Goal: Task Accomplishment & Management: Manage account settings

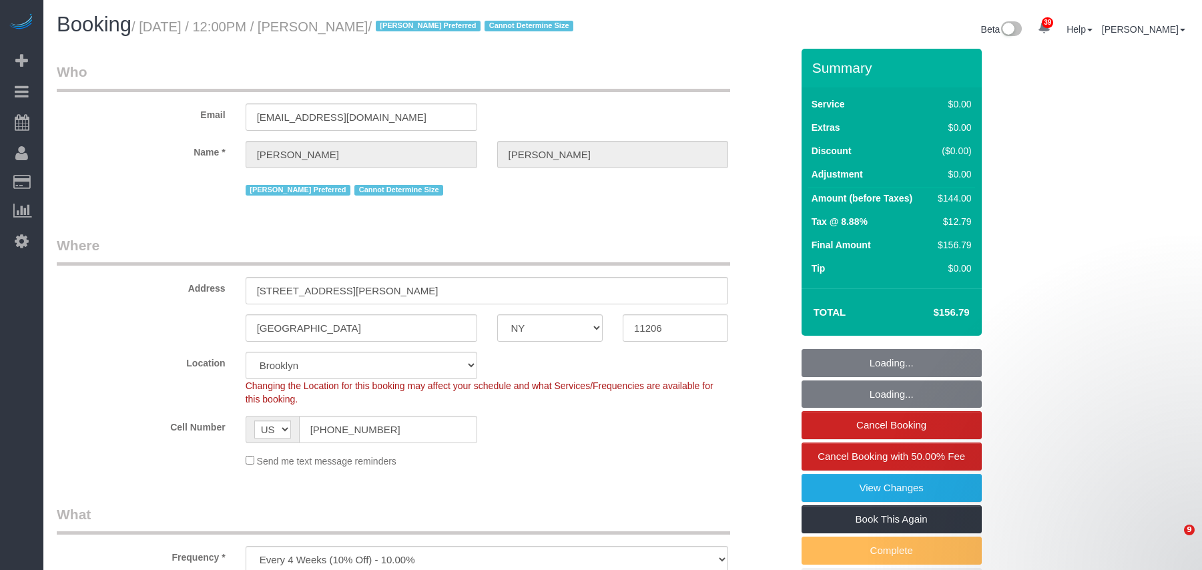
select select "NY"
select select "1"
select select "spot169"
select select "number:58"
select select "number:72"
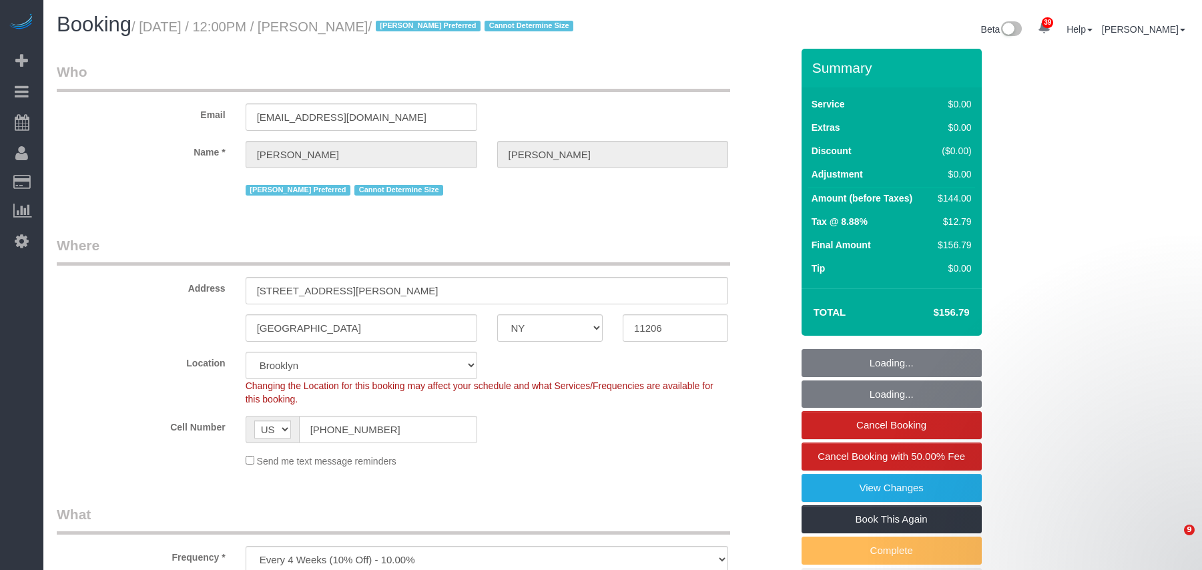
select select "number:15"
select select "number:7"
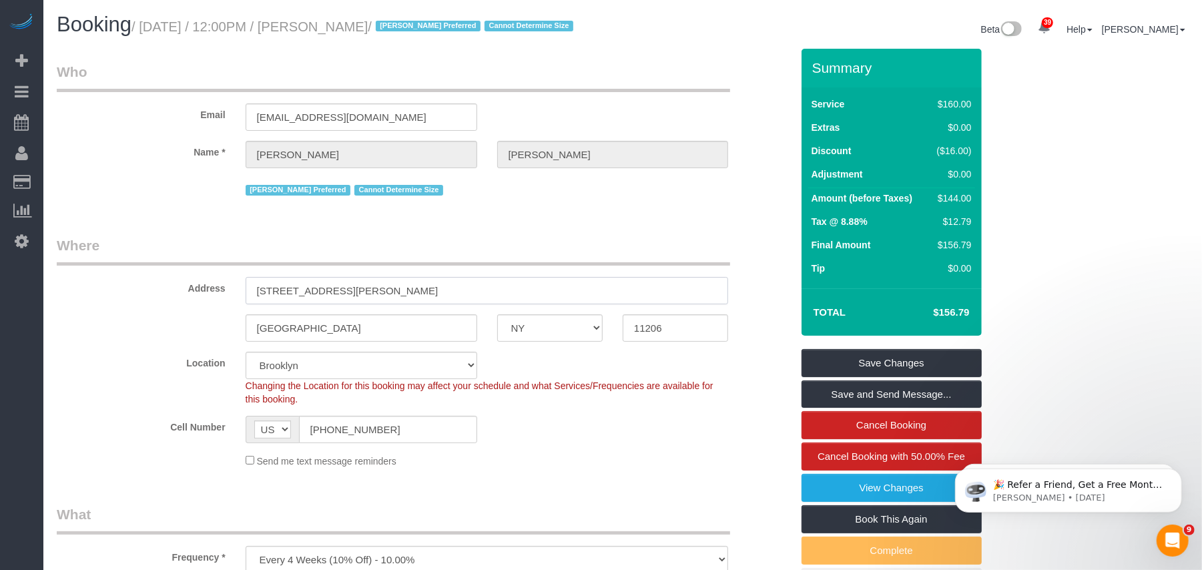
drag, startPoint x: 369, startPoint y: 292, endPoint x: 226, endPoint y: 295, distance: 143.5
click at [226, 295] on div "Address [STREET_ADDRESS][PERSON_NAME]" at bounding box center [424, 270] width 755 height 69
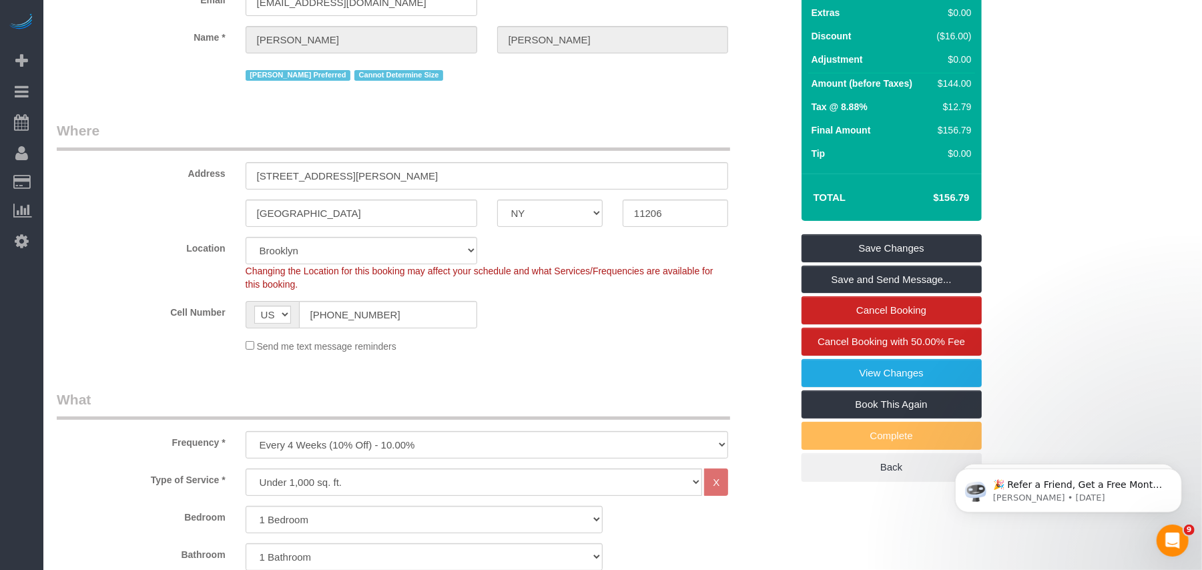
scroll to position [89, 0]
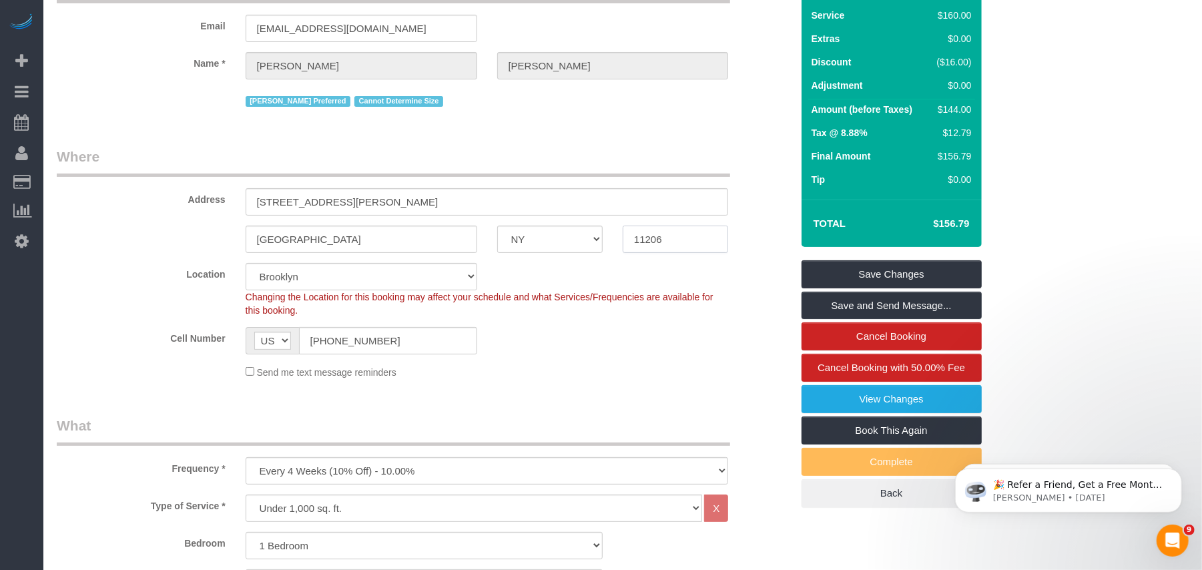
click at [641, 236] on input "11206" at bounding box center [675, 239] width 105 height 27
click at [641, 238] on input "11206" at bounding box center [675, 239] width 105 height 27
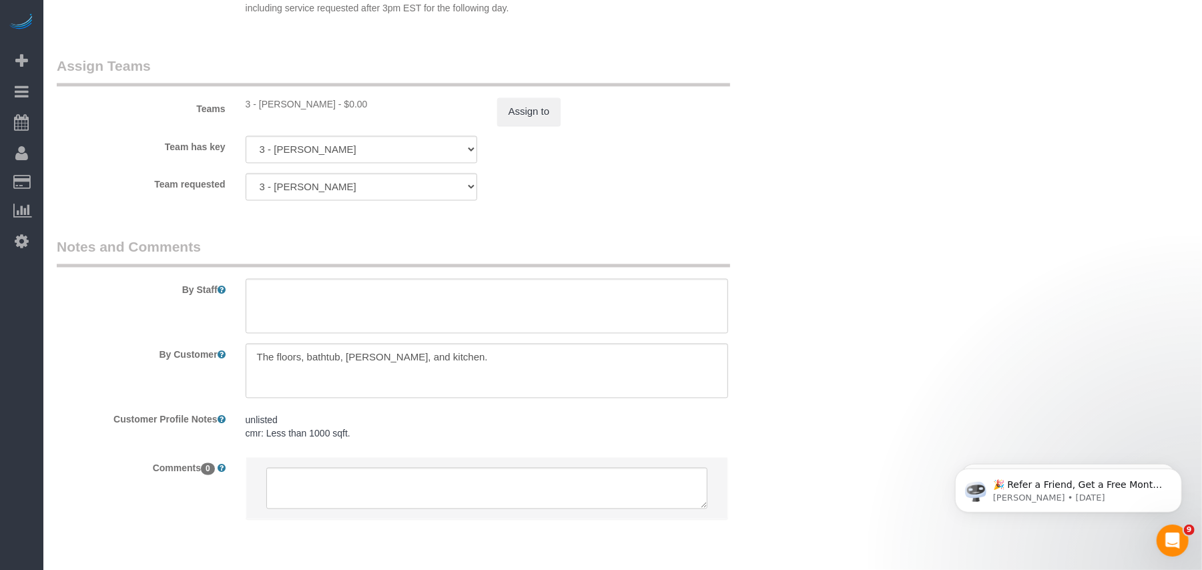
scroll to position [1779, 0]
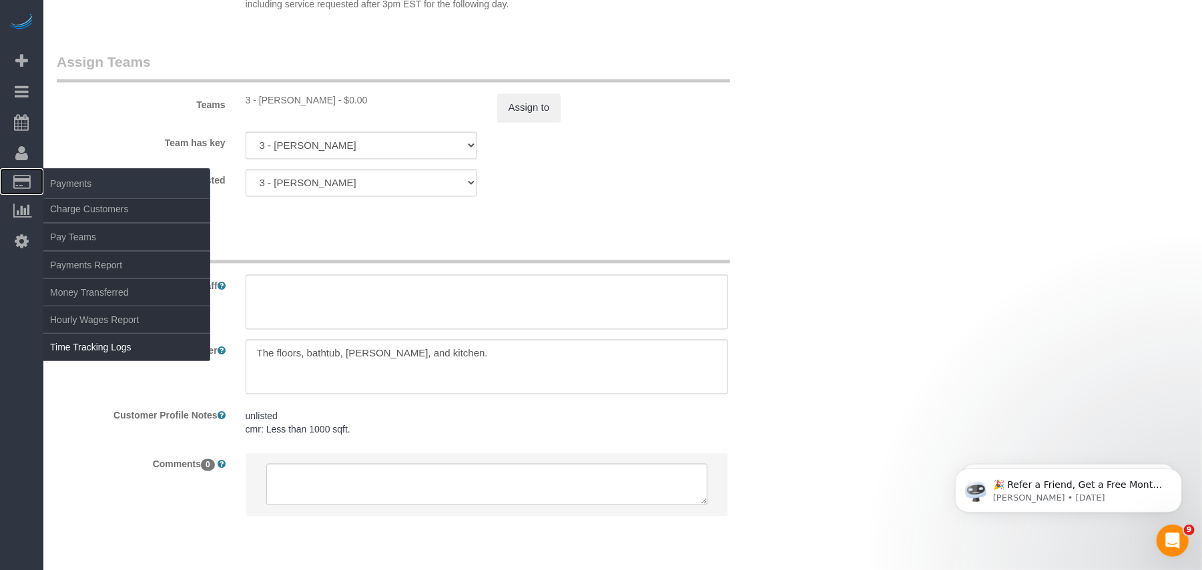
click at [23, 175] on icon at bounding box center [21, 181] width 17 height 12
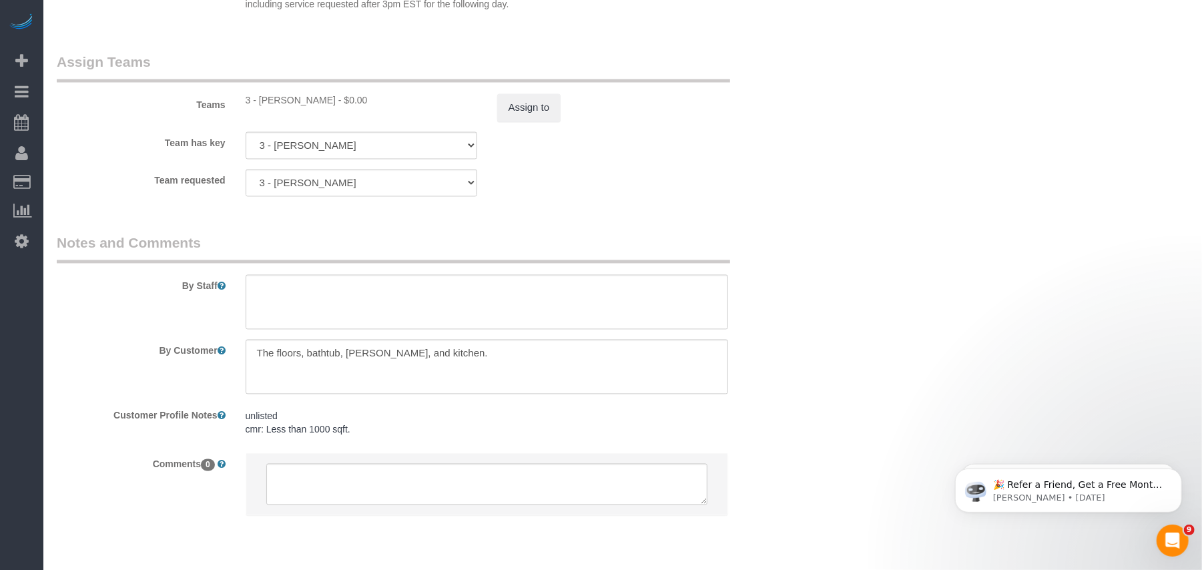
drag, startPoint x: 77, startPoint y: 348, endPoint x: 1, endPoint y: 360, distance: 77.0
click at [77, 348] on link "Time Tracking Logs" at bounding box center [126, 347] width 167 height 27
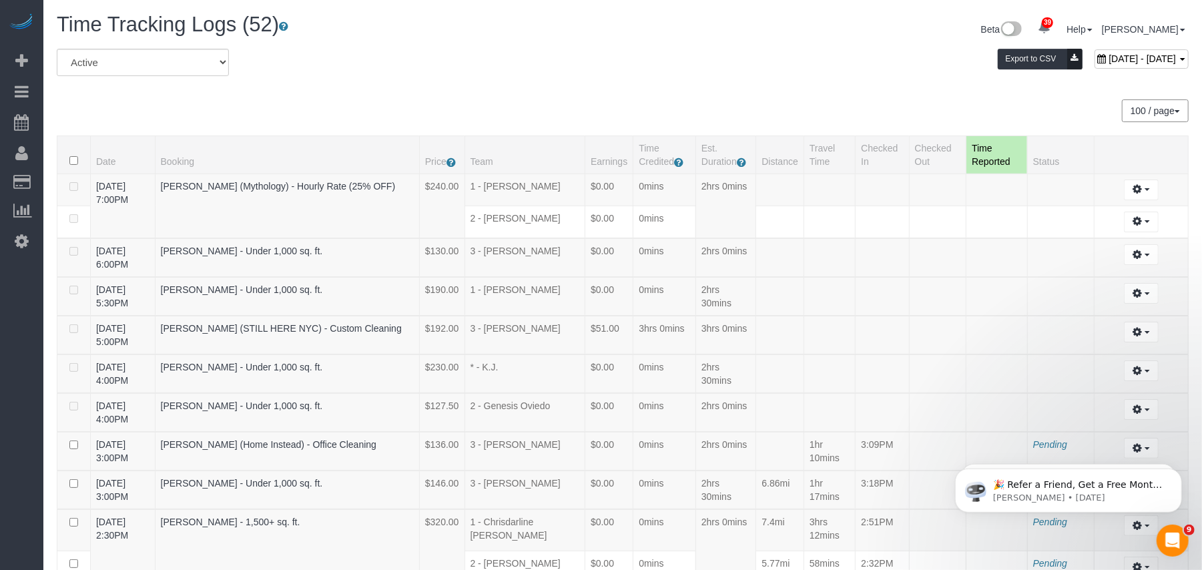
click at [1108, 60] on span "[DATE] - [DATE]" at bounding box center [1141, 58] width 67 height 11
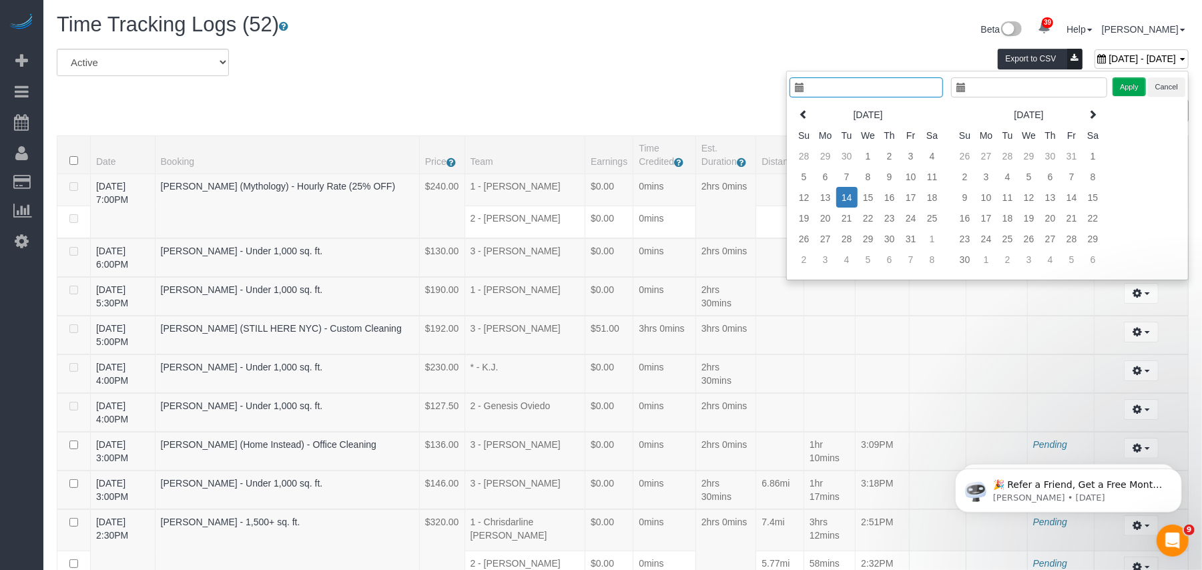
type input "**********"
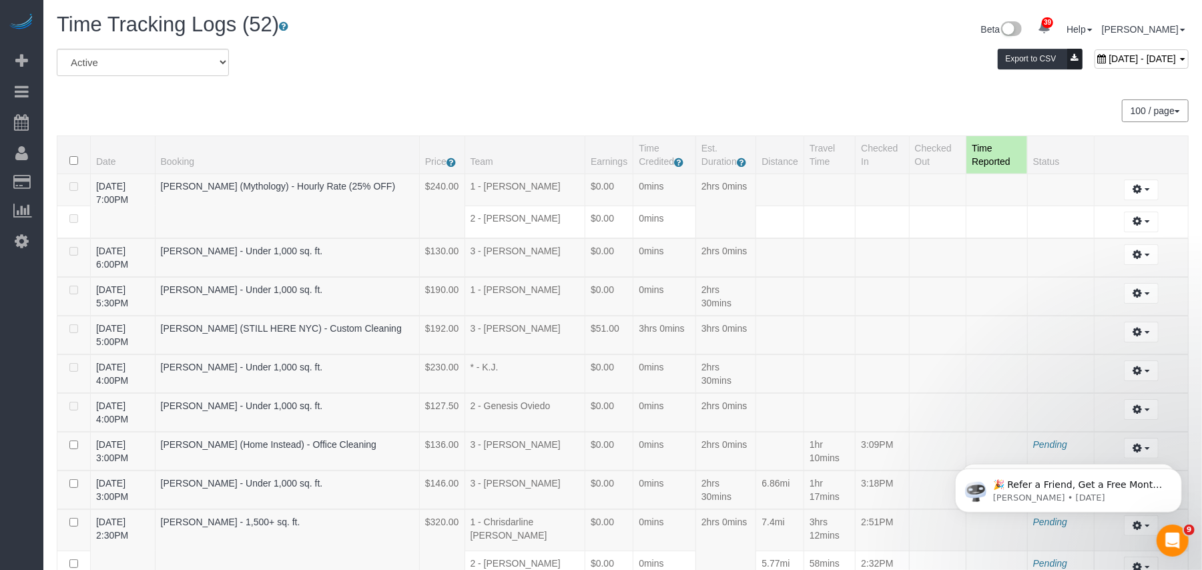
click at [1108, 61] on span "[DATE] - [DATE]" at bounding box center [1141, 58] width 67 height 11
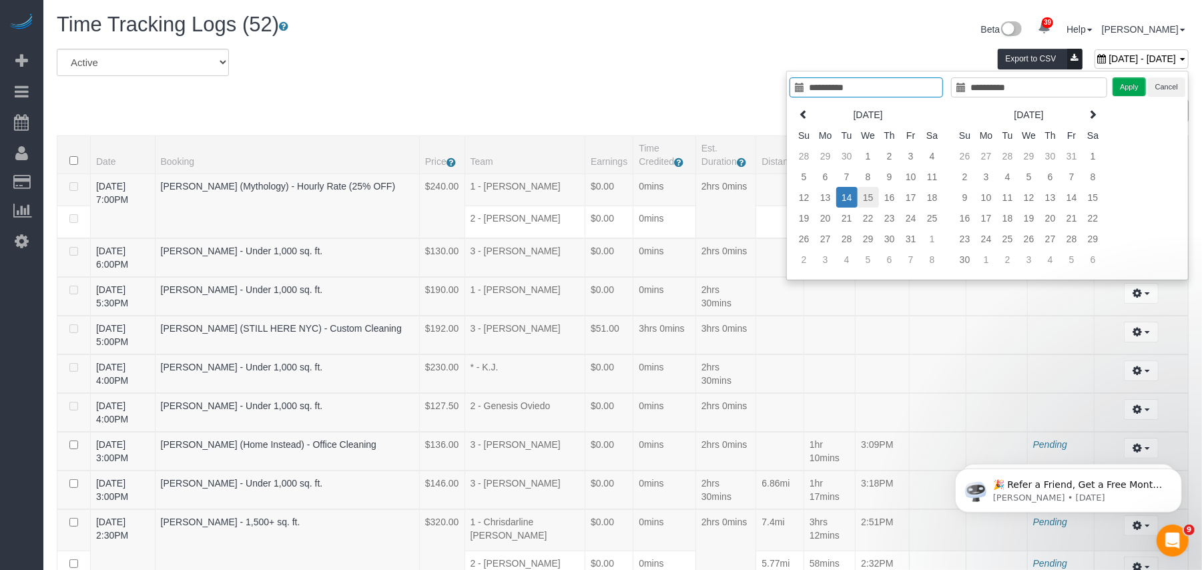
type input "**********"
click at [873, 198] on td "15" at bounding box center [867, 197] width 21 height 21
type input "**********"
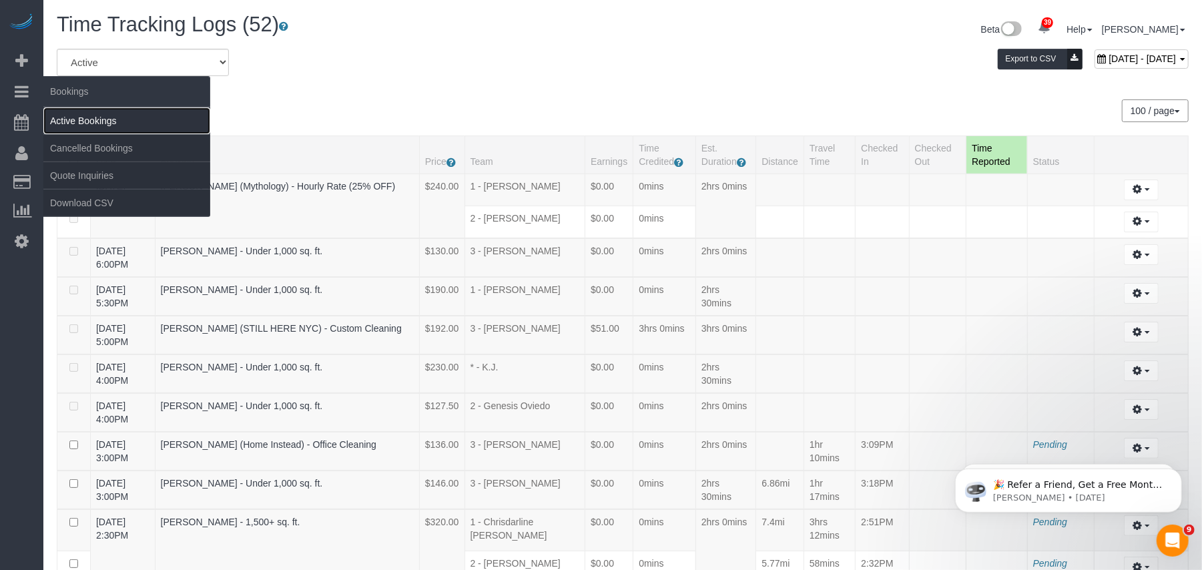
click at [85, 120] on link "Active Bookings" at bounding box center [126, 120] width 167 height 27
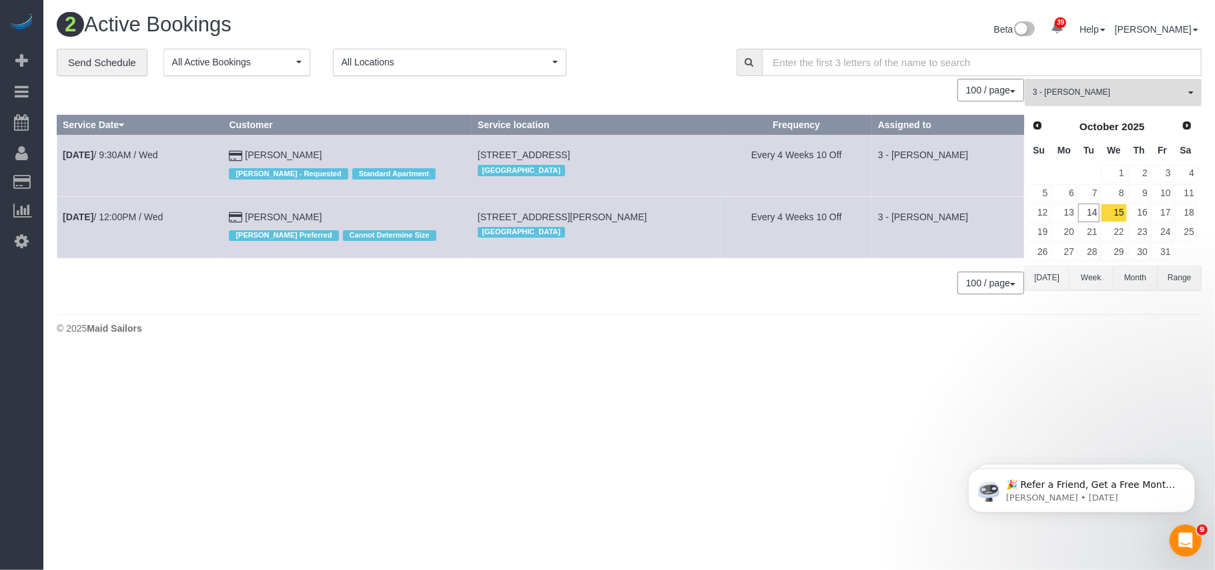
click at [1080, 91] on span "3 - [PERSON_NAME]" at bounding box center [1109, 92] width 152 height 11
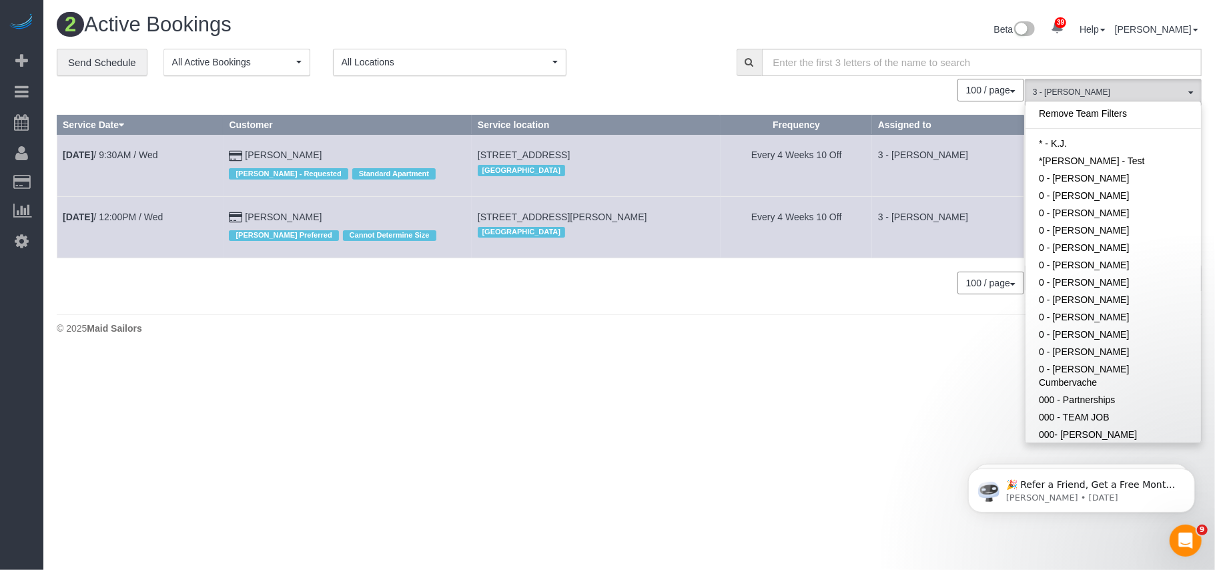
scroll to position [1172, 0]
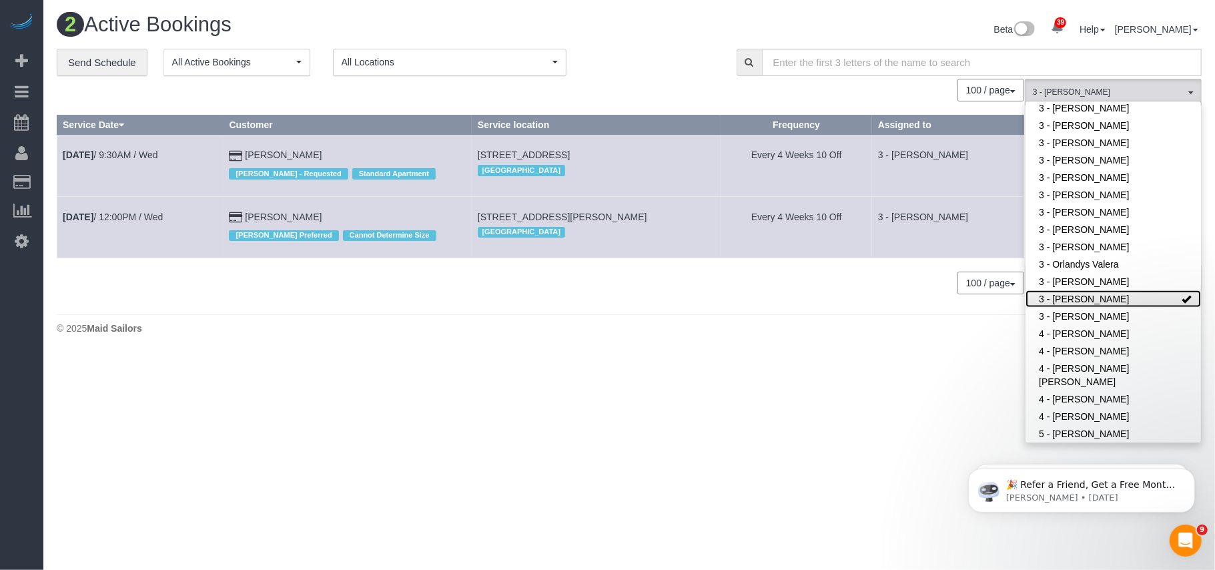
click at [1080, 290] on link "3 - [PERSON_NAME]" at bounding box center [1113, 298] width 175 height 17
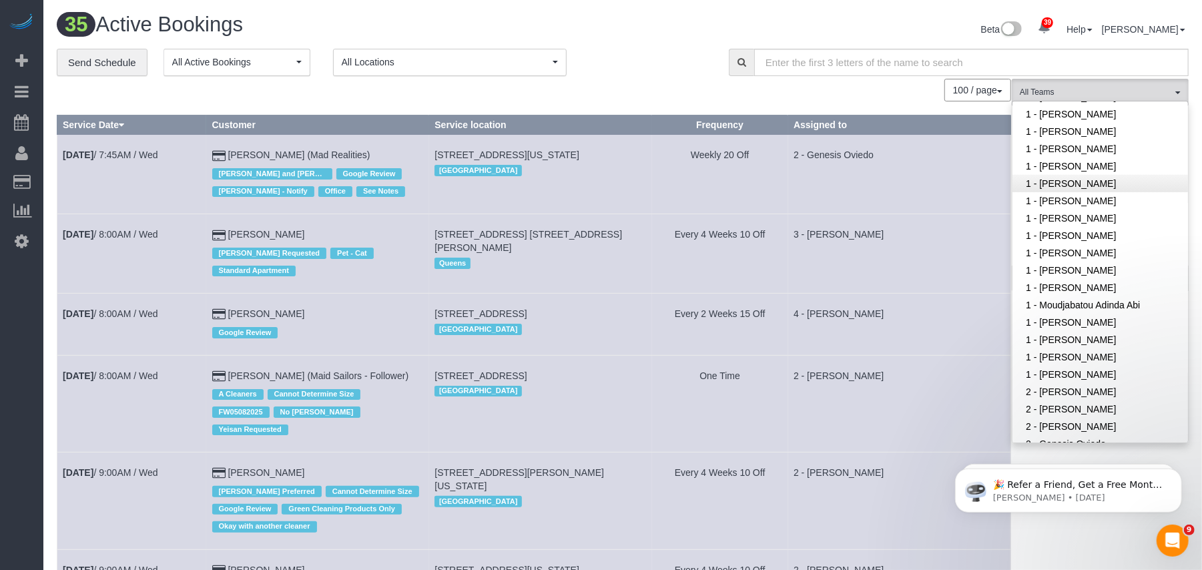
scroll to position [550, 0]
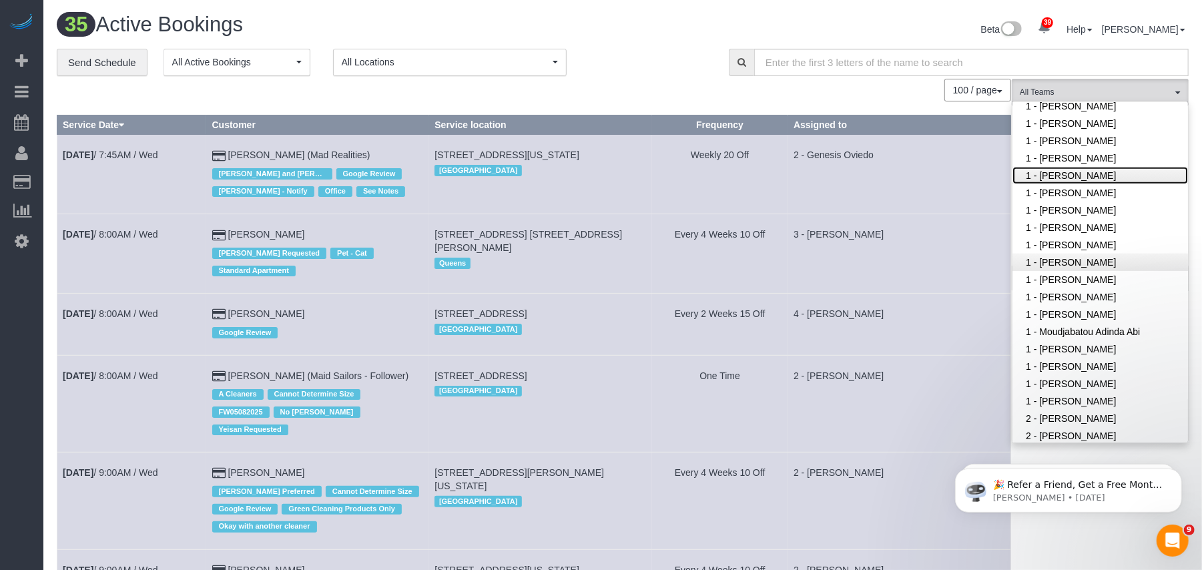
drag, startPoint x: 1064, startPoint y: 147, endPoint x: 1094, endPoint y: 230, distance: 88.2
click at [1093, 226] on ul "Remove Team Filters * - K.J. *Irene Flores - Test 0 - Alioune Sy 0 - Charles Cl…" at bounding box center [1099, 457] width 175 height 1805
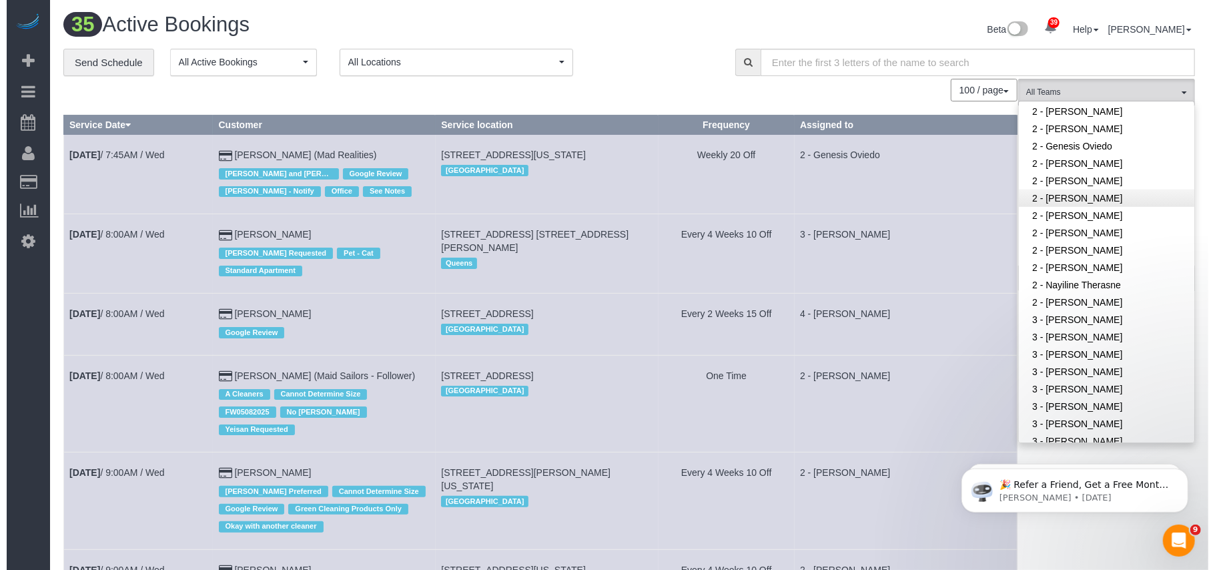
scroll to position [905, 0]
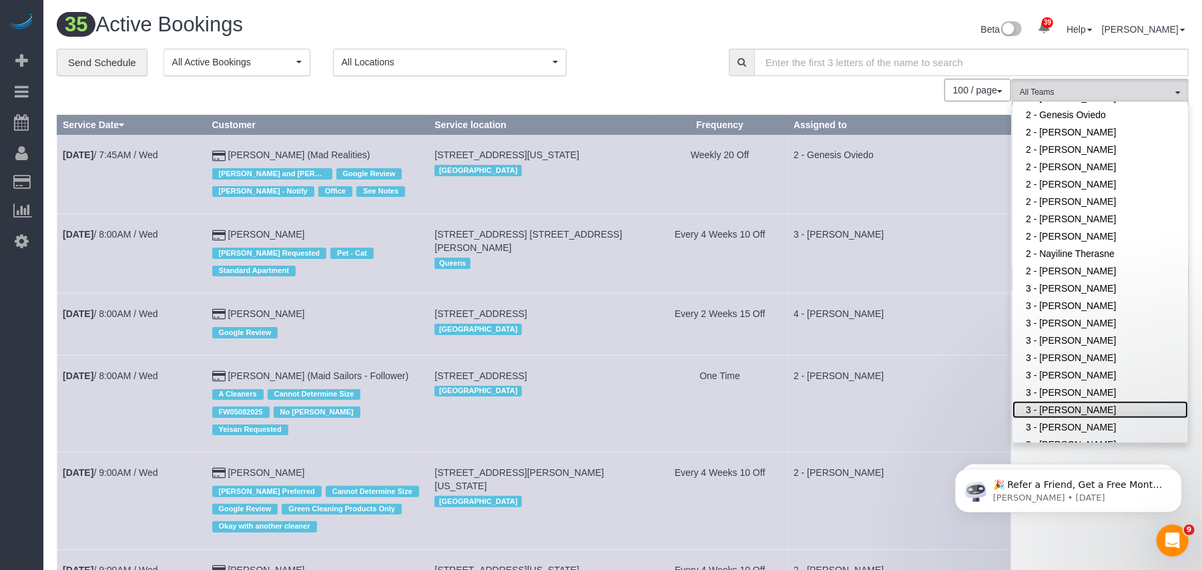
click at [1066, 401] on link "3 - [PERSON_NAME]" at bounding box center [1099, 409] width 175 height 17
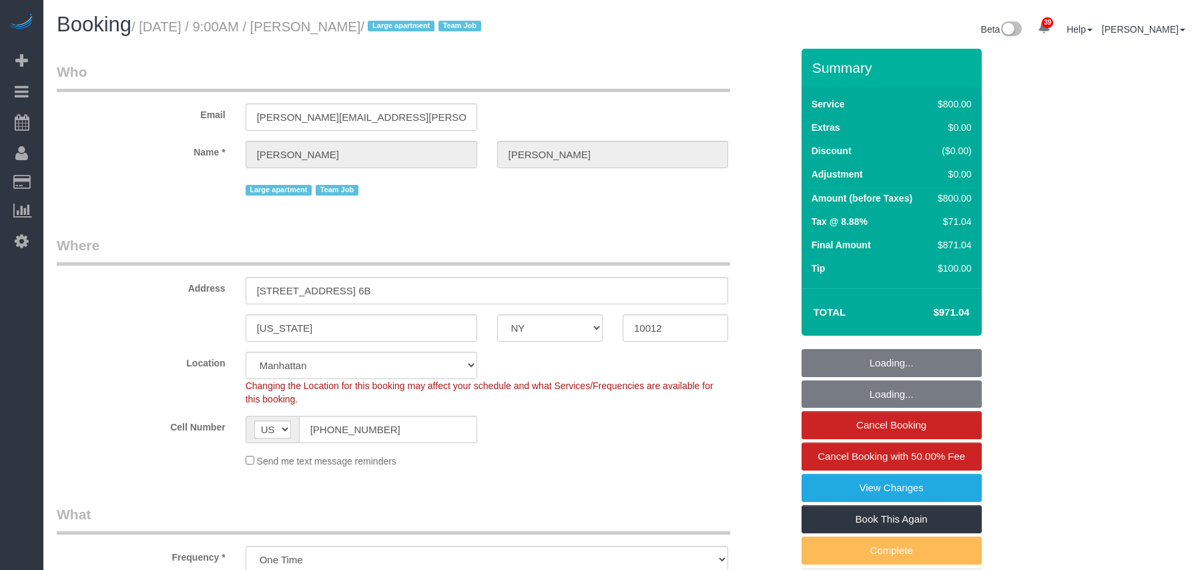
select select "NY"
select select "string:stripe-pm_1S6Gzo4VGloSiKo7bUrrxfkt"
select select "number:56"
select select "number:70"
select select "number:15"
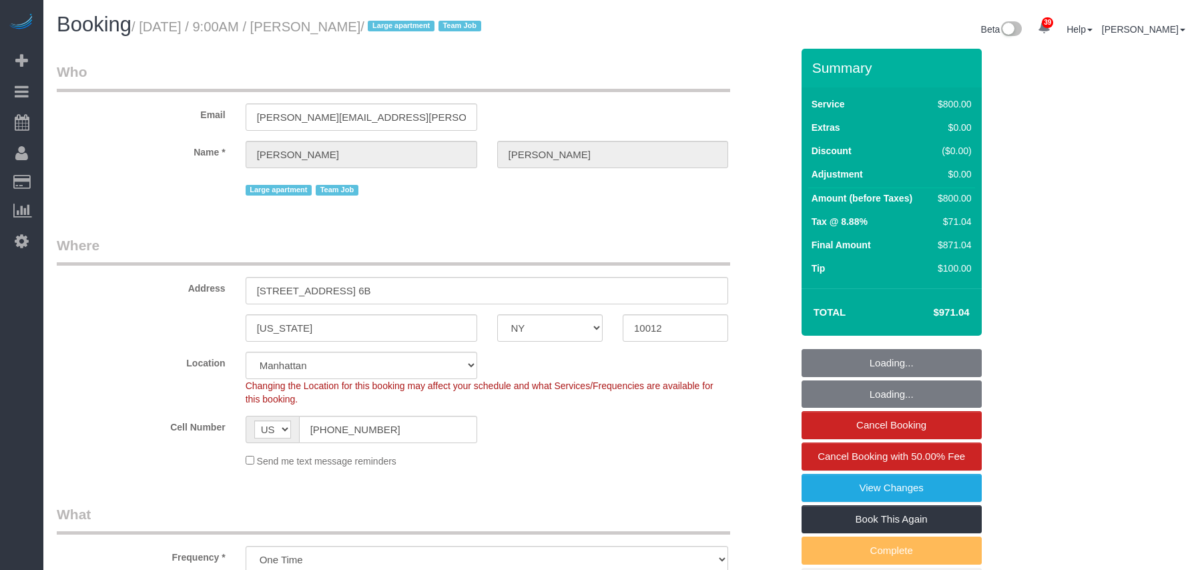
select select "number:6"
select select "object:1074"
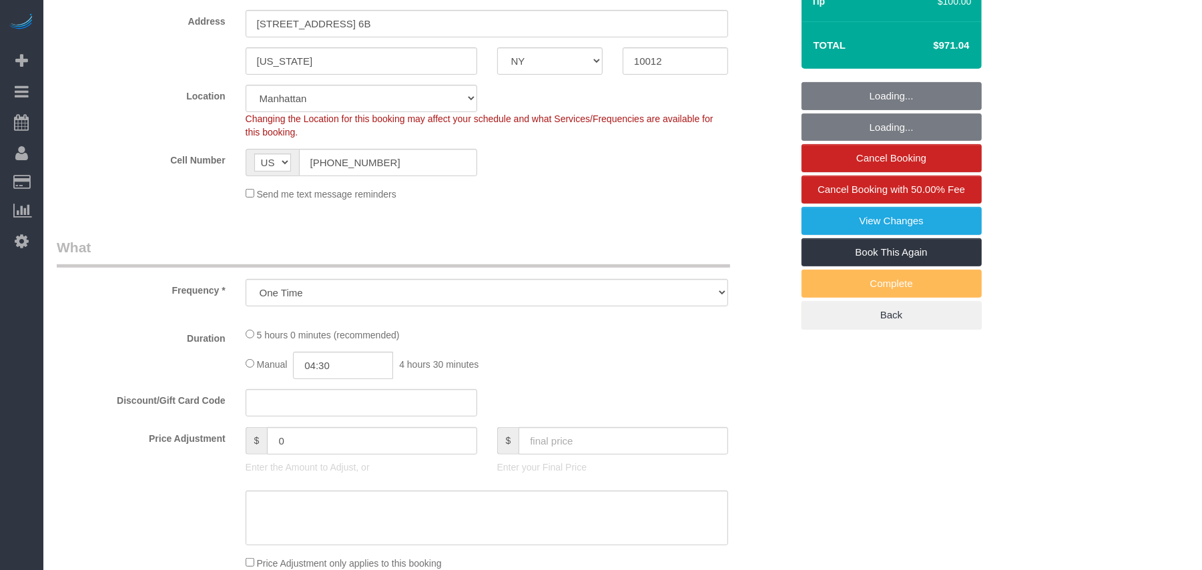
select select "spot1"
select select "300"
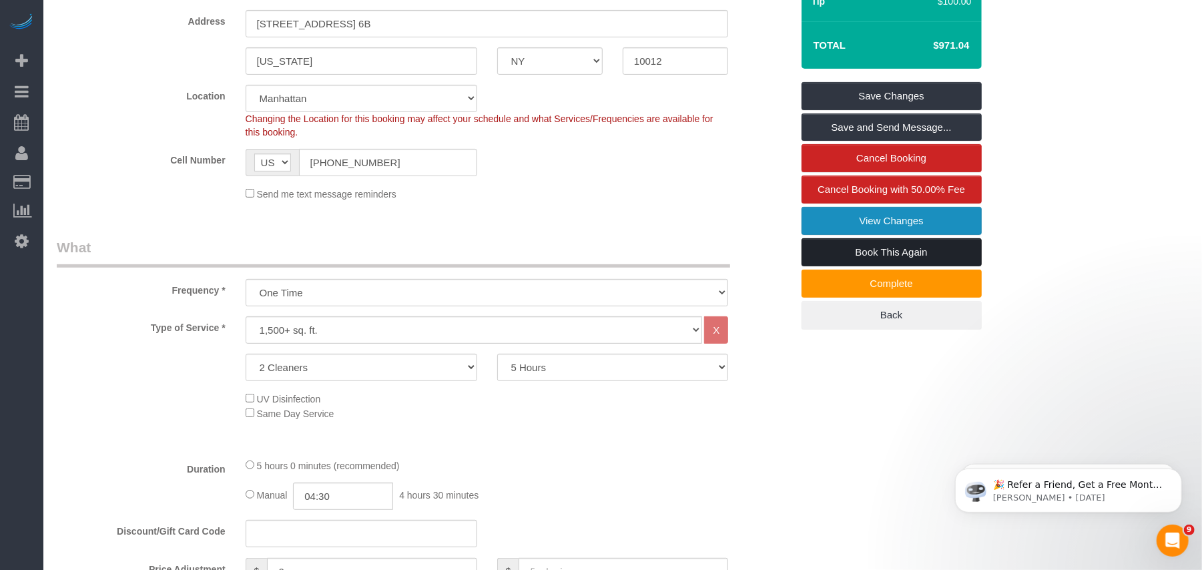
drag, startPoint x: 874, startPoint y: 227, endPoint x: 841, endPoint y: 259, distance: 46.2
click at [874, 227] on link "View Changes" at bounding box center [891, 221] width 180 height 28
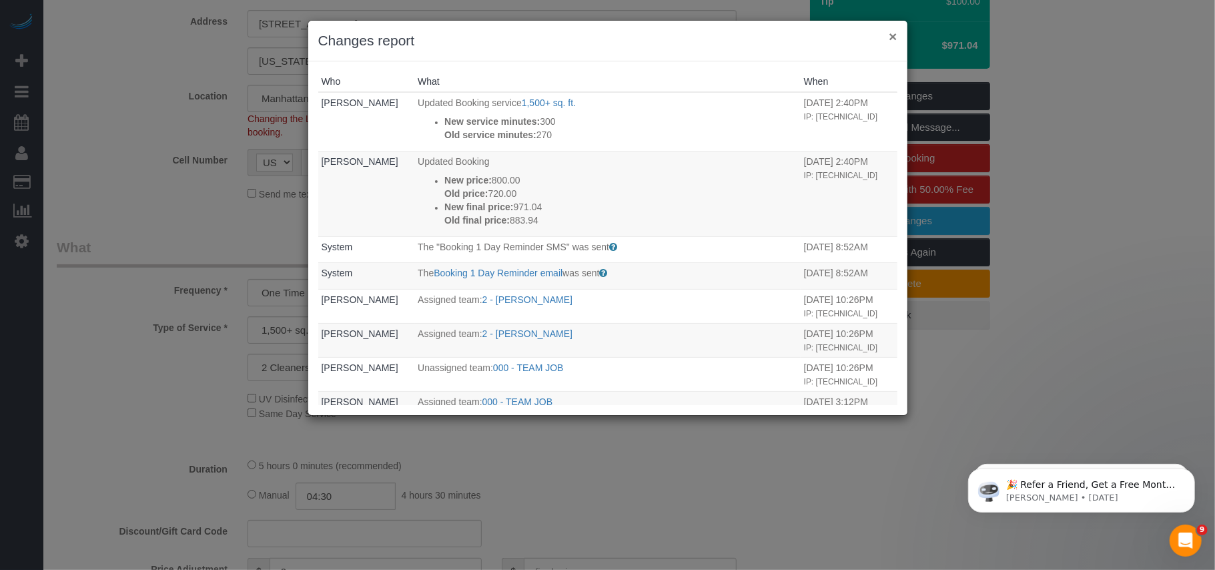
click at [894, 38] on button "×" at bounding box center [893, 36] width 8 height 14
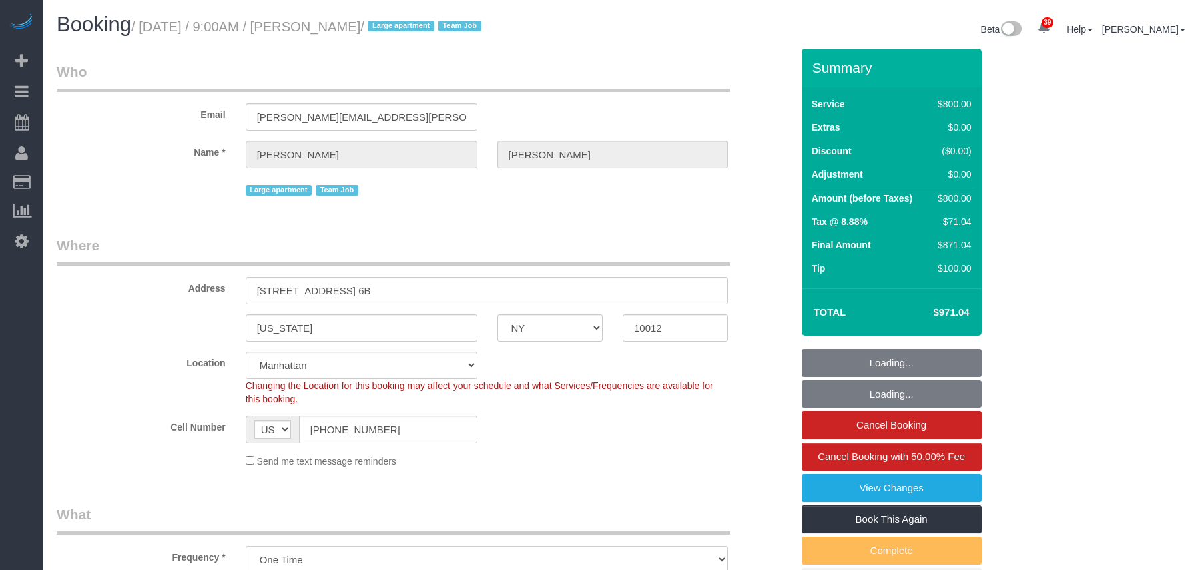
select select "NY"
select select "string:stripe-pm_1S6Gzo4VGloSiKo7bUrrxfkt"
select select "number:56"
select select "number:70"
select select "number:15"
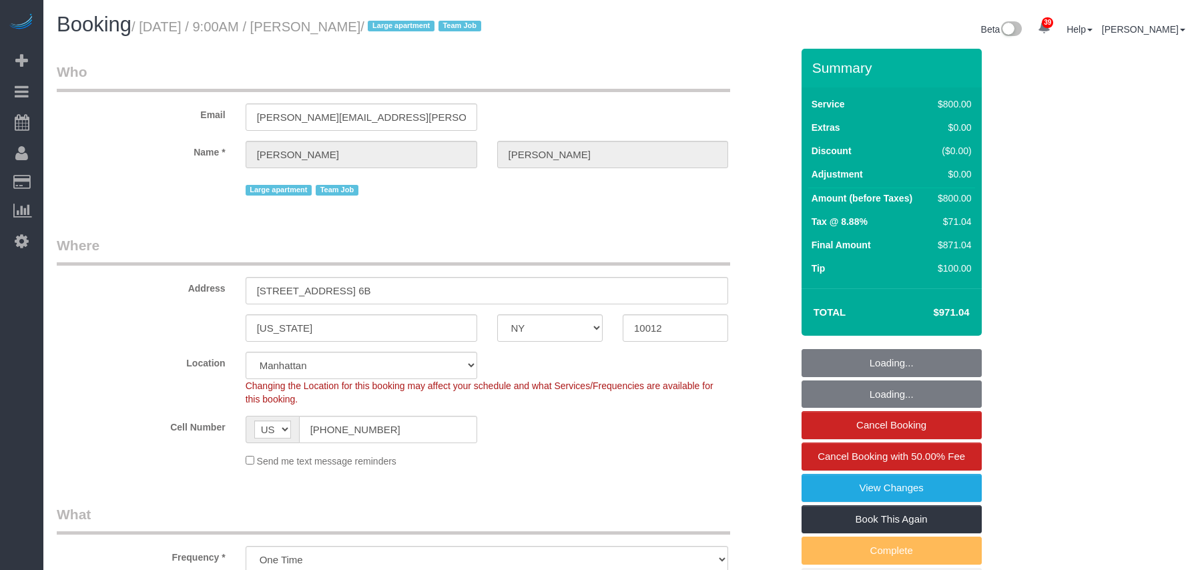
select select "number:6"
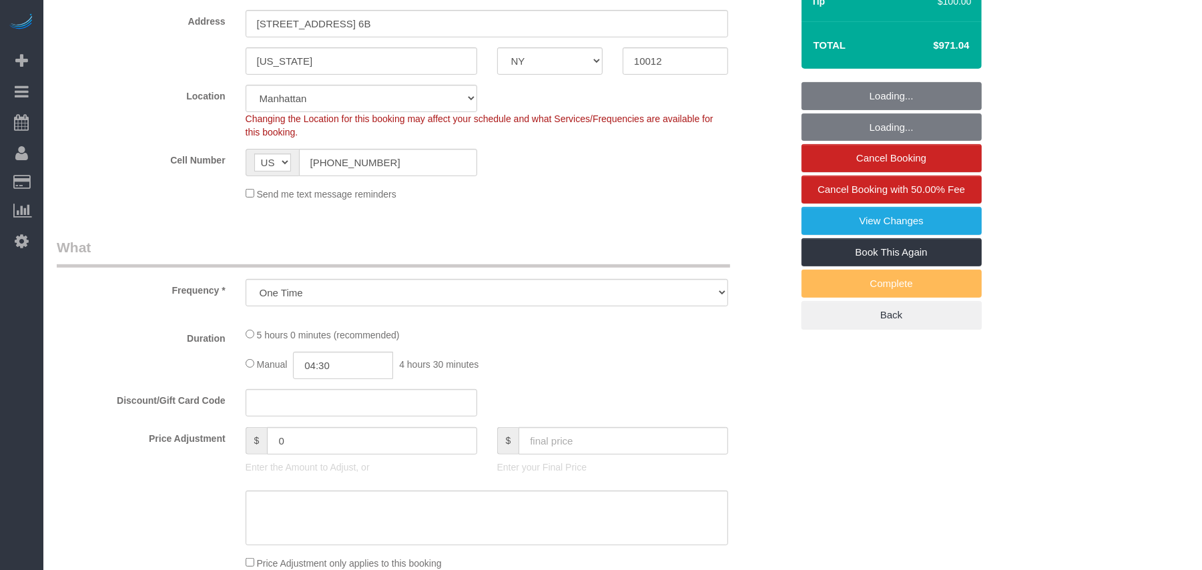
select select "300"
select select "spot1"
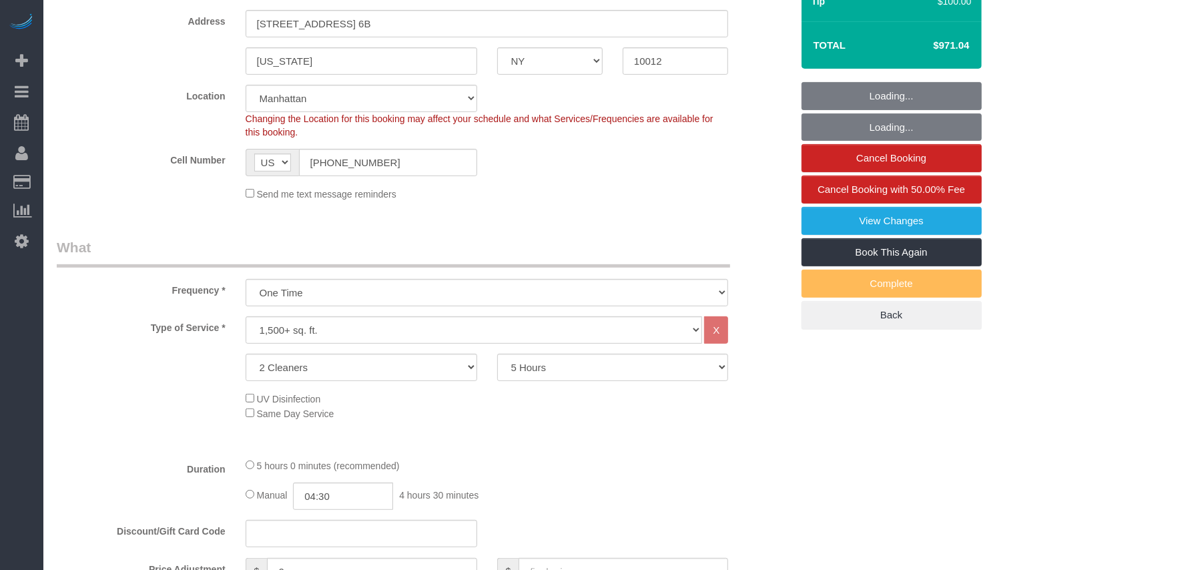
select select "object:1418"
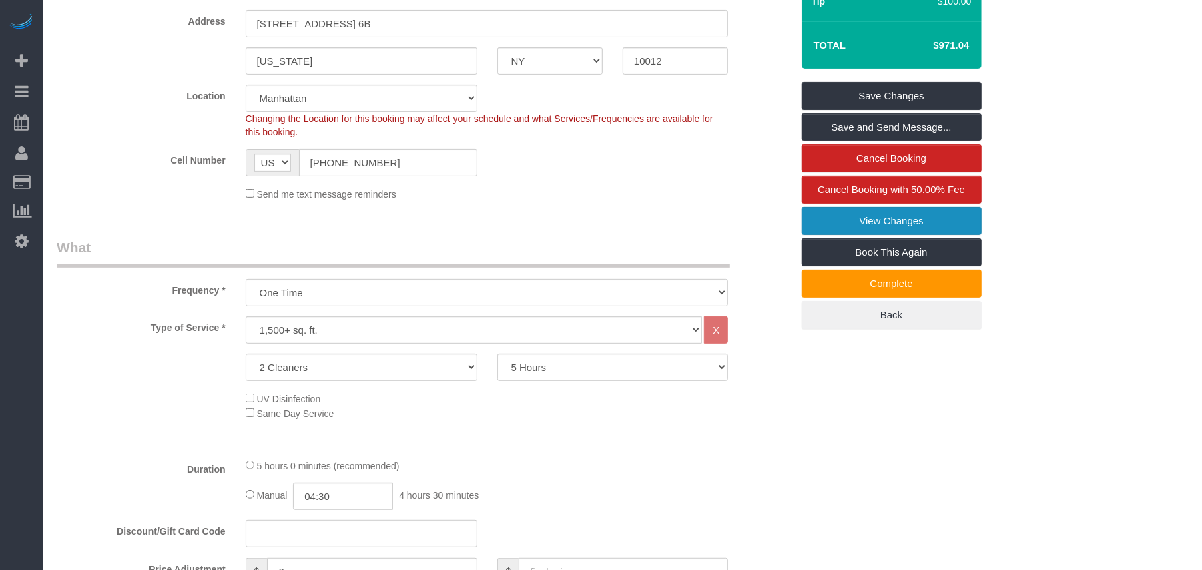
click at [855, 225] on link "View Changes" at bounding box center [891, 221] width 180 height 28
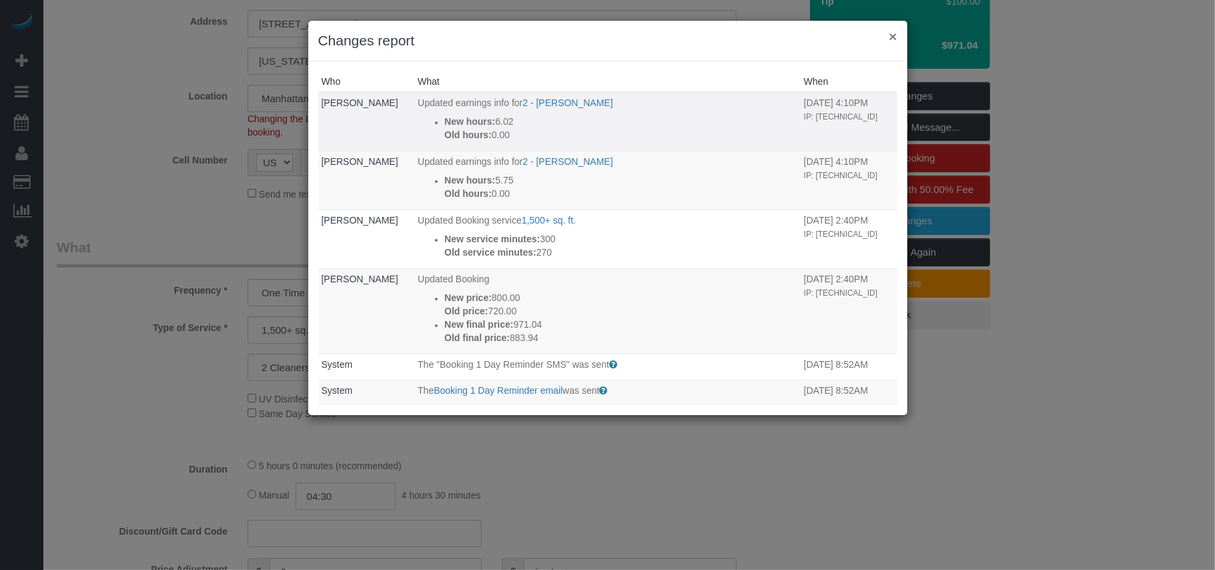
click at [891, 37] on button "×" at bounding box center [893, 36] width 8 height 14
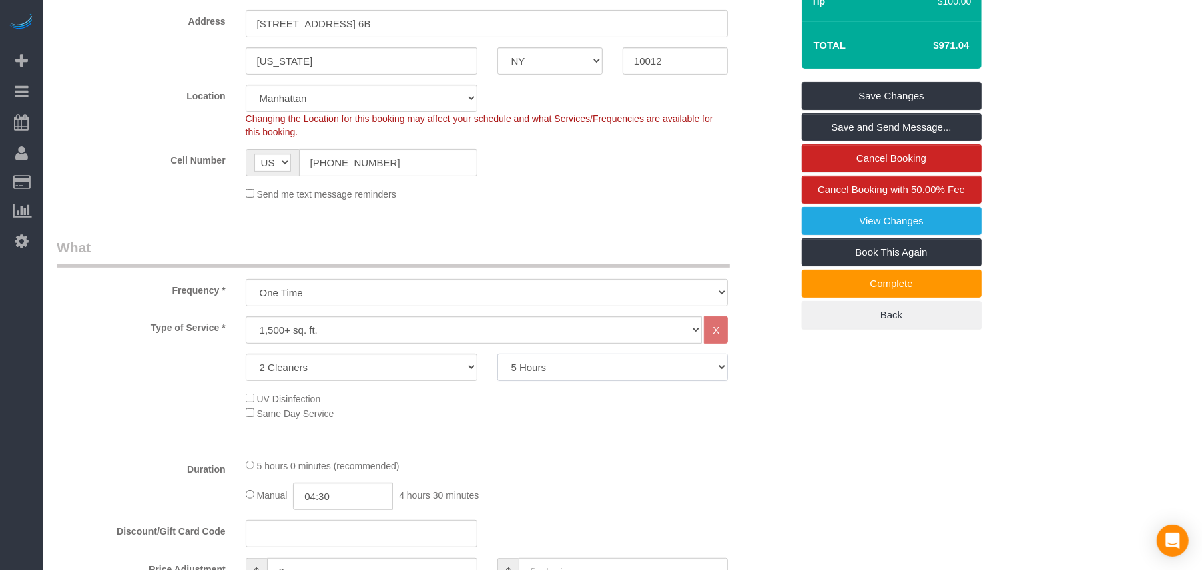
click at [536, 362] on select "2 Hours 2.5 Hours 3 Hours 3.5 Hours 4 Hours 4.5 Hours 5 Hours 5.5 Hours 6 Hours…" at bounding box center [613, 367] width 232 height 27
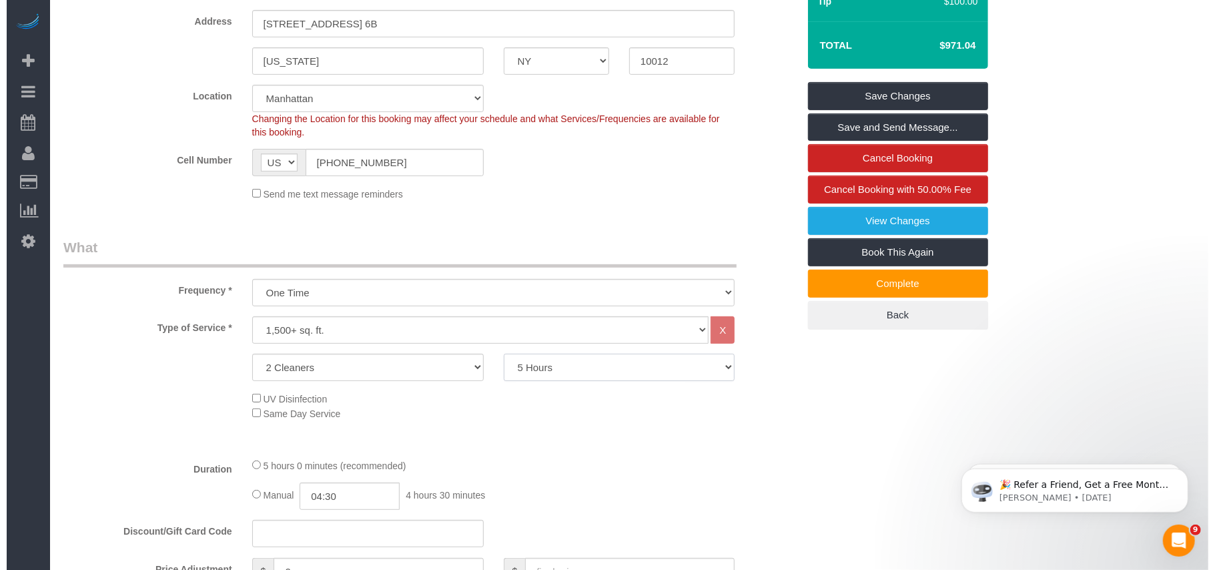
scroll to position [0, 0]
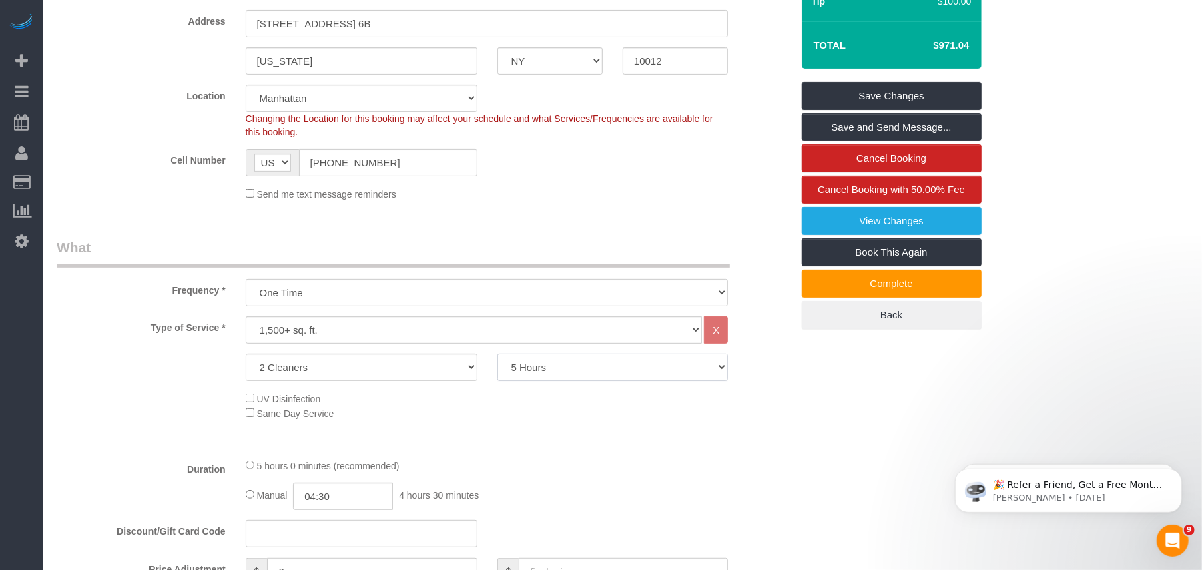
select select "360"
click at [497, 354] on select "2 Hours 2.5 Hours 3 Hours 3.5 Hours 4 Hours 4.5 Hours 5 Hours 5.5 Hours 6 Hours…" at bounding box center [613, 367] width 232 height 27
click at [559, 396] on div "UV Disinfection Same Day Service" at bounding box center [519, 405] width 566 height 29
click at [838, 129] on link "Save and Send Message..." at bounding box center [891, 127] width 180 height 28
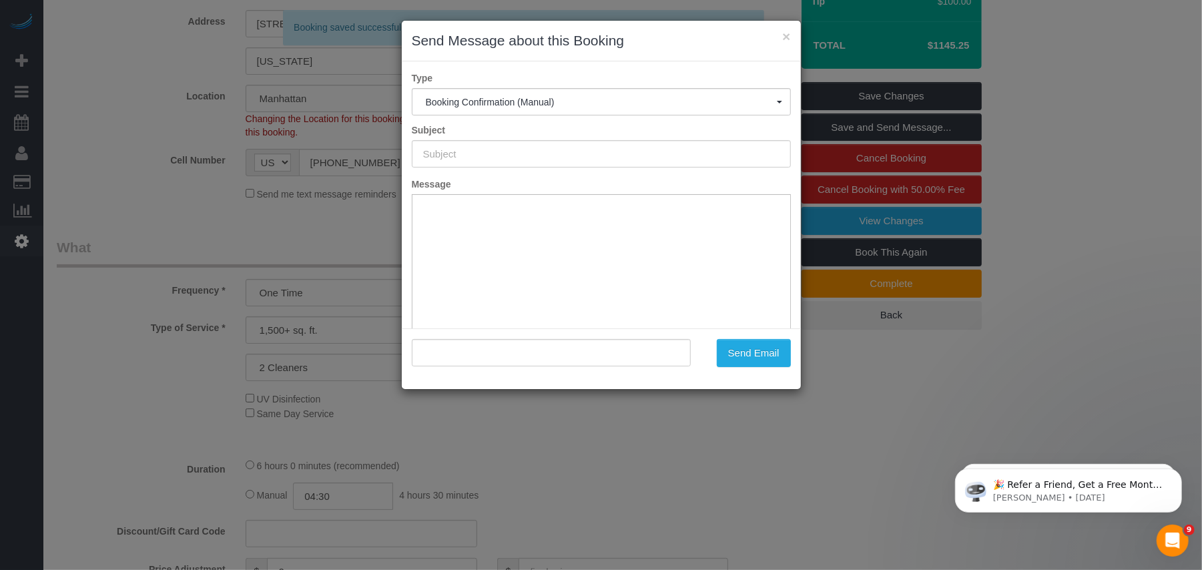
type input "Cleaning Confirmed for 10/14/2025 at 9:00am"
type input ""Stephanie Zilberman" <stephanie.zilberman@gmail.com>"
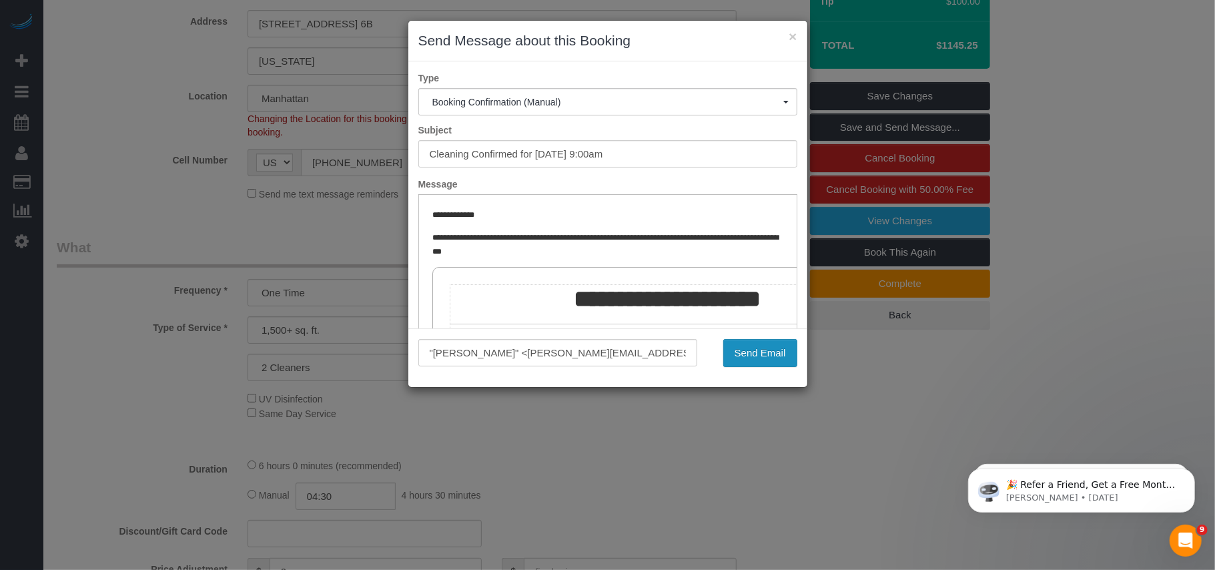
click at [747, 350] on button "Send Email" at bounding box center [760, 353] width 74 height 28
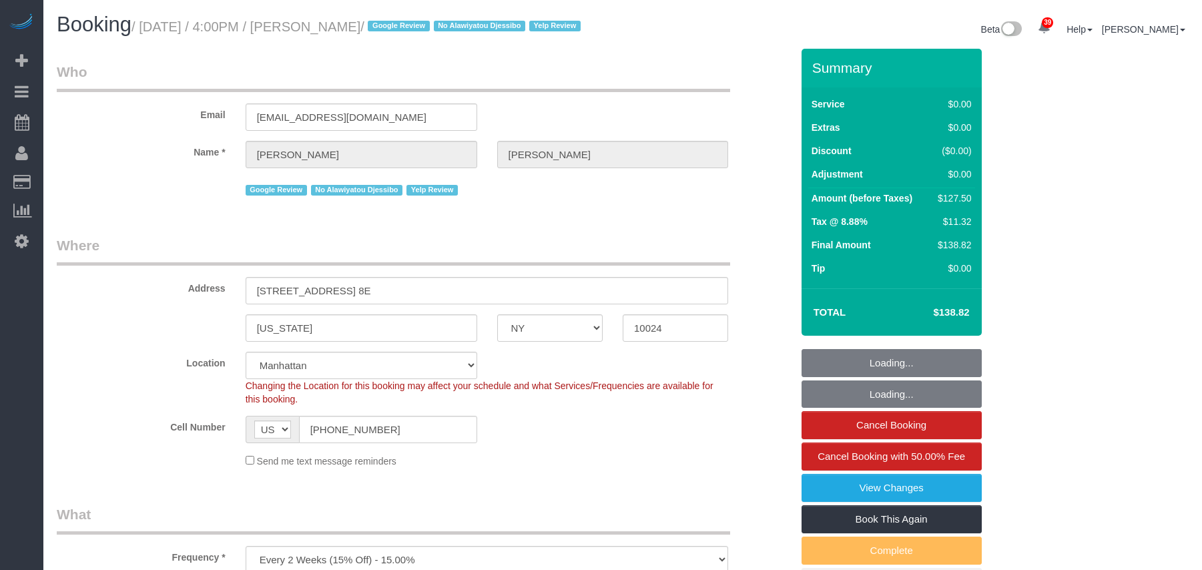
select select "NY"
select select "spot1"
select select "number:89"
select select "number:90"
select select "number:15"
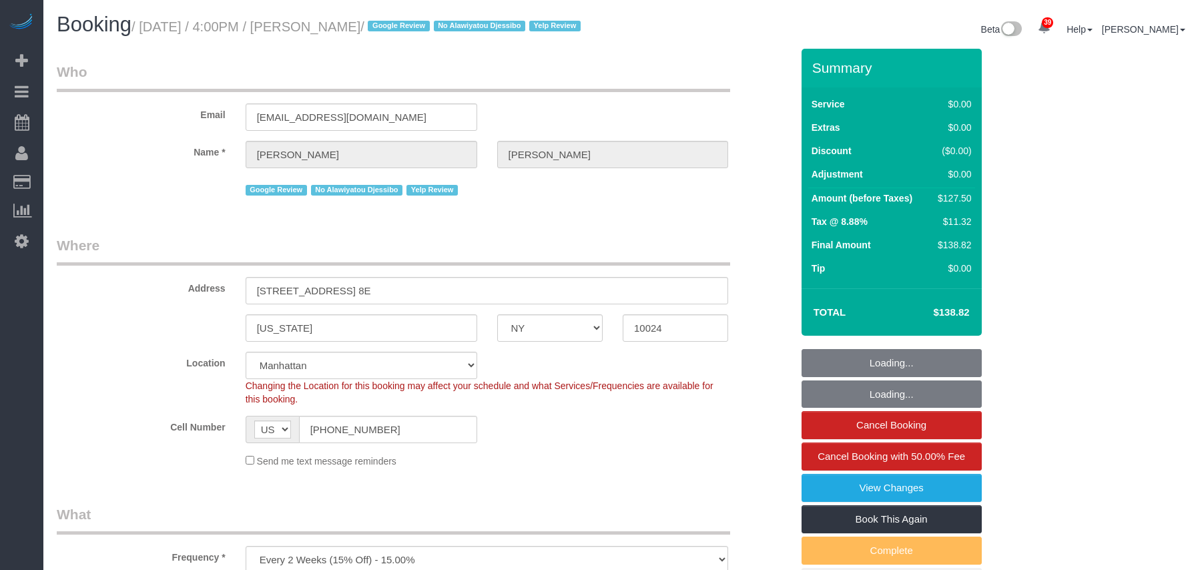
select select "number:5"
select select "number:21"
select select "1"
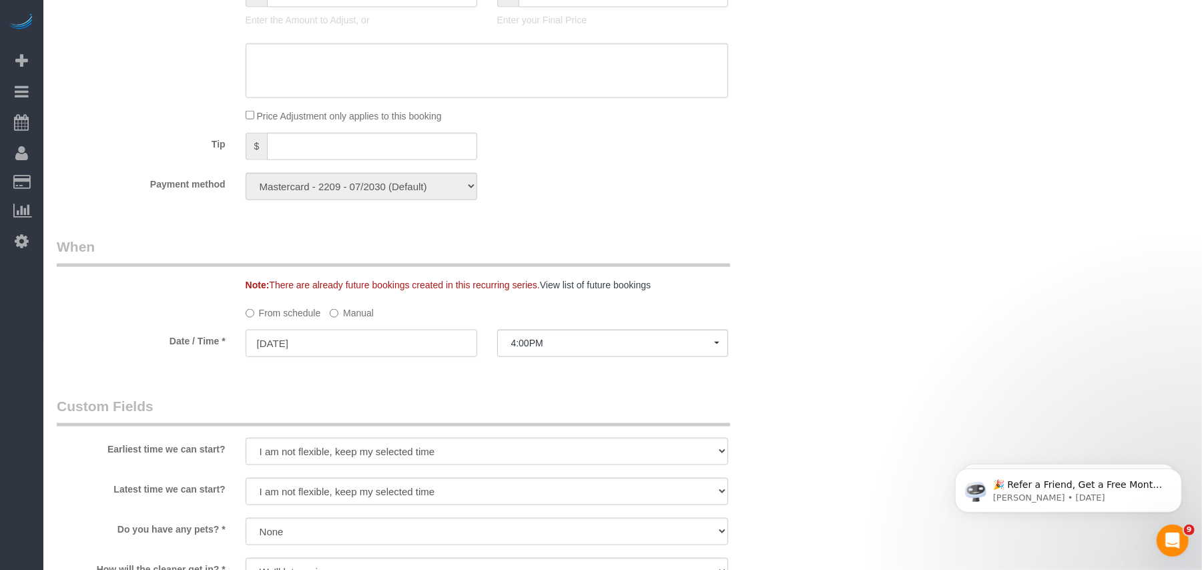
drag, startPoint x: 323, startPoint y: 363, endPoint x: 278, endPoint y: 320, distance: 62.3
click at [323, 357] on input "10/14/2025" at bounding box center [362, 343] width 232 height 27
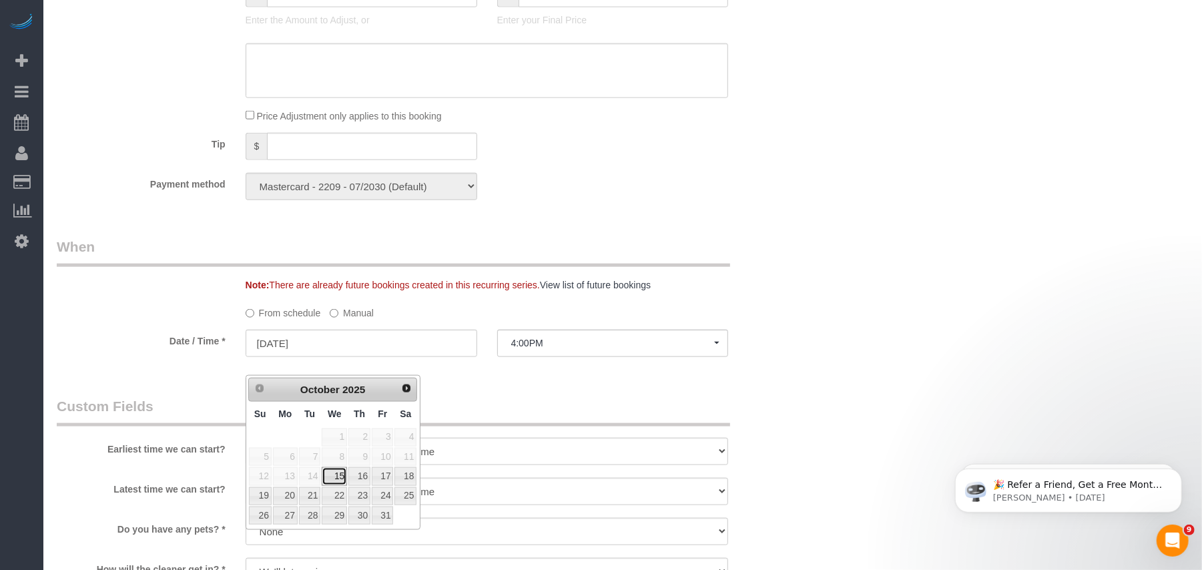
click at [340, 485] on link "15" at bounding box center [334, 476] width 25 height 18
type input "[DATE]"
select select "spot2"
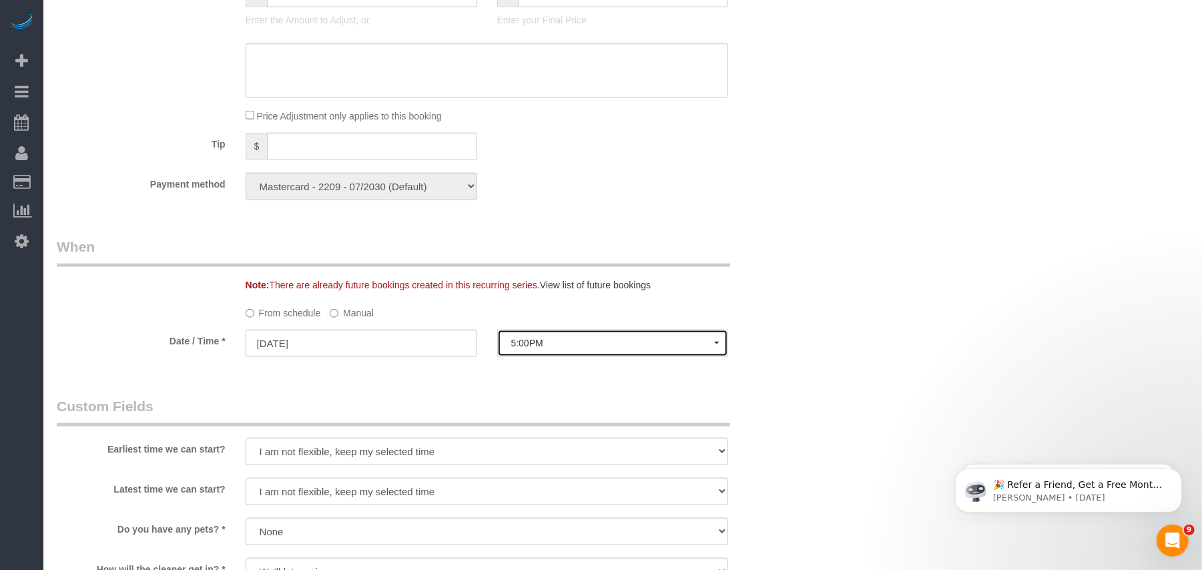
click at [526, 348] on span "5:00PM" at bounding box center [613, 343] width 204 height 11
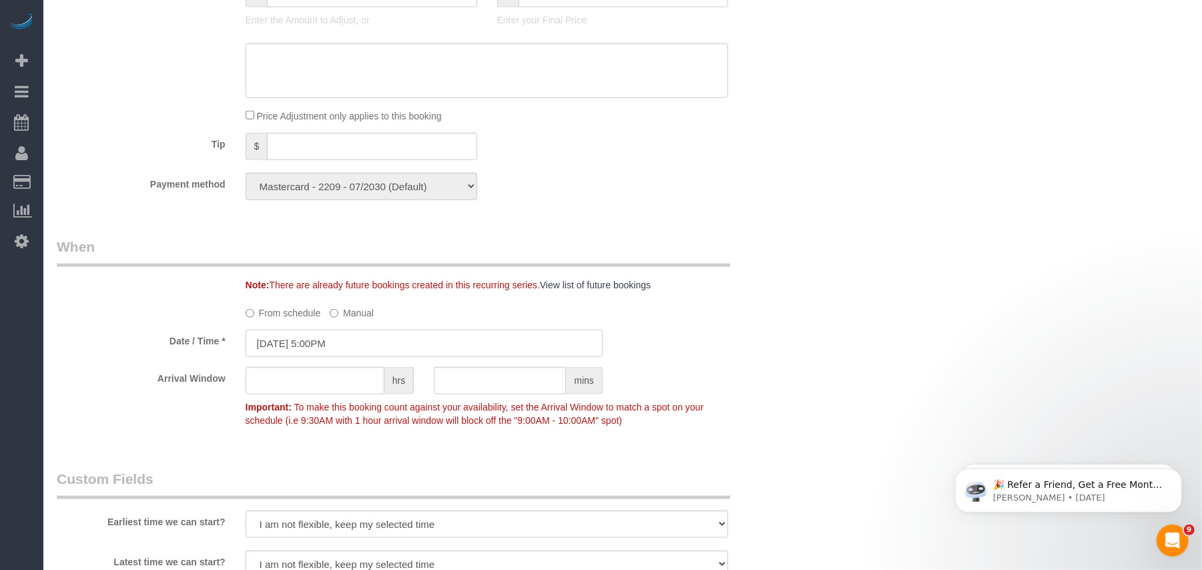
click at [332, 351] on input "10/15/2025 5:00PM" at bounding box center [424, 343] width 357 height 27
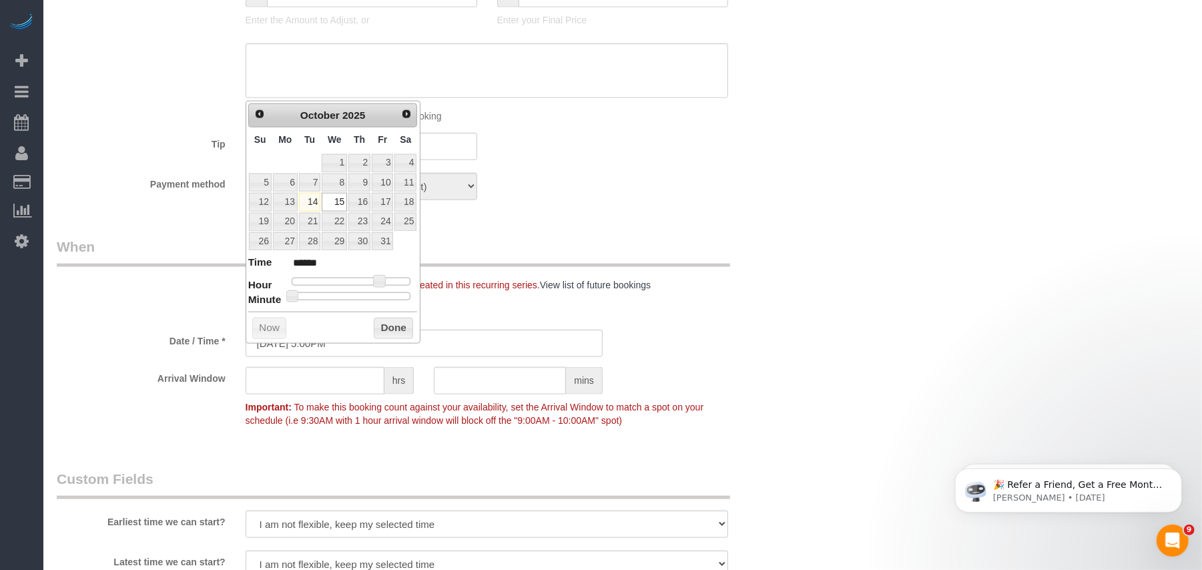
type input "10/15/2025 4:00PM"
type input "******"
click at [369, 283] on span at bounding box center [374, 281] width 12 height 12
click at [391, 338] on button "Done" at bounding box center [393, 328] width 39 height 21
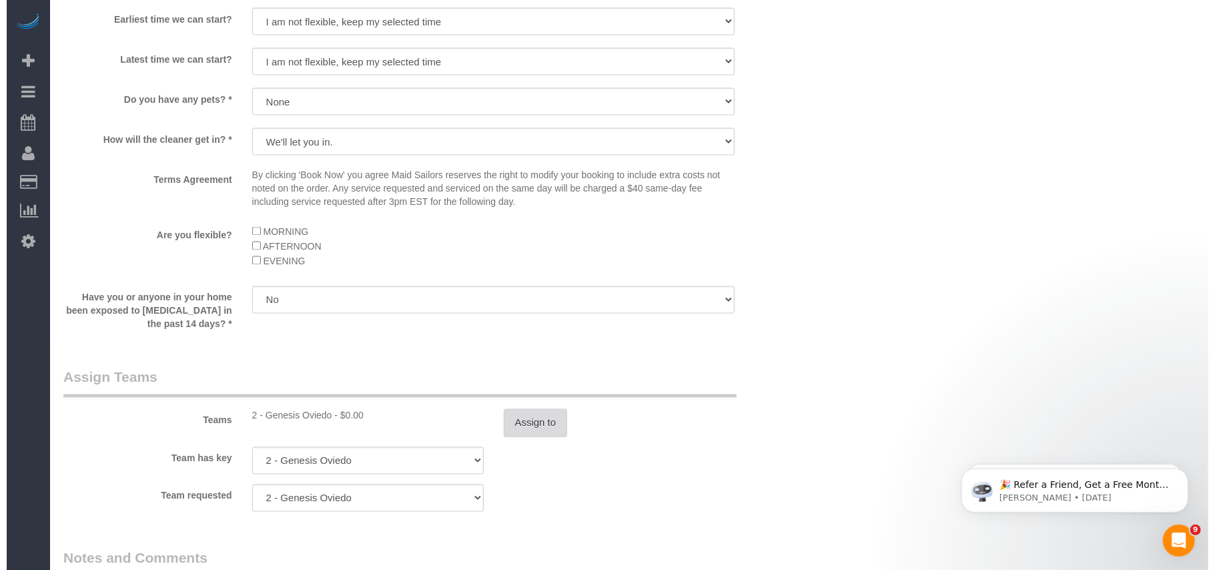
scroll to position [1601, 0]
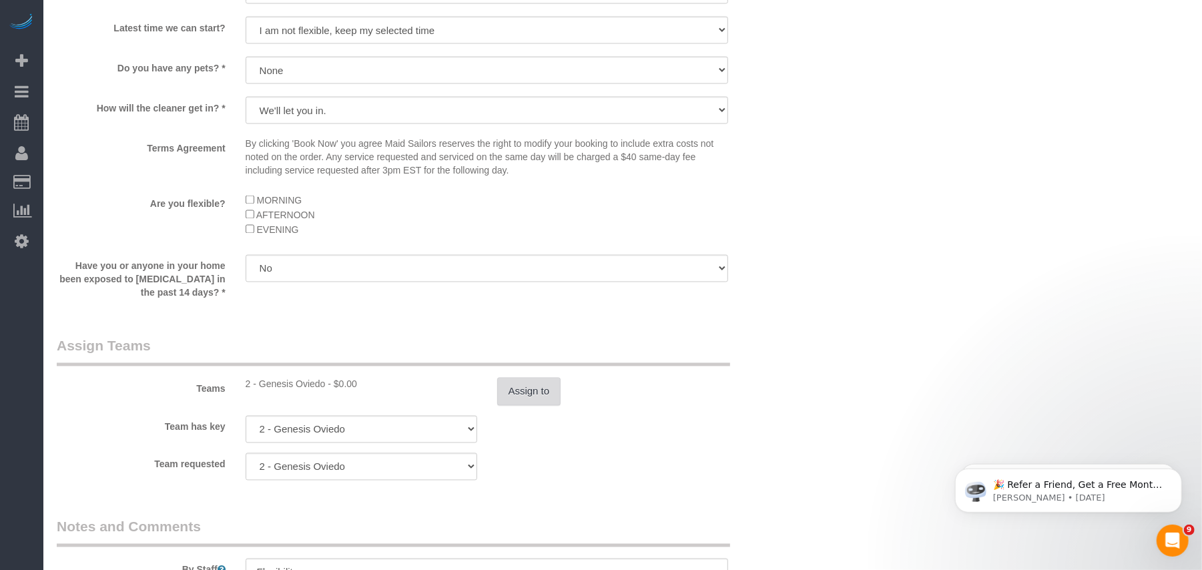
click at [529, 400] on button "Assign to" at bounding box center [529, 392] width 64 height 28
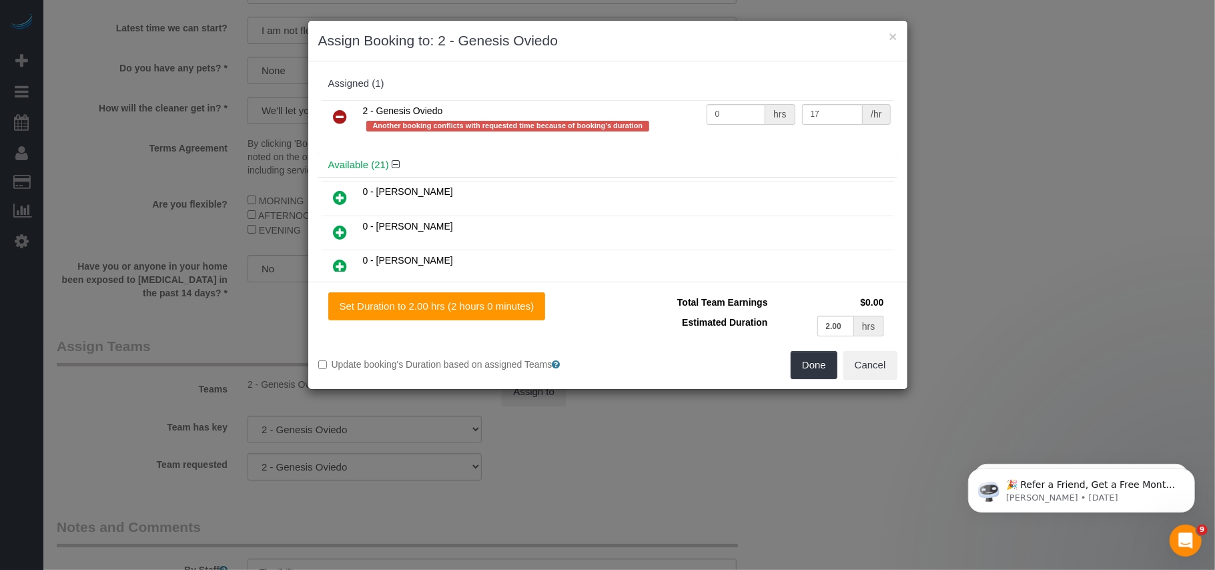
click at [338, 113] on icon at bounding box center [341, 117] width 14 height 16
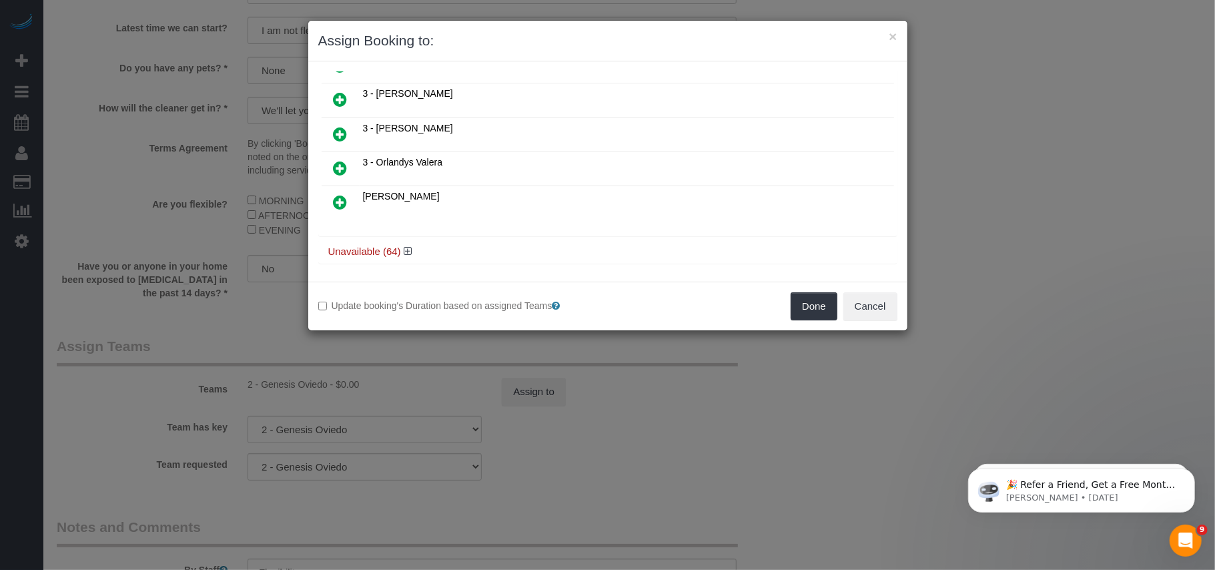
scroll to position [647, 0]
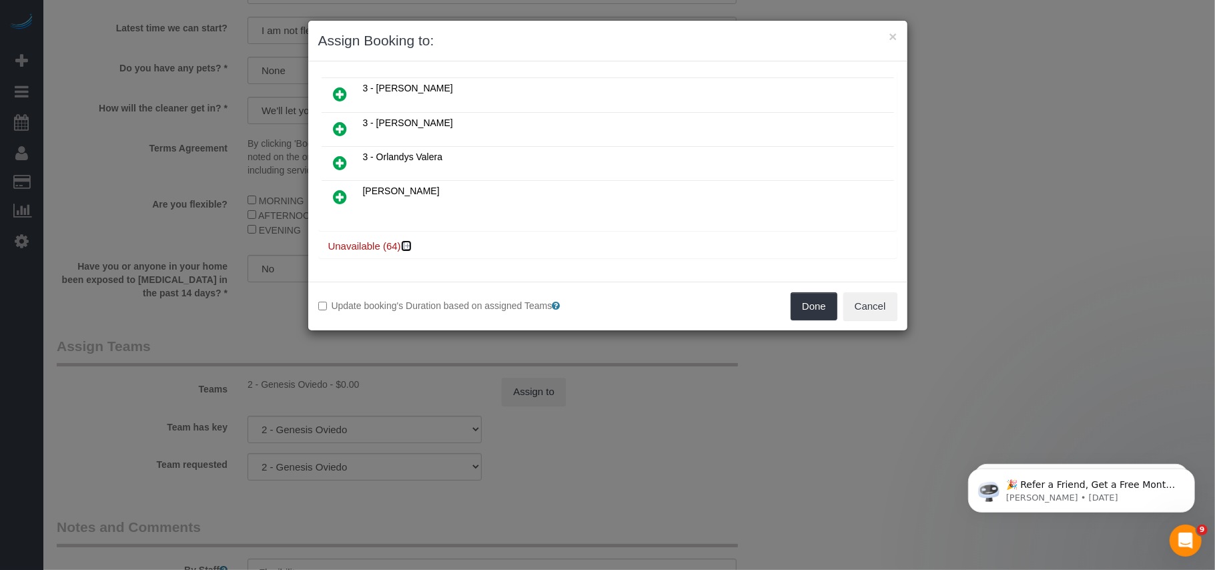
click at [411, 247] on icon at bounding box center [408, 246] width 8 height 10
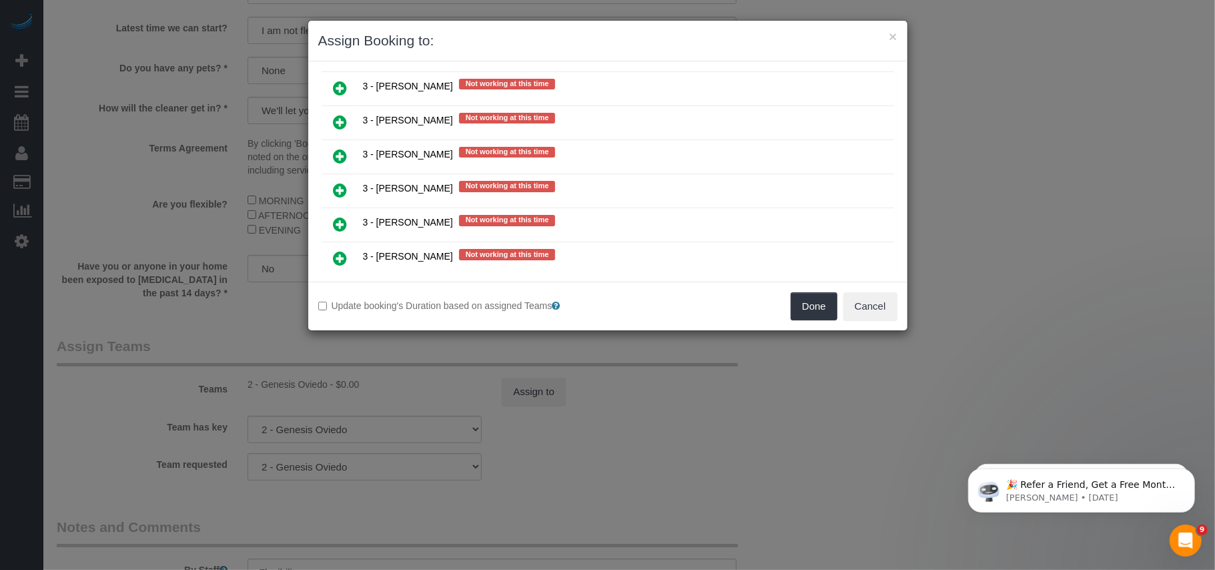
scroll to position [2338, 0]
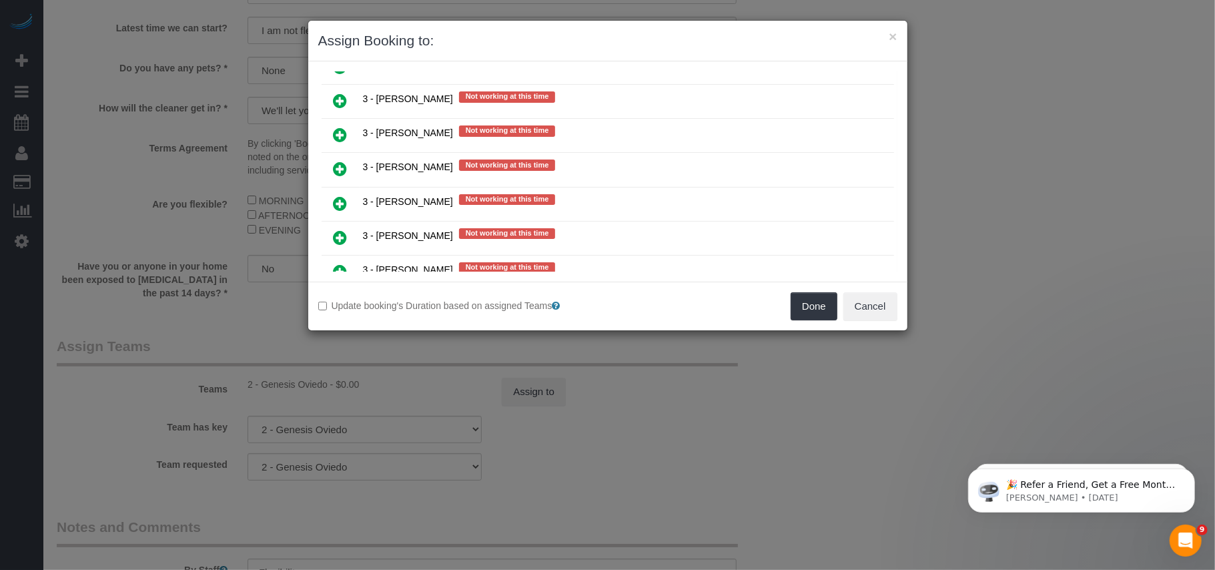
click at [330, 135] on link at bounding box center [340, 135] width 31 height 27
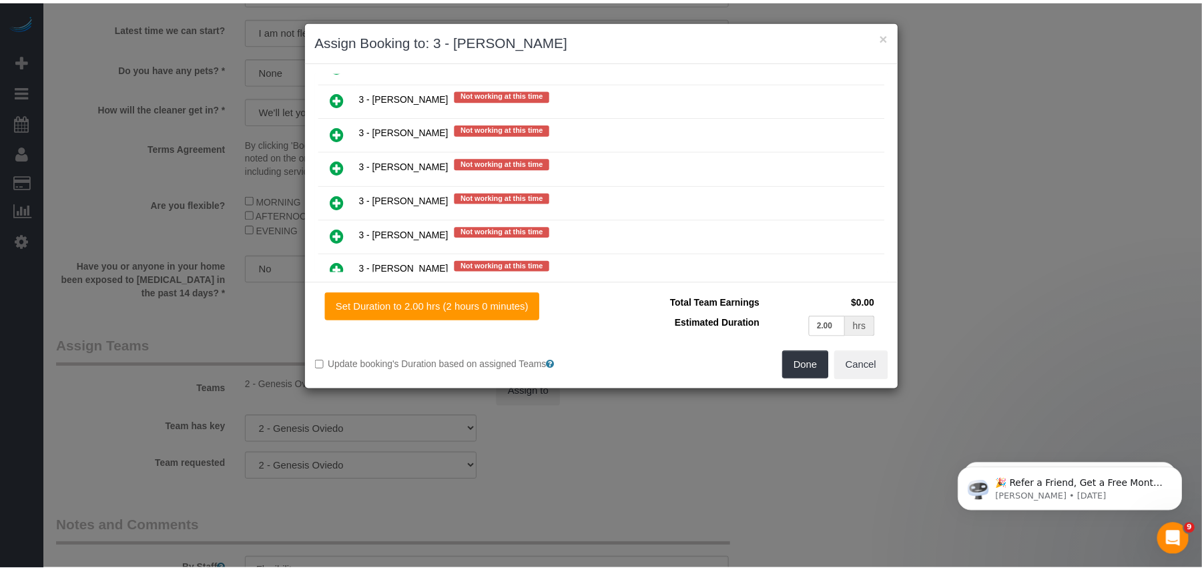
scroll to position [2370, 0]
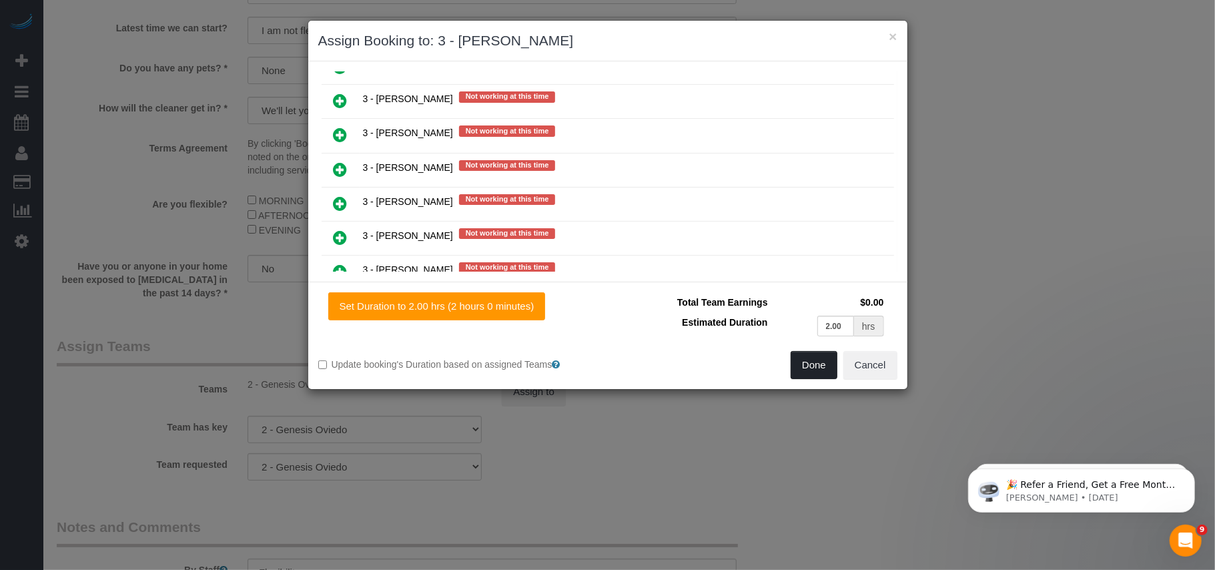
click at [806, 367] on button "Done" at bounding box center [814, 365] width 47 height 28
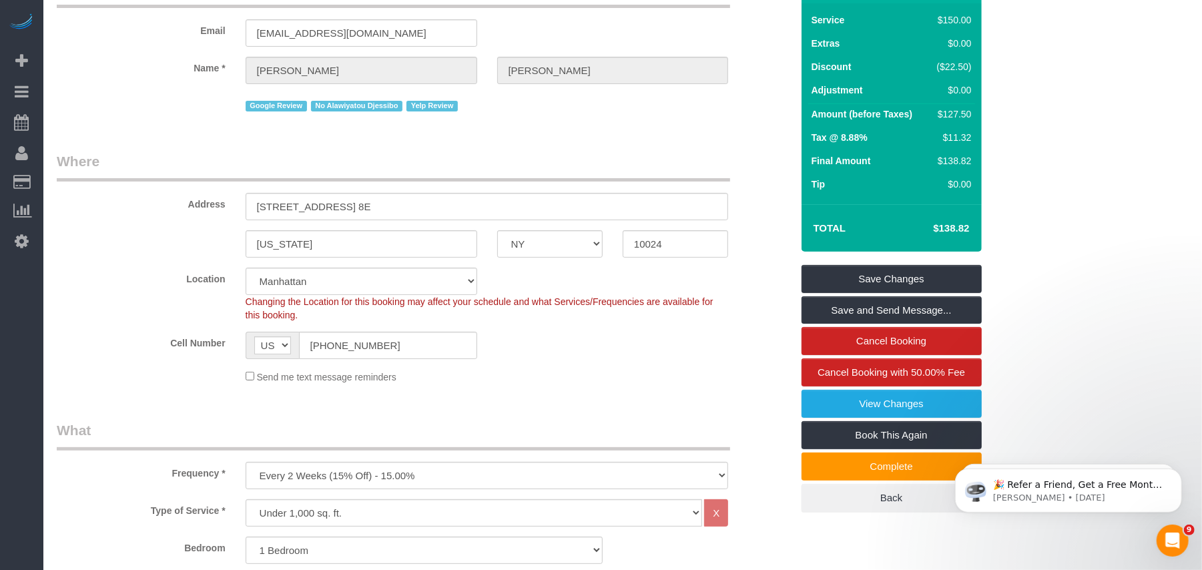
scroll to position [89, 0]
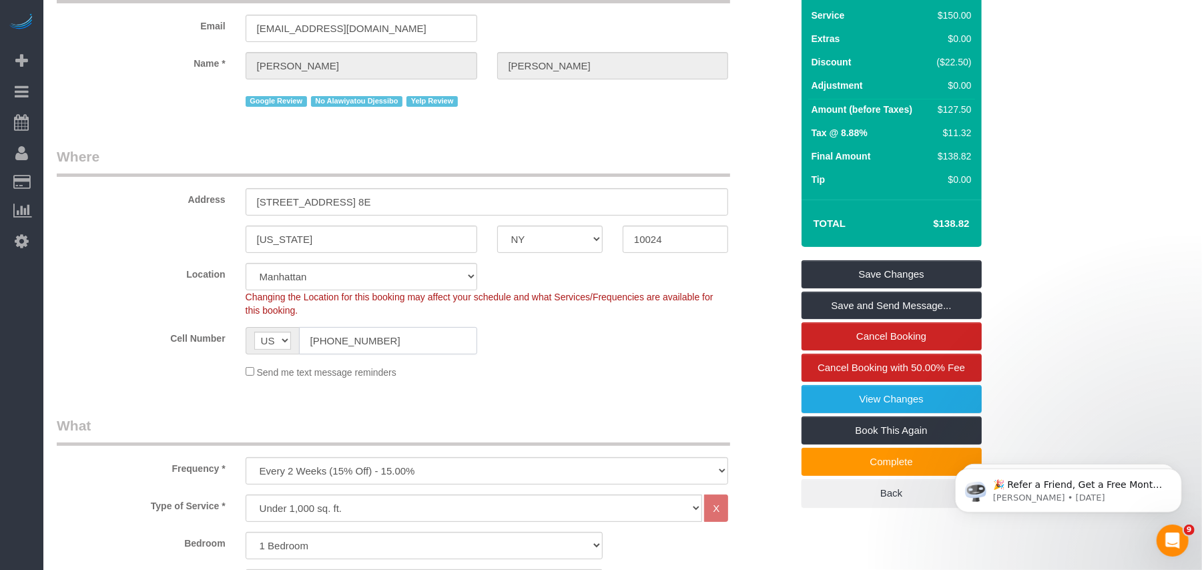
click at [346, 354] on input "(646) 408-8053" at bounding box center [388, 340] width 178 height 27
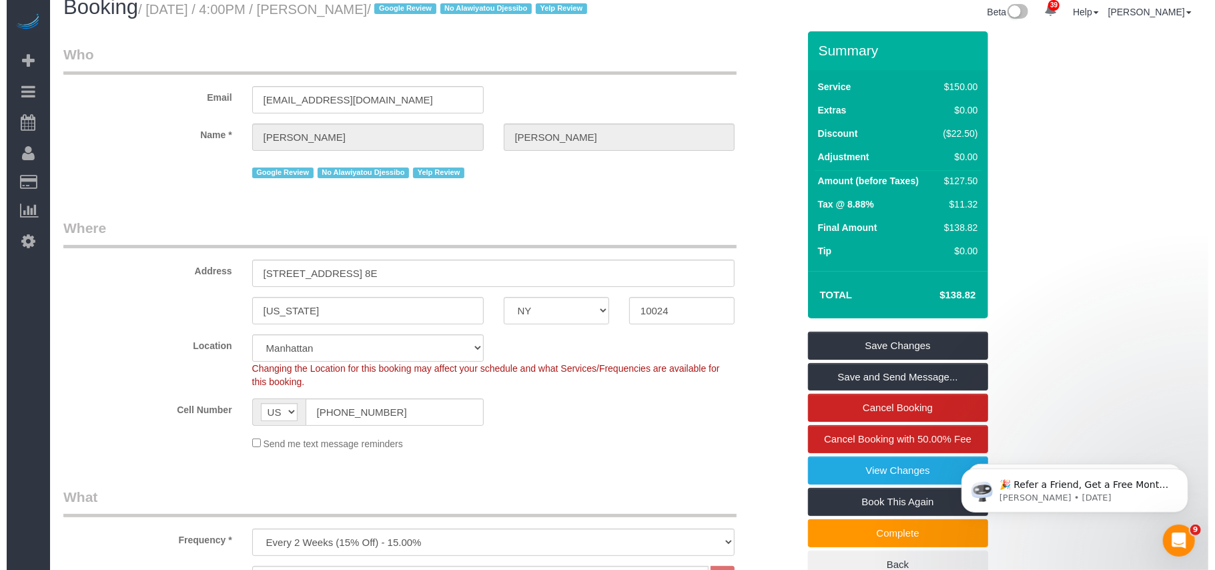
scroll to position [0, 0]
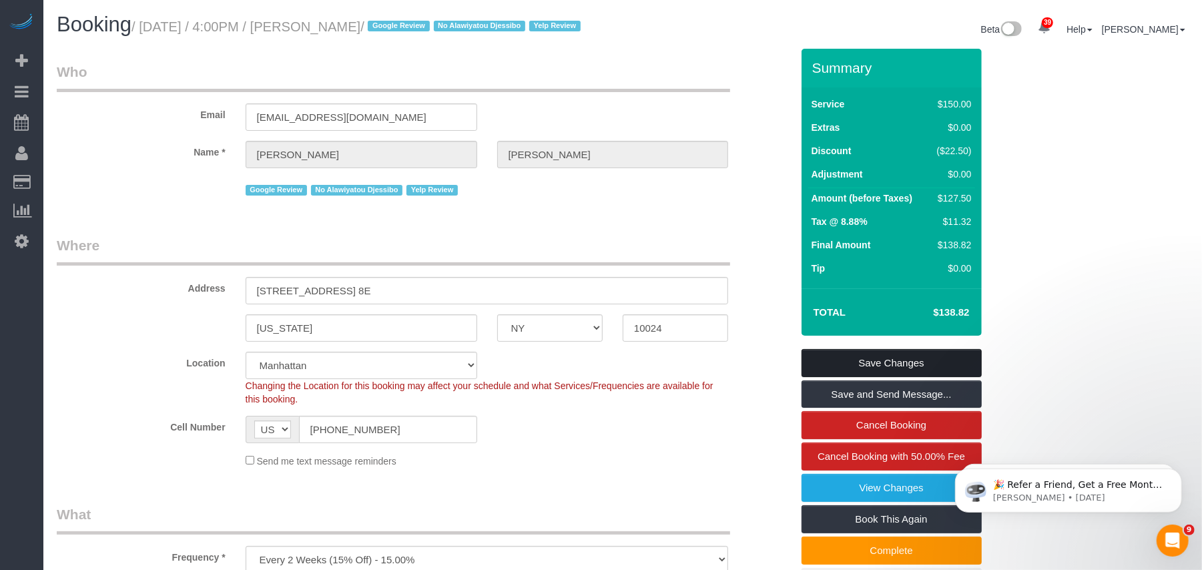
click at [865, 377] on link "Save Changes" at bounding box center [891, 363] width 180 height 28
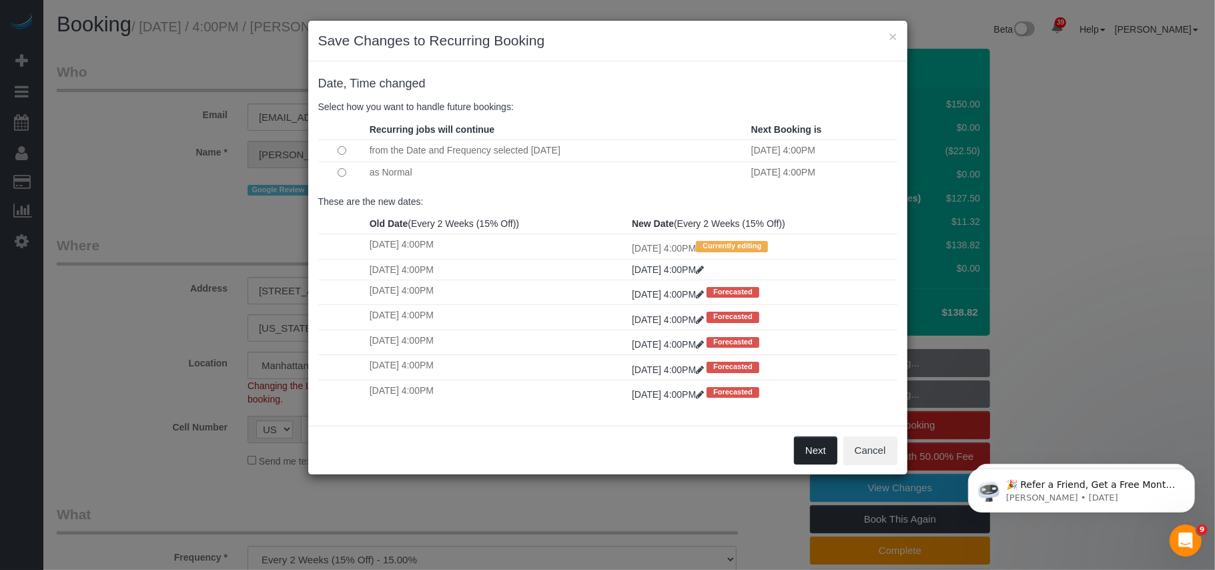
click at [813, 452] on button "Next" at bounding box center [815, 450] width 43 height 28
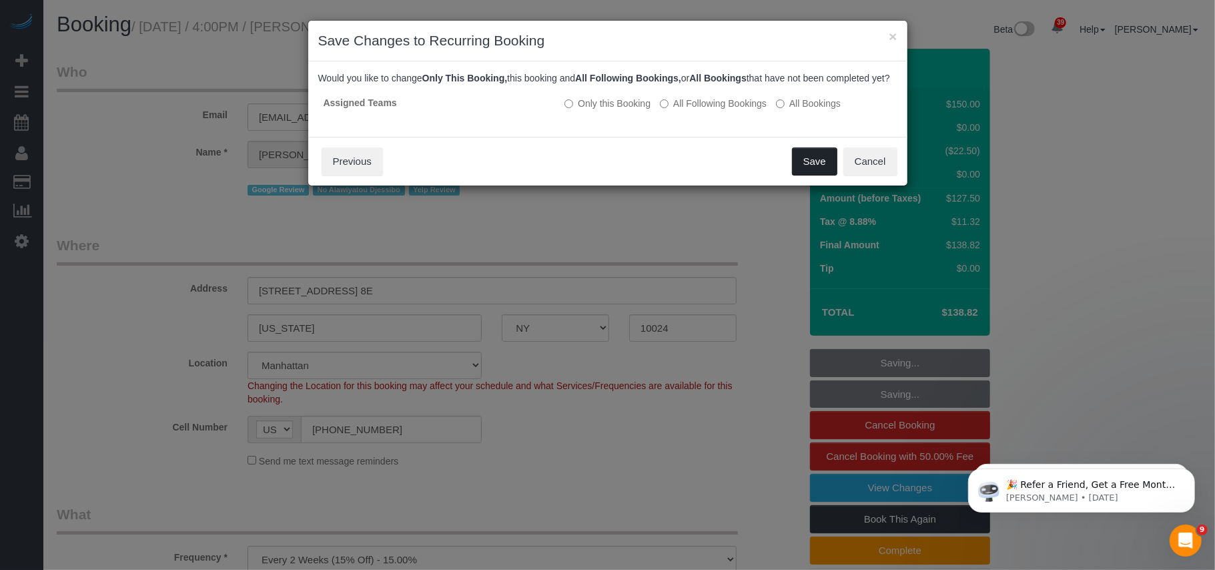
click at [801, 169] on button "Save" at bounding box center [814, 161] width 45 height 28
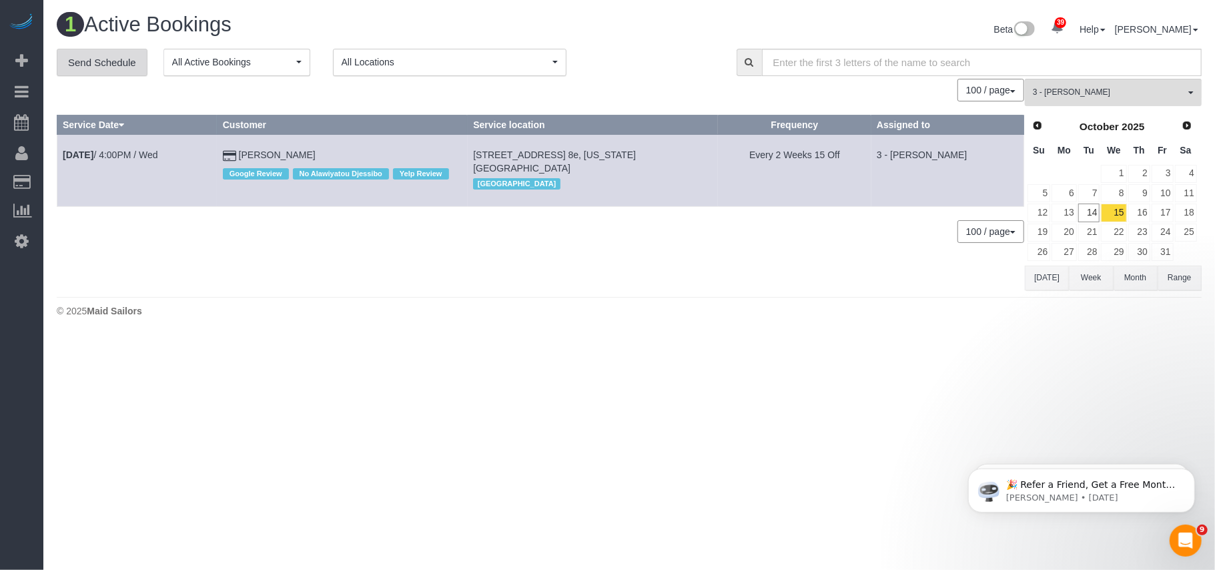
click at [103, 65] on link "Send Schedule" at bounding box center [102, 63] width 91 height 28
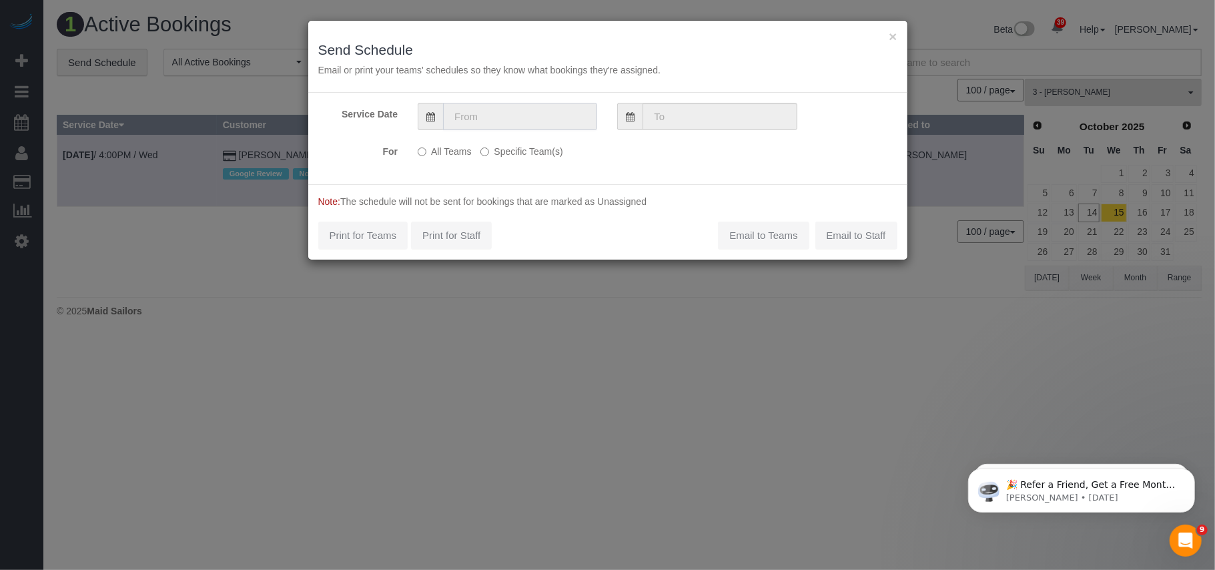
click at [476, 125] on input "text" at bounding box center [520, 116] width 154 height 27
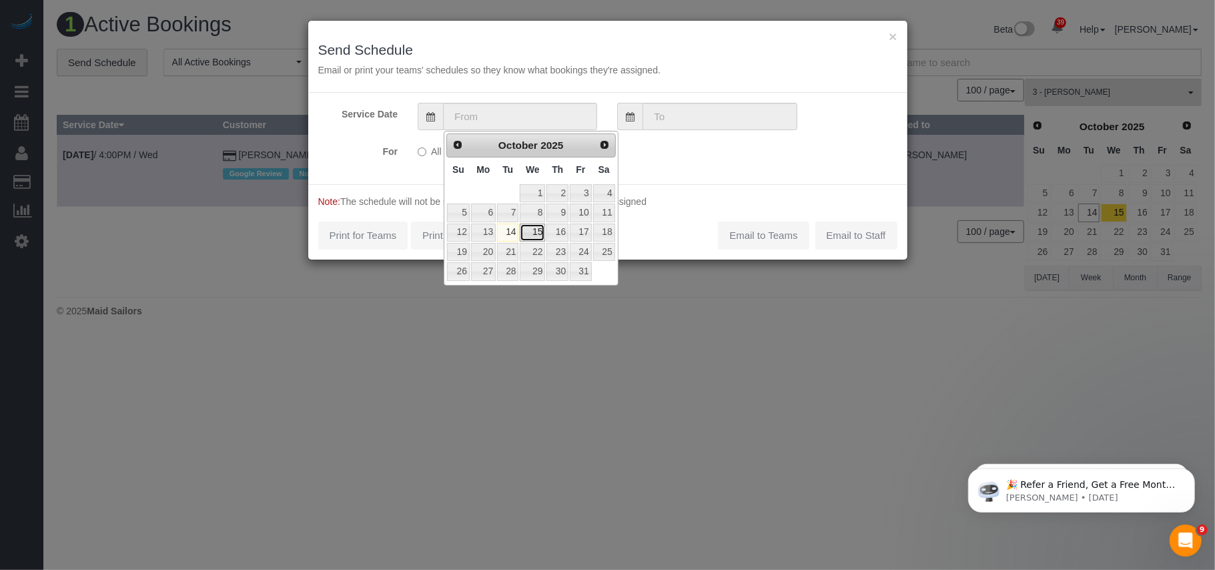
click at [540, 240] on link "15" at bounding box center [532, 233] width 25 height 18
type input "[DATE]"
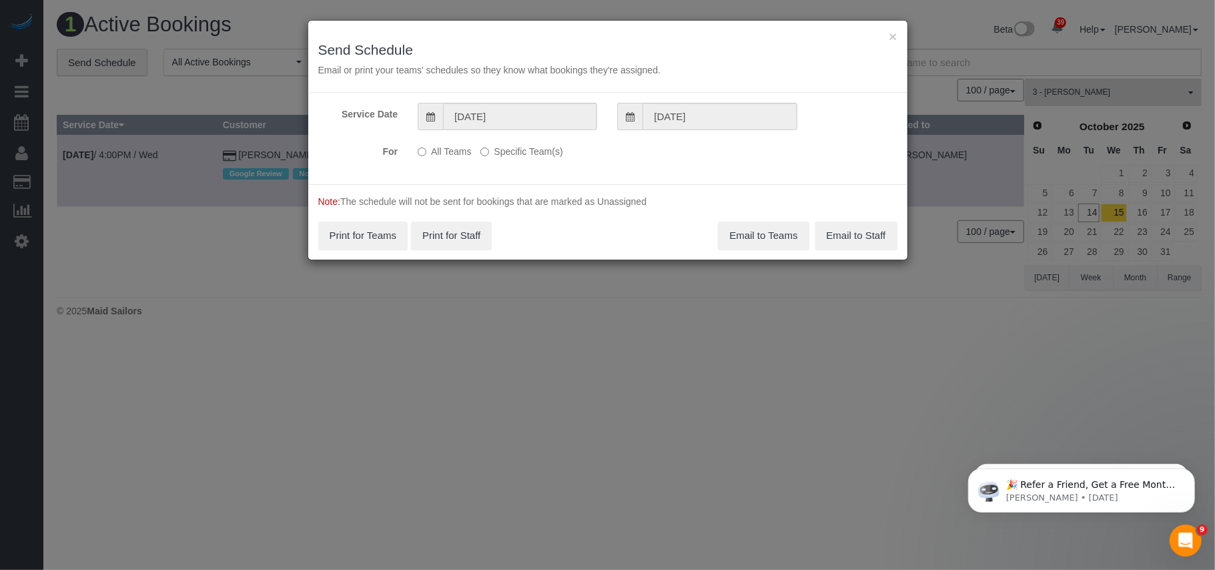
click at [494, 155] on label "Specific Team(s)" at bounding box center [521, 149] width 82 height 18
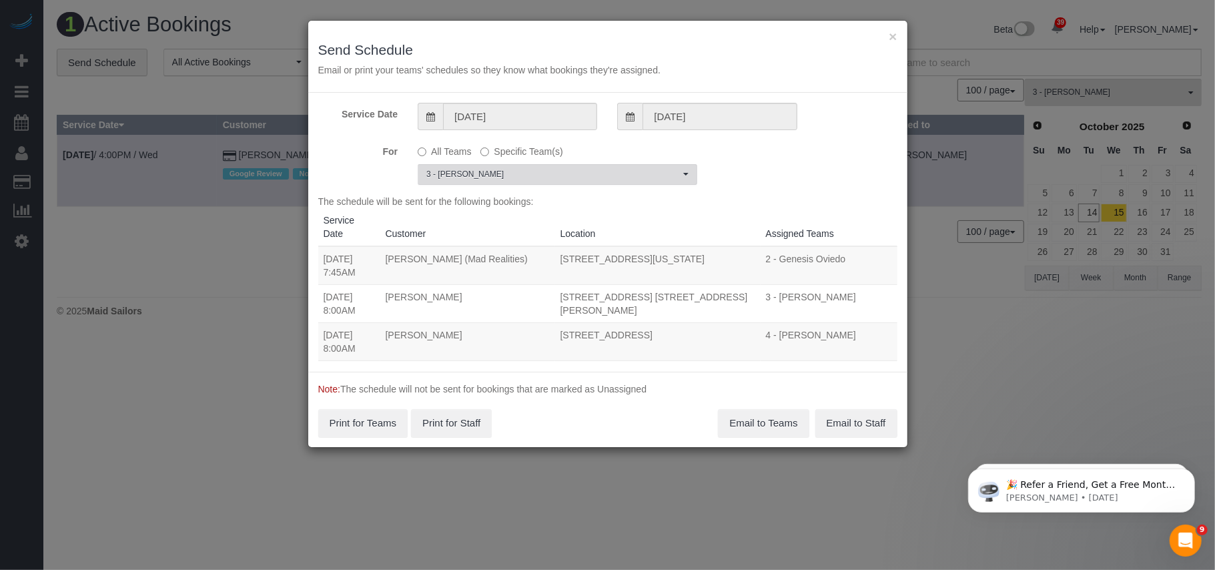
click at [494, 171] on span "3 - [PERSON_NAME]" at bounding box center [553, 174] width 254 height 11
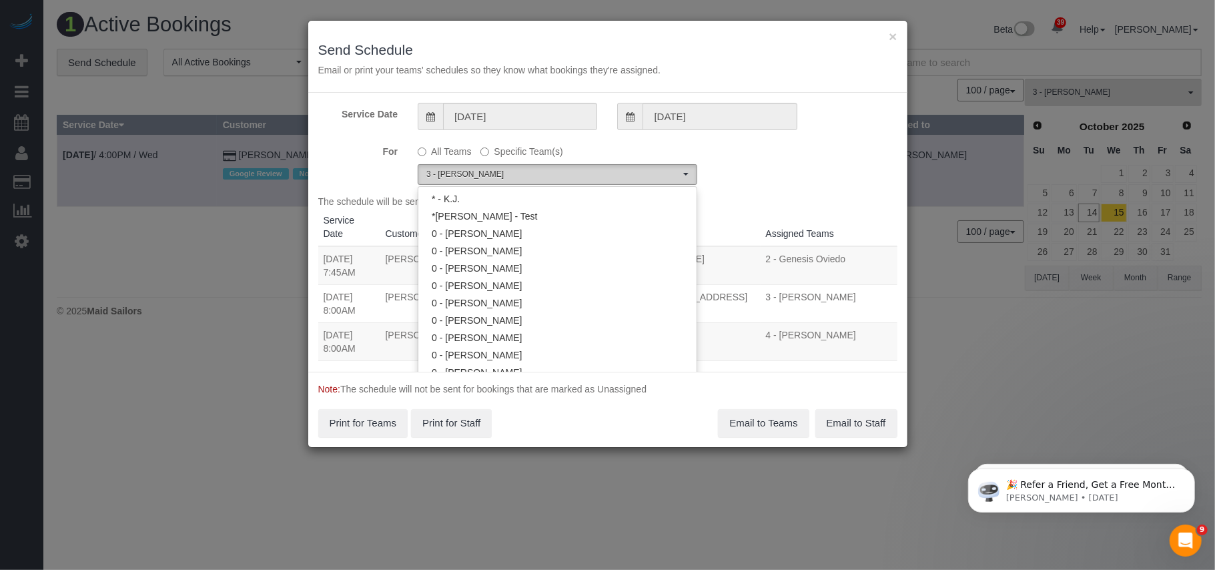
scroll to position [1112, 0]
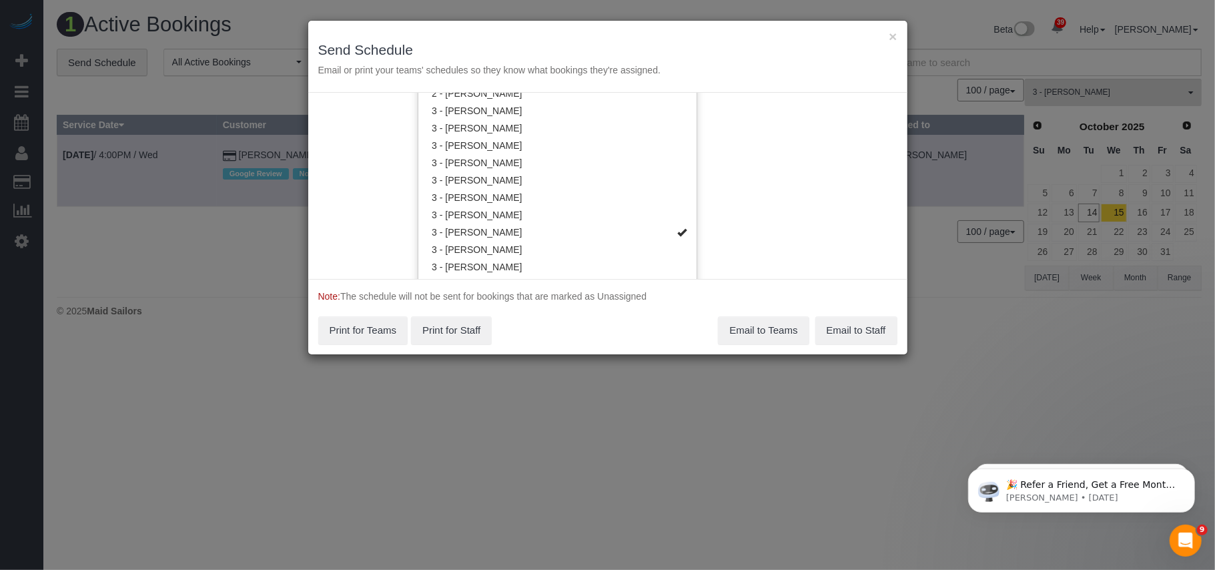
click at [767, 190] on div "Service Date 10/15/2025 10/15/2025 For All Teams Specific Team(s) 3 - Isabella …" at bounding box center [607, 186] width 599 height 186
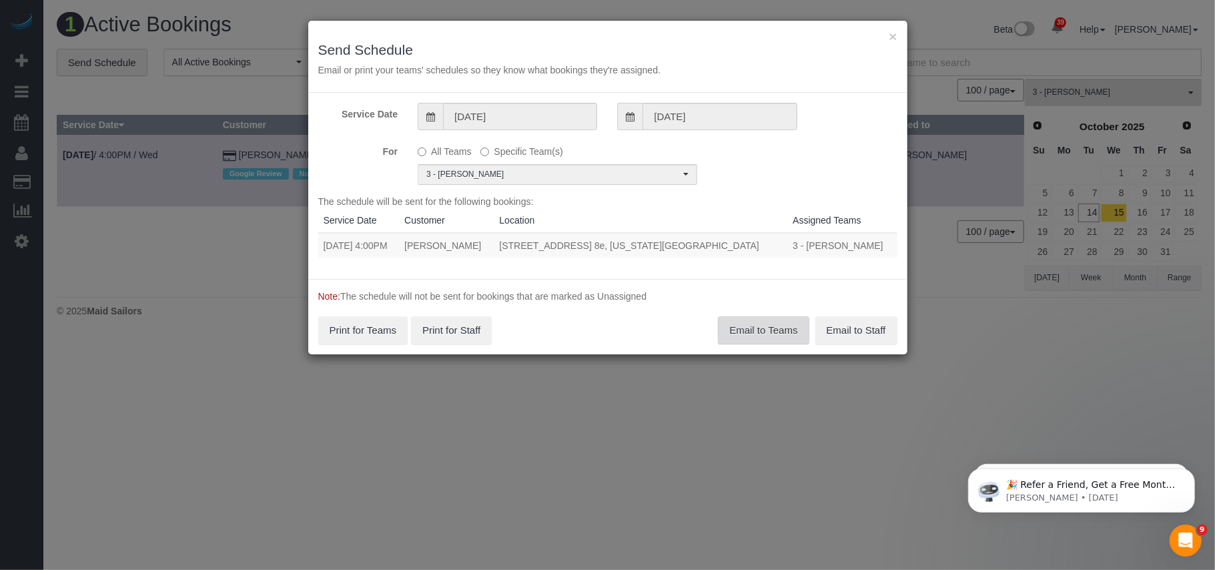
click at [741, 327] on button "Email to Teams" at bounding box center [763, 330] width 91 height 28
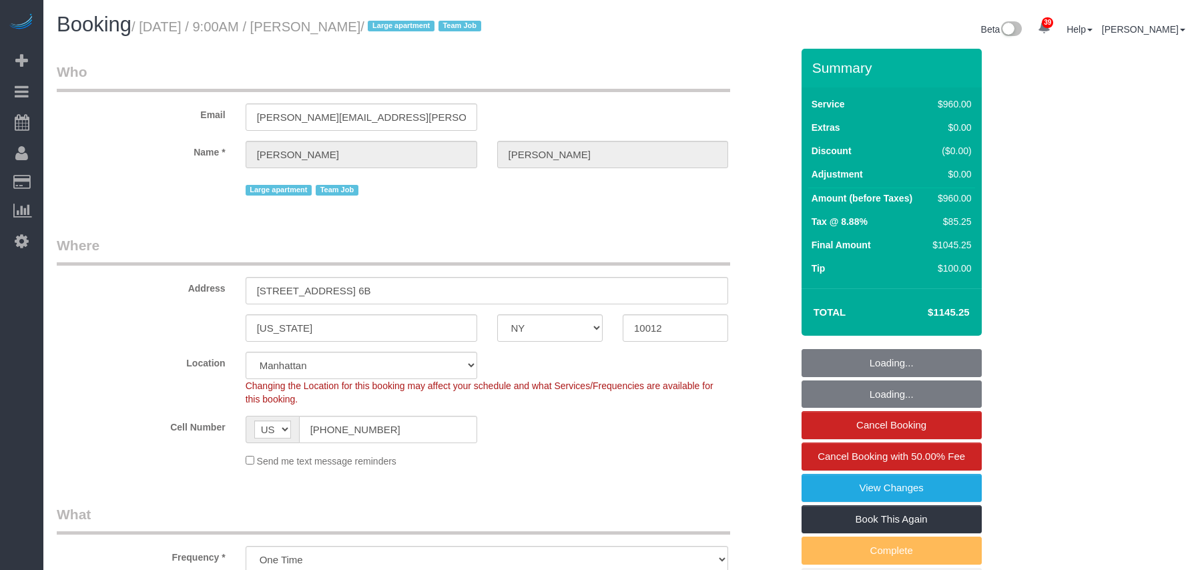
select select "NY"
select select "360"
select select "string:stripe-pm_1S6Gzo4VGloSiKo7bUrrxfkt"
select select "spot1"
select select "number:56"
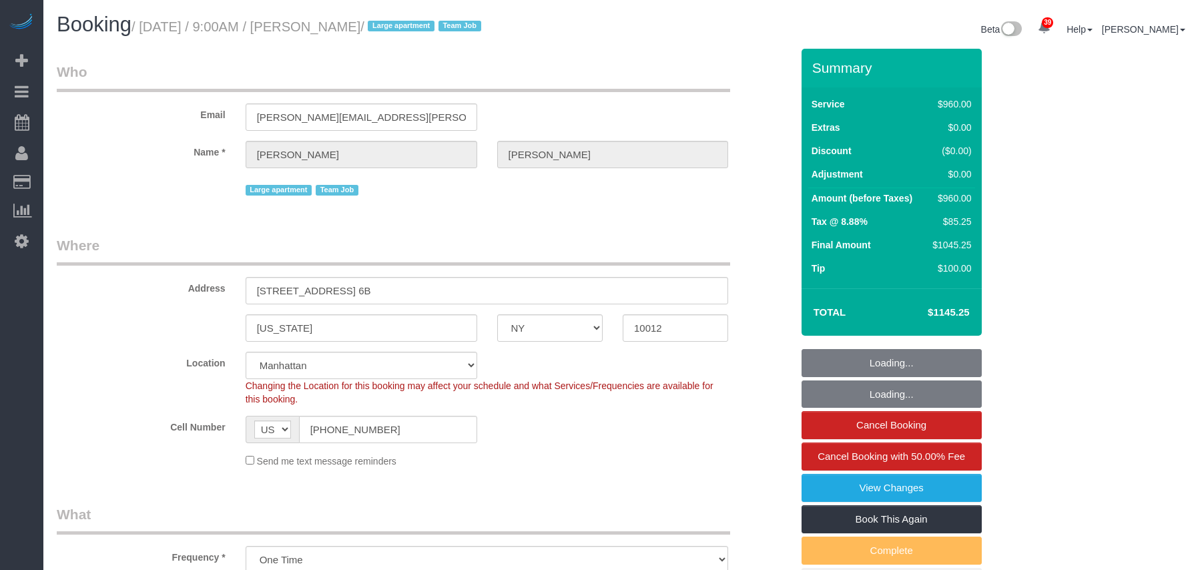
select select "number:70"
select select "number:15"
select select "number:6"
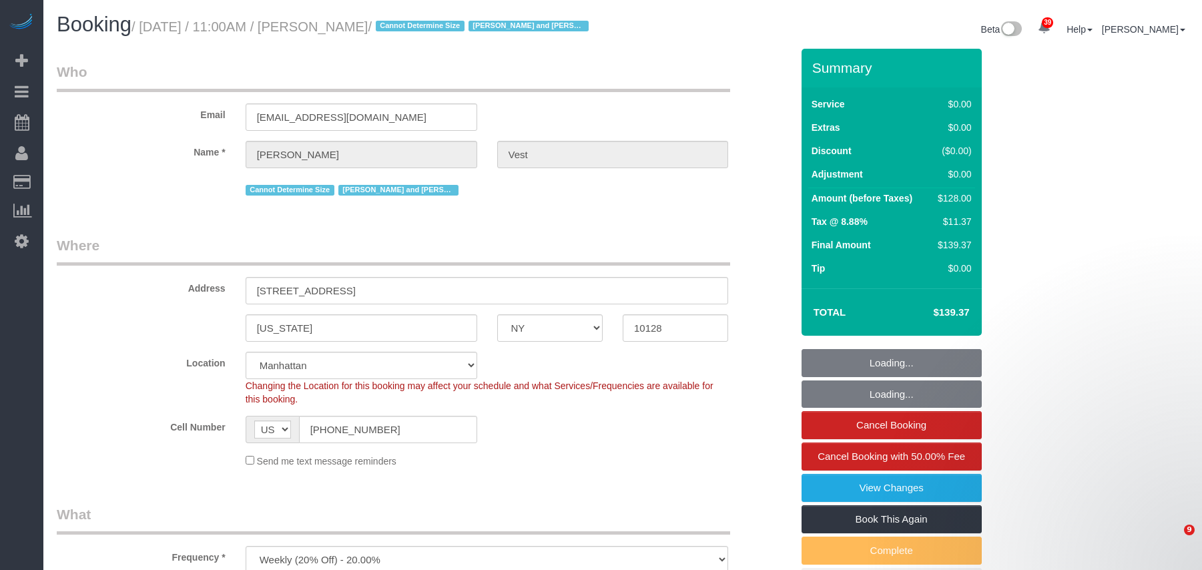
select select "NY"
select select "1"
select select "spot1"
select select "number:57"
select select "number:74"
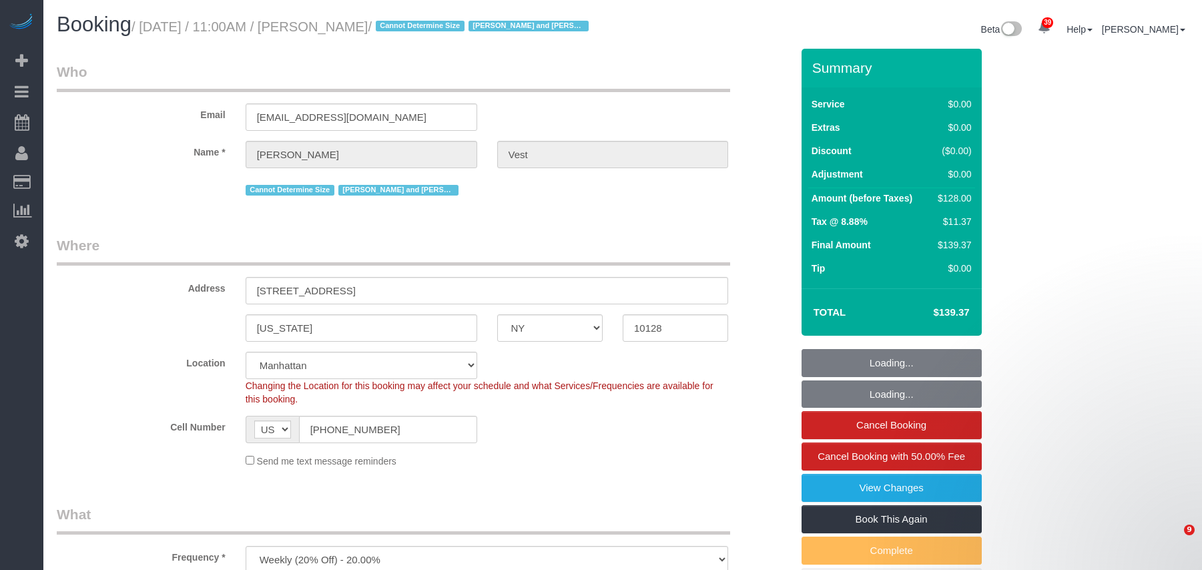
select select "number:15"
select select "number:6"
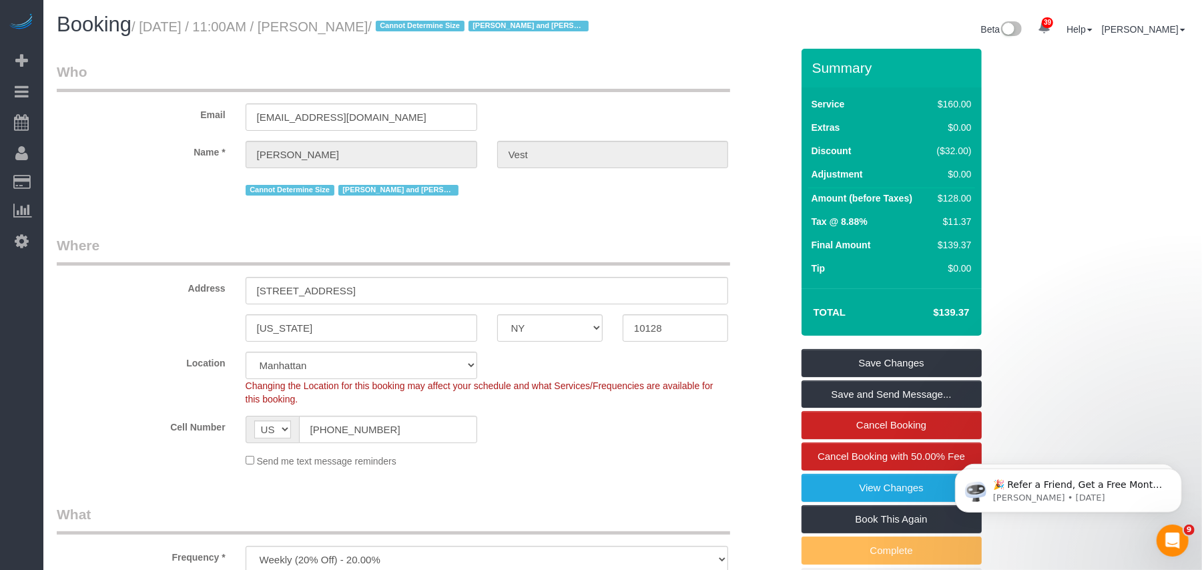
drag, startPoint x: 402, startPoint y: 28, endPoint x: 148, endPoint y: 30, distance: 253.6
click at [148, 30] on small "/ [DATE] / 11:00AM / [PERSON_NAME] / Cannot Determine Size [PERSON_NAME] and [P…" at bounding box center [361, 26] width 461 height 15
copy small "[DATE] / 11:00AM / [PERSON_NAME]"
drag, startPoint x: 409, startPoint y: 306, endPoint x: 181, endPoint y: 320, distance: 228.0
click at [181, 320] on sui-booking-address "Address [STREET_ADDRESS] [US_STATE] AK AL AR AZ CA CO CT DC DE [GEOGRAPHIC_DATA…" at bounding box center [424, 289] width 735 height 106
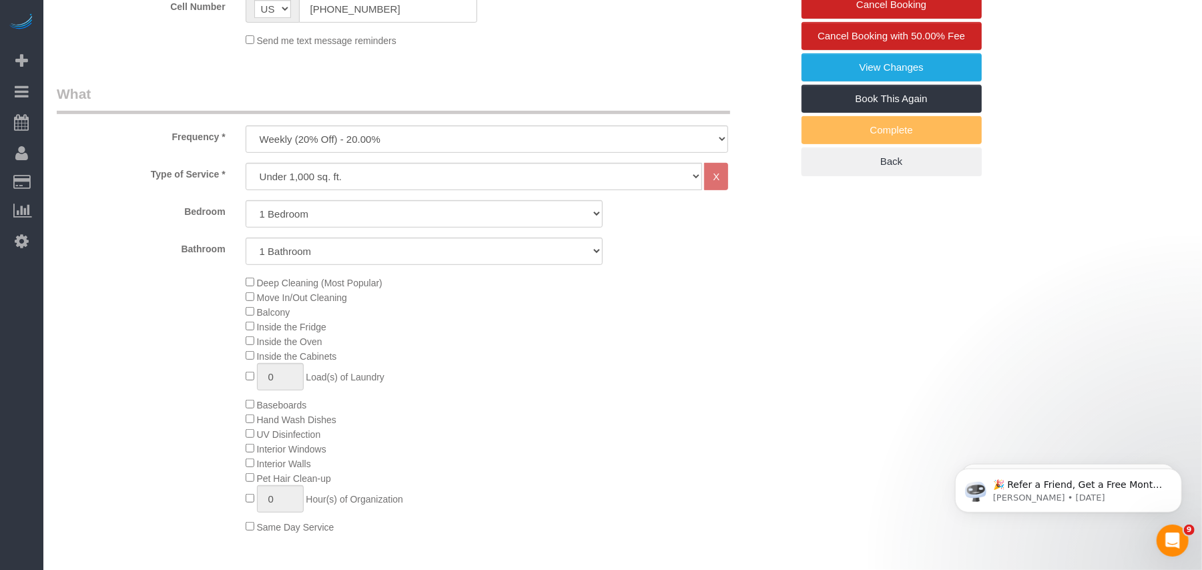
scroll to position [356, 0]
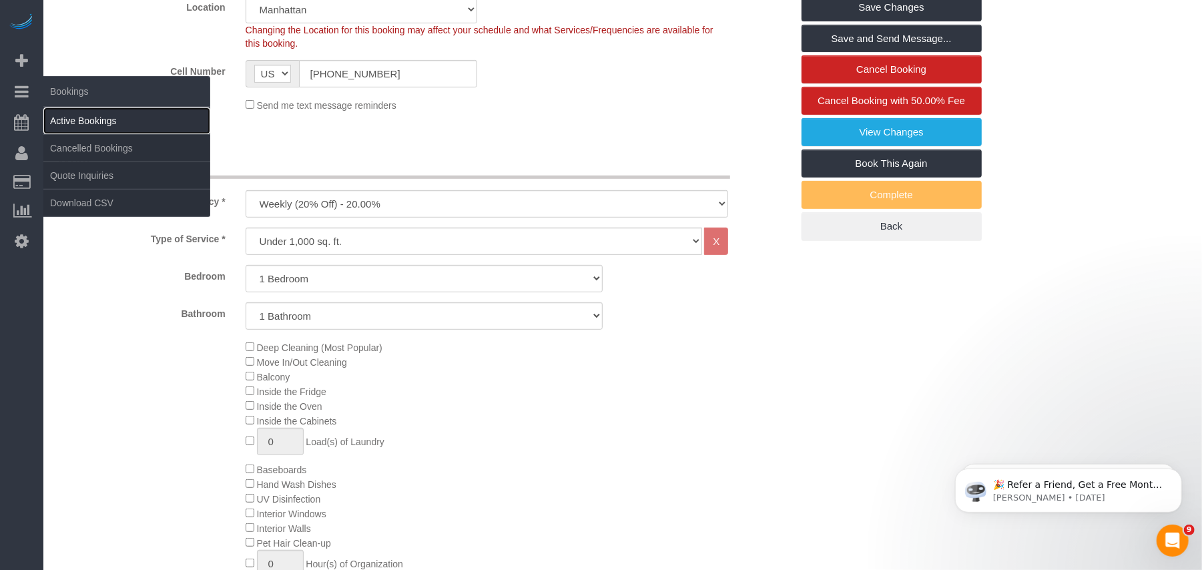
click at [67, 115] on link "Active Bookings" at bounding box center [126, 120] width 167 height 27
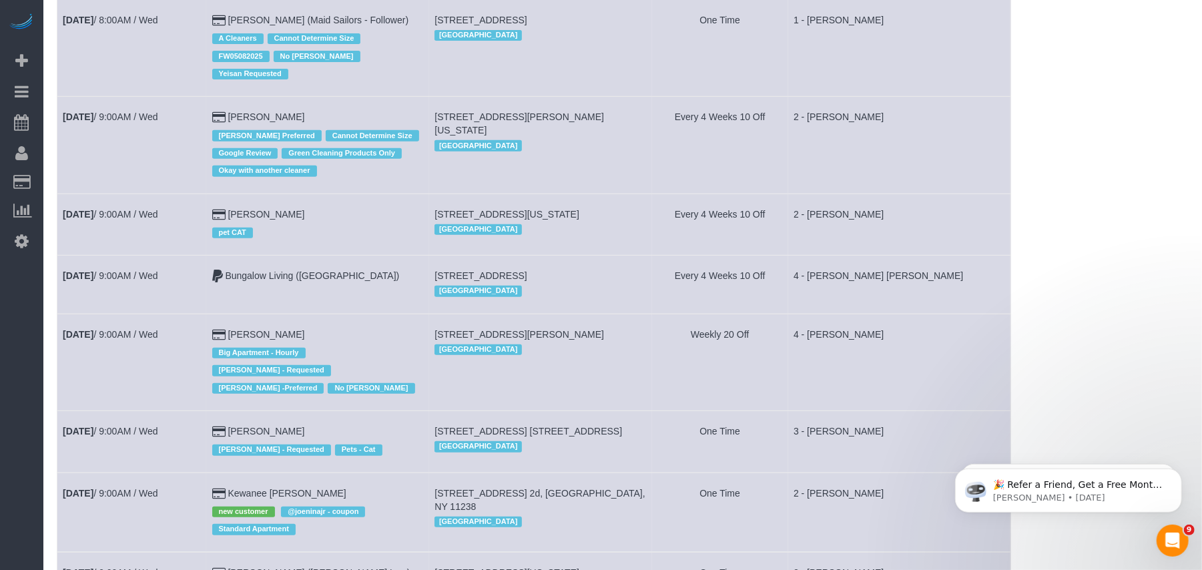
scroll to position [0, 0]
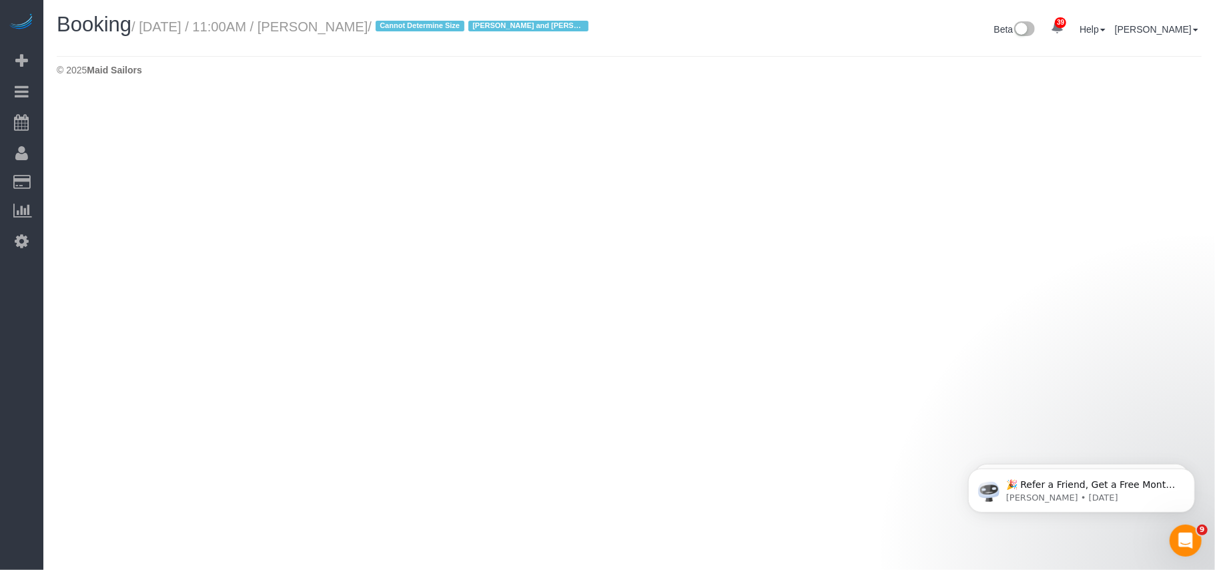
select select "NY"
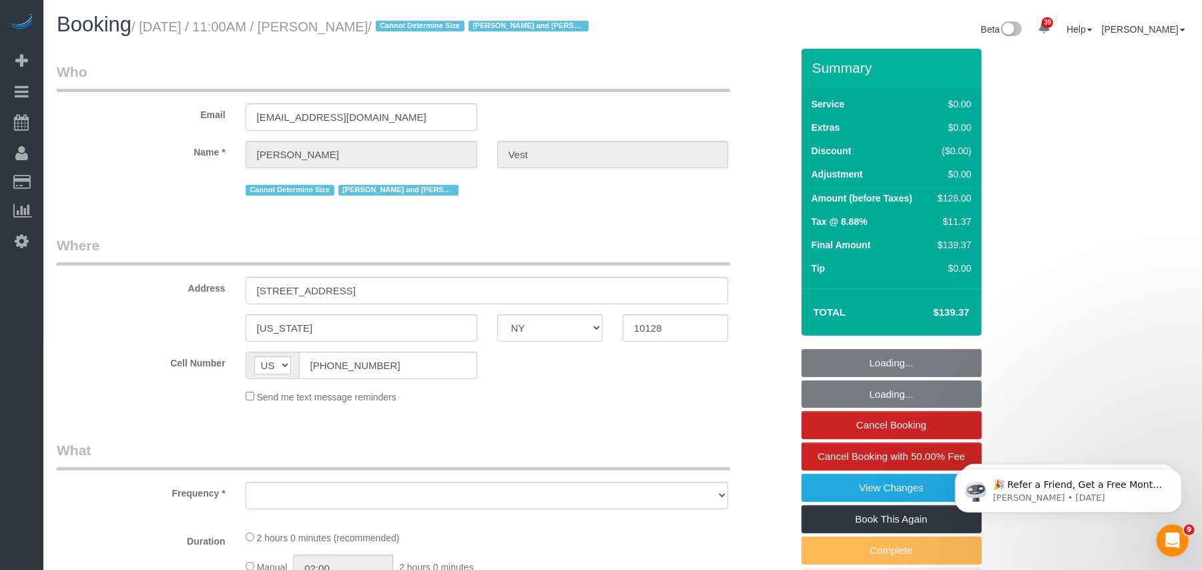
scroll to position [1, 0]
select select "object:6560"
select select "number:57"
select select "number:74"
select select "number:15"
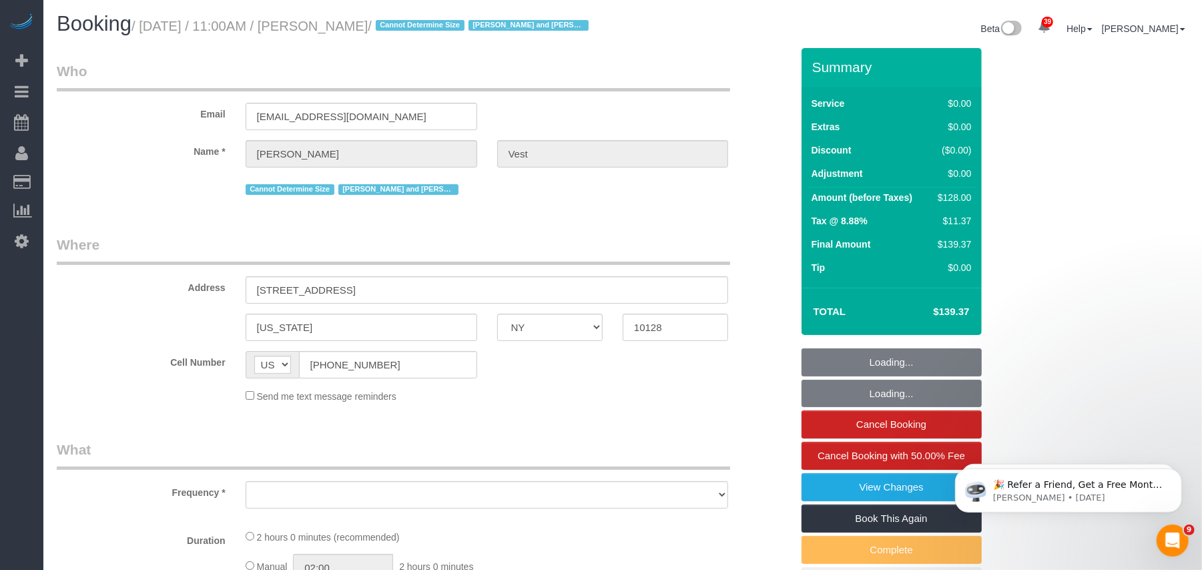
select select "number:6"
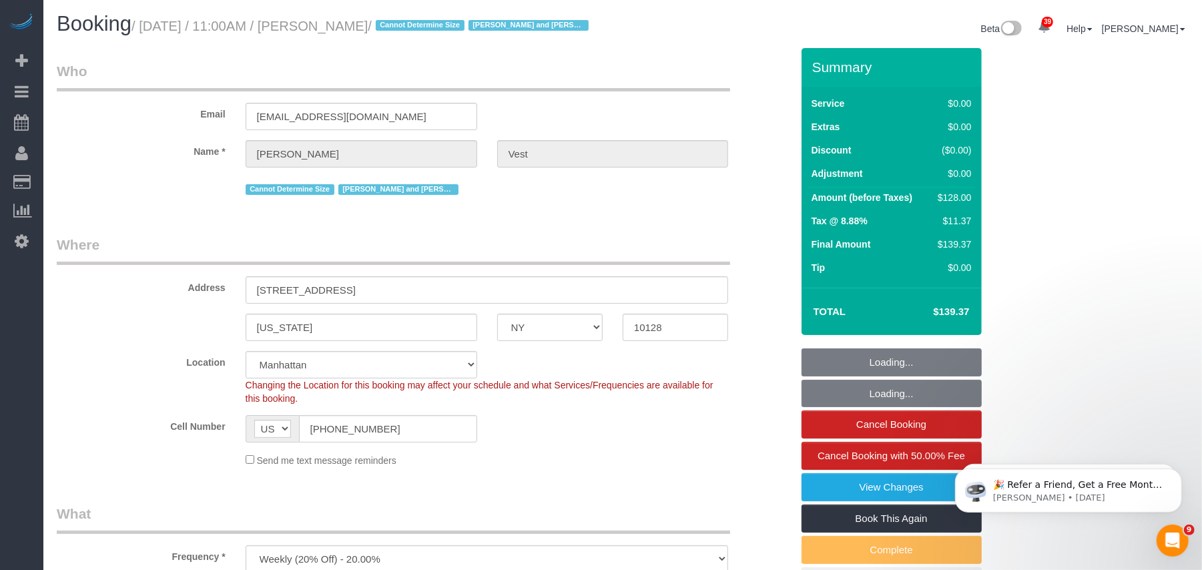
select select "1"
select select "object:7252"
select select "string:stripe-pm_1R74TQ4VGloSiKo7zsvzPauP"
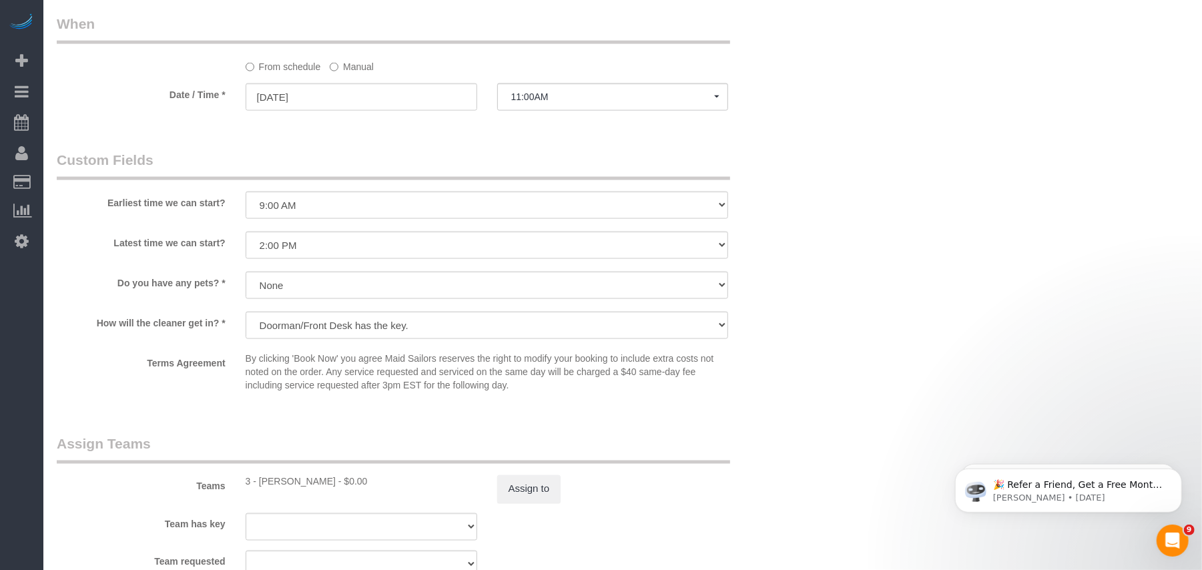
select select "spot50"
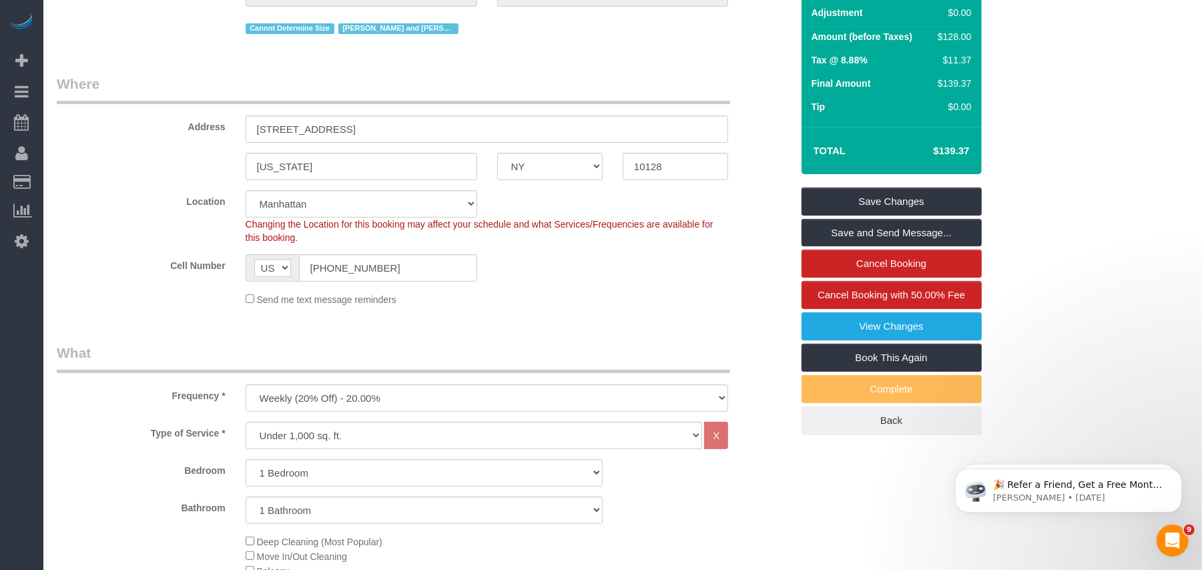
scroll to position [89, 0]
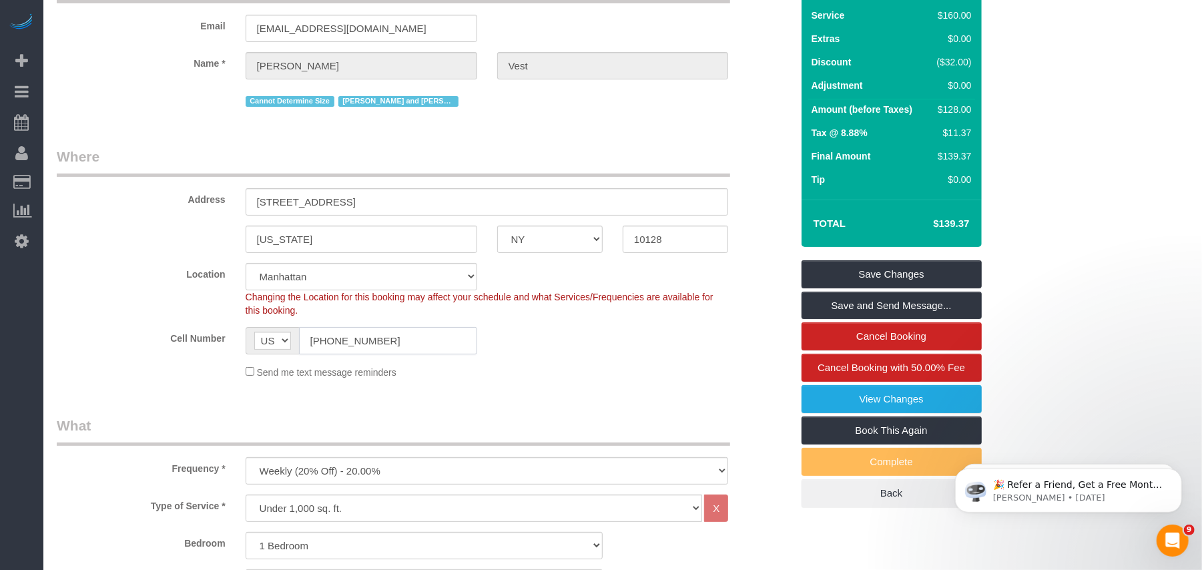
click at [332, 354] on input "[PHONE_NUMBER]" at bounding box center [388, 340] width 178 height 27
click at [339, 354] on input "[PHONE_NUMBER]" at bounding box center [388, 340] width 178 height 27
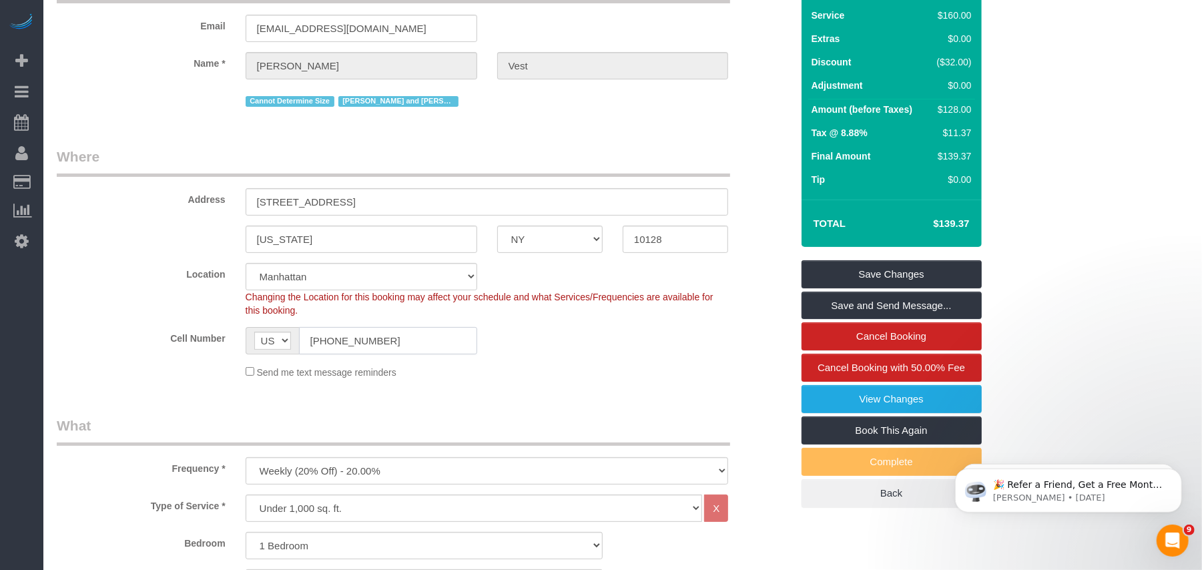
click at [339, 354] on input "[PHONE_NUMBER]" at bounding box center [388, 340] width 178 height 27
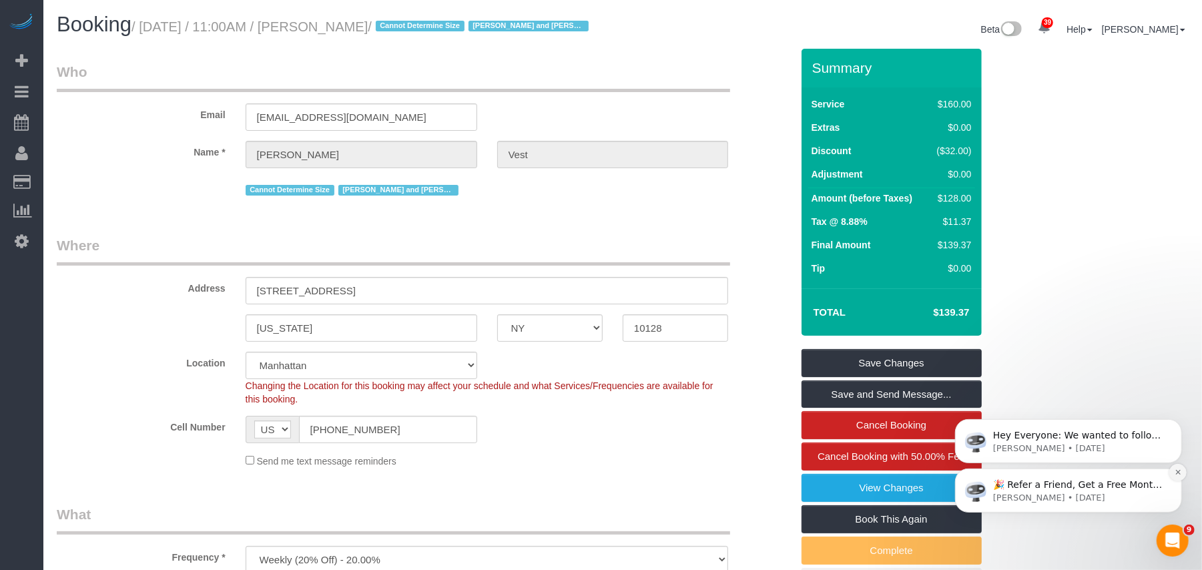
click at [1174, 478] on button "Dismiss notification" at bounding box center [1176, 471] width 17 height 17
click at [1176, 473] on icon "Dismiss notification" at bounding box center [1176, 471] width 5 height 5
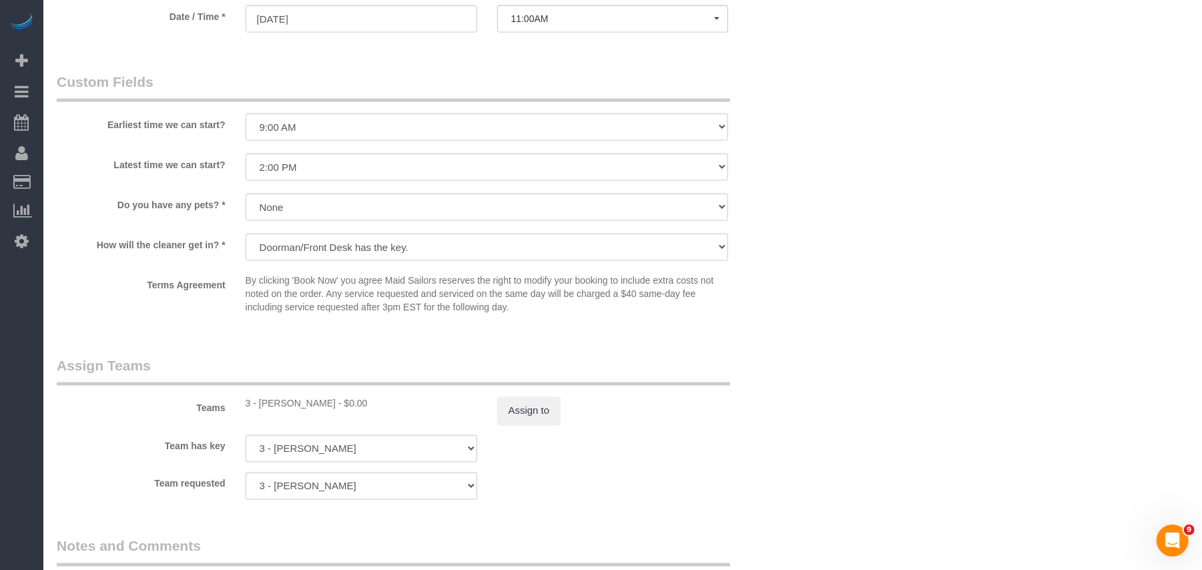
scroll to position [1512, 0]
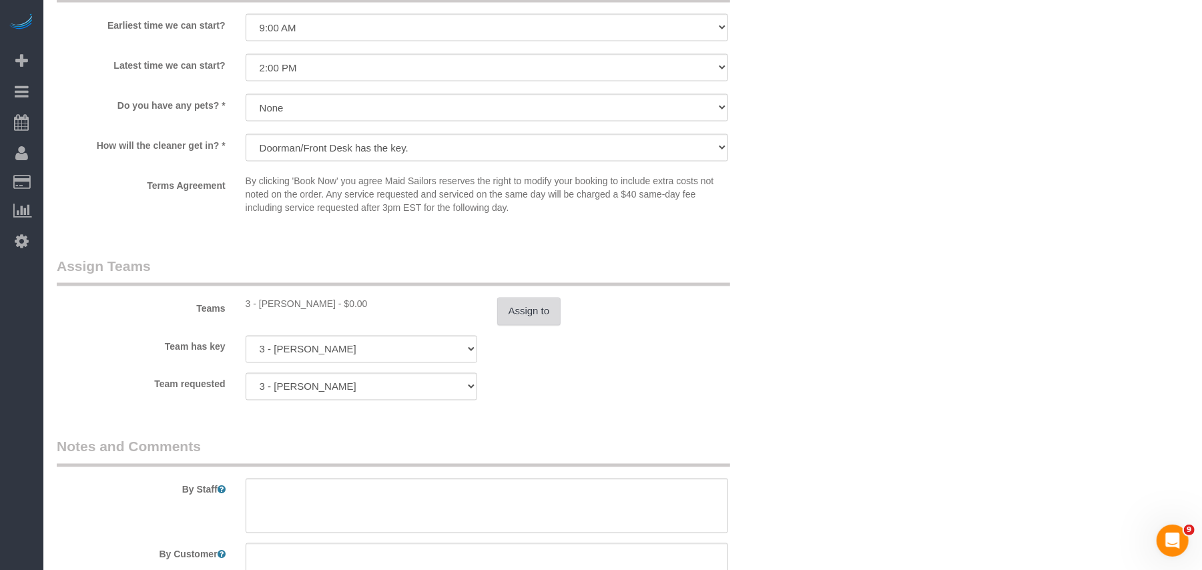
click at [516, 326] on button "Assign to" at bounding box center [529, 312] width 64 height 28
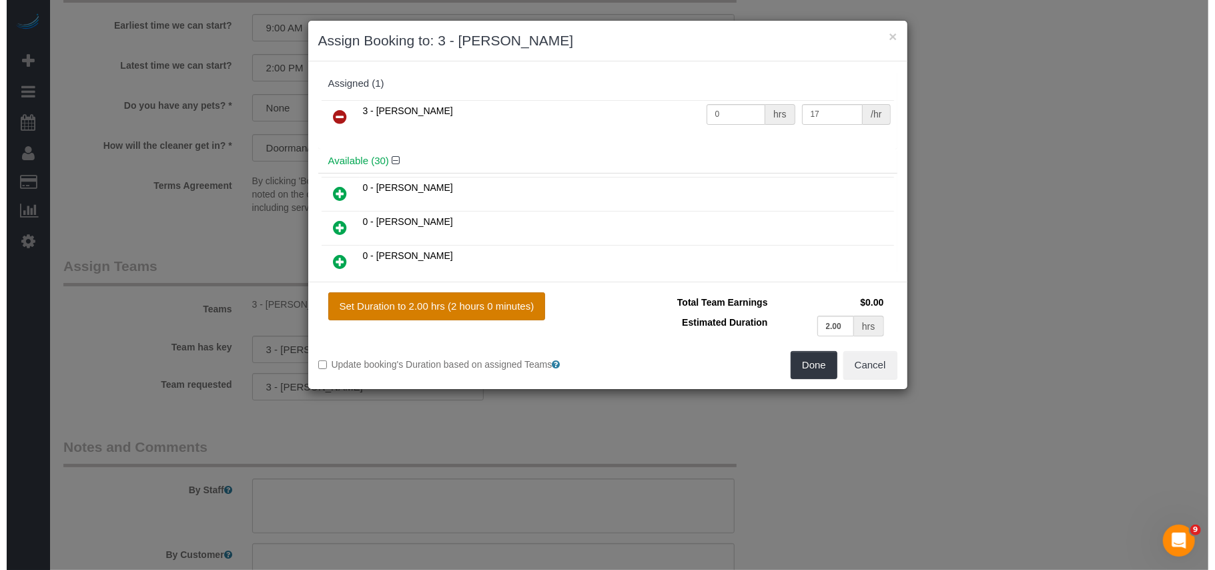
scroll to position [1496, 0]
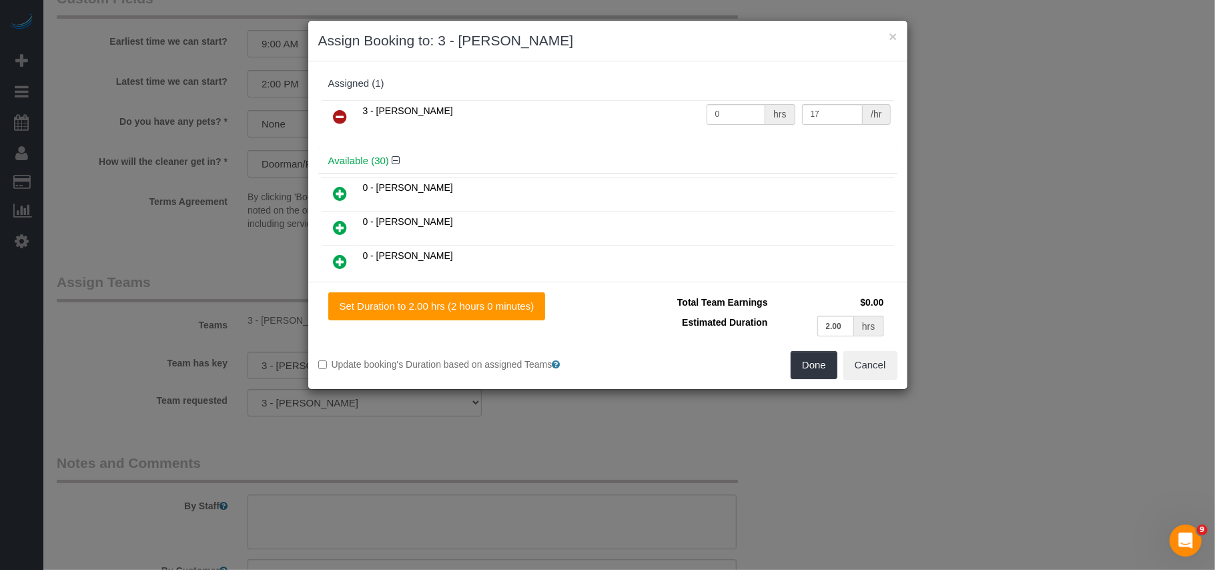
click at [345, 117] on icon at bounding box center [341, 117] width 14 height 16
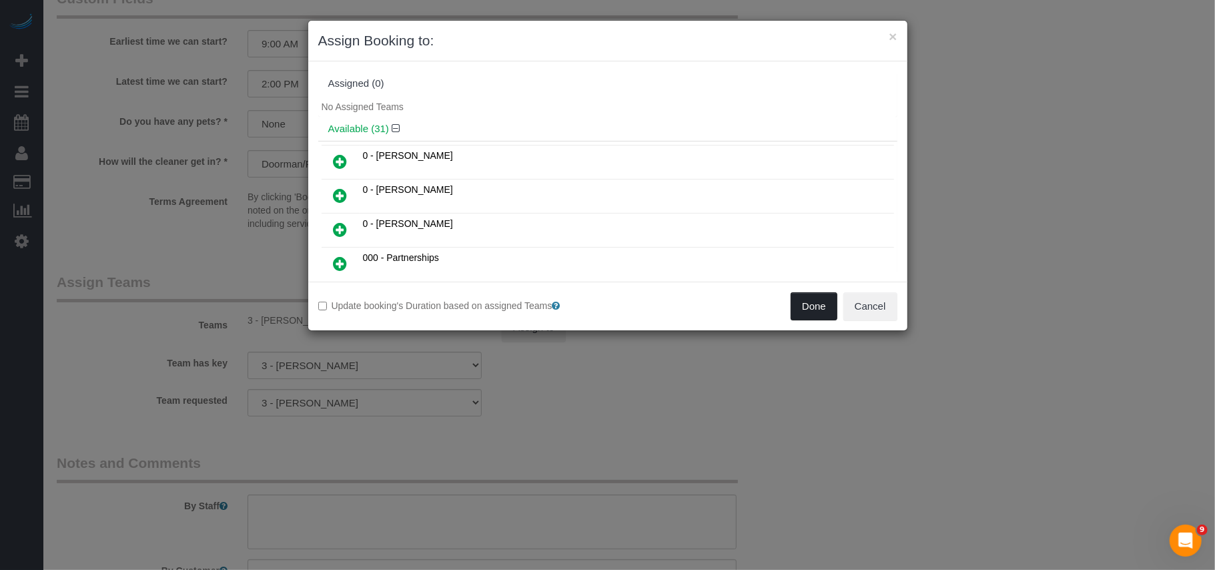
click at [799, 308] on button "Done" at bounding box center [814, 306] width 47 height 28
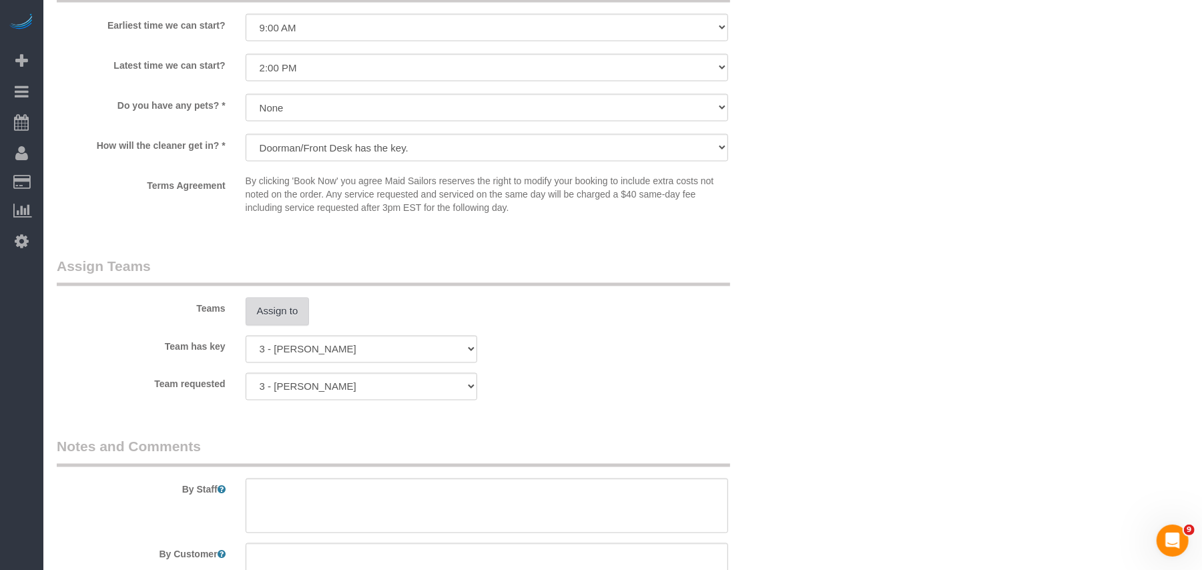
scroll to position [1423, 0]
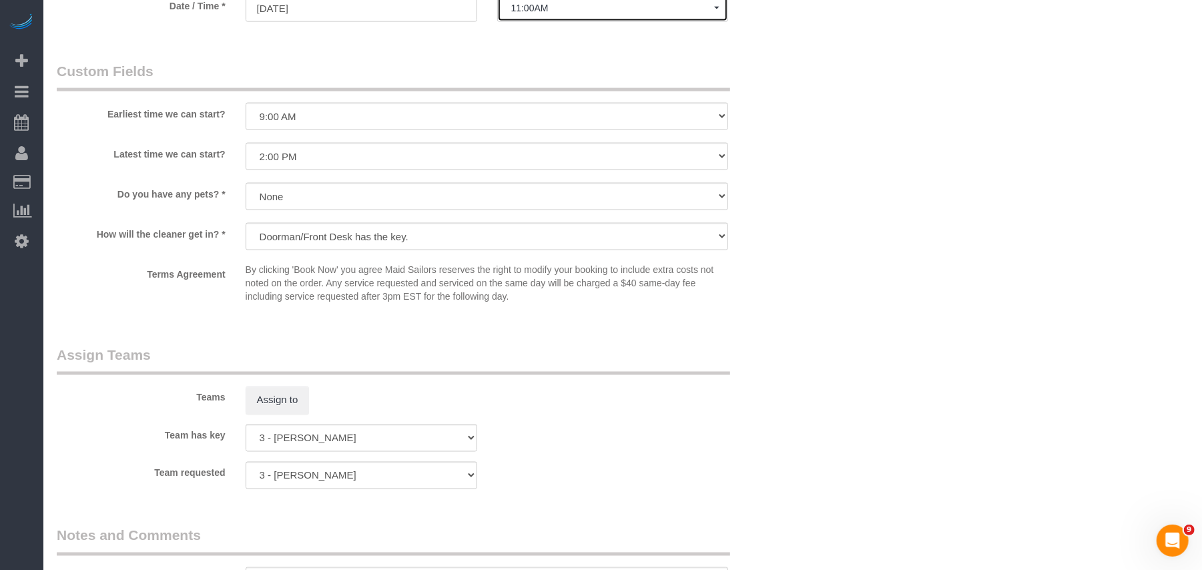
click at [527, 22] on button "11:00AM" at bounding box center [613, 8] width 232 height 27
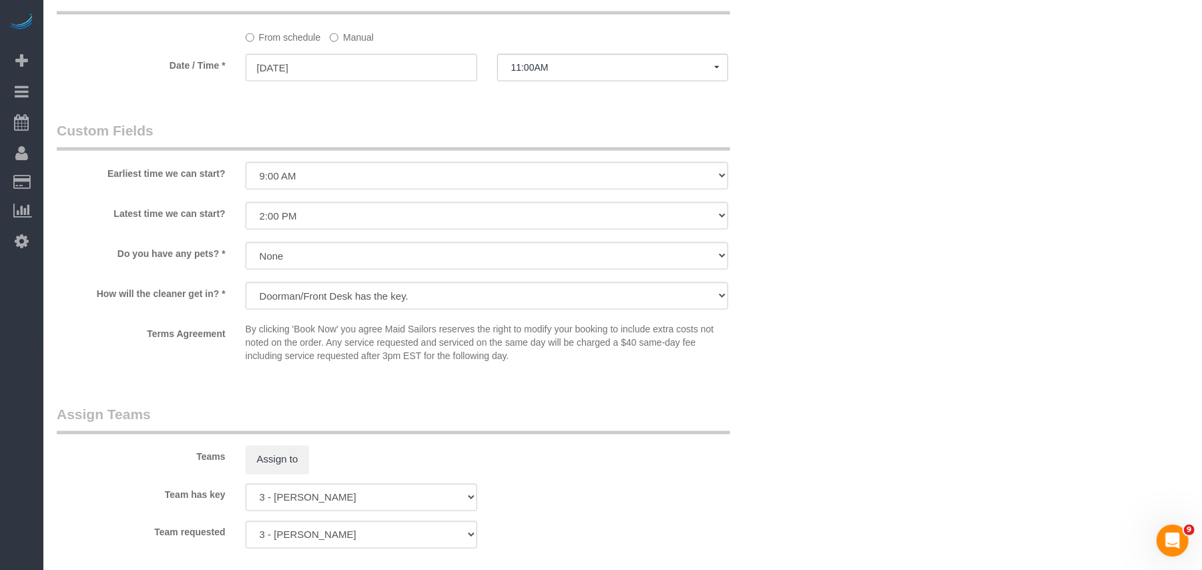
scroll to position [1335, 0]
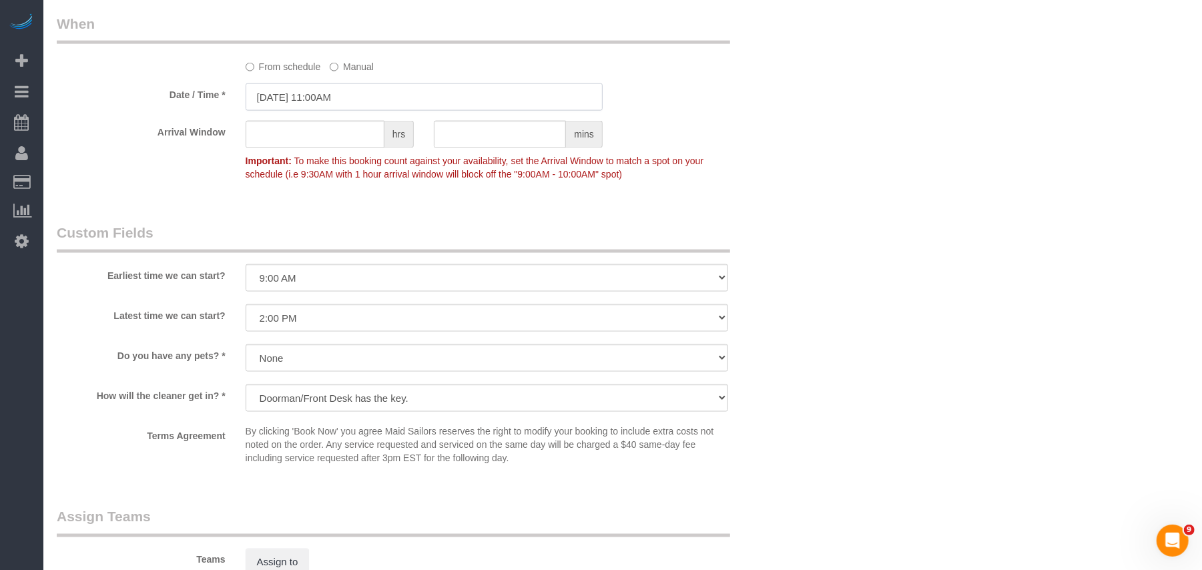
click at [339, 111] on input "[DATE] 11:00AM" at bounding box center [424, 96] width 357 height 27
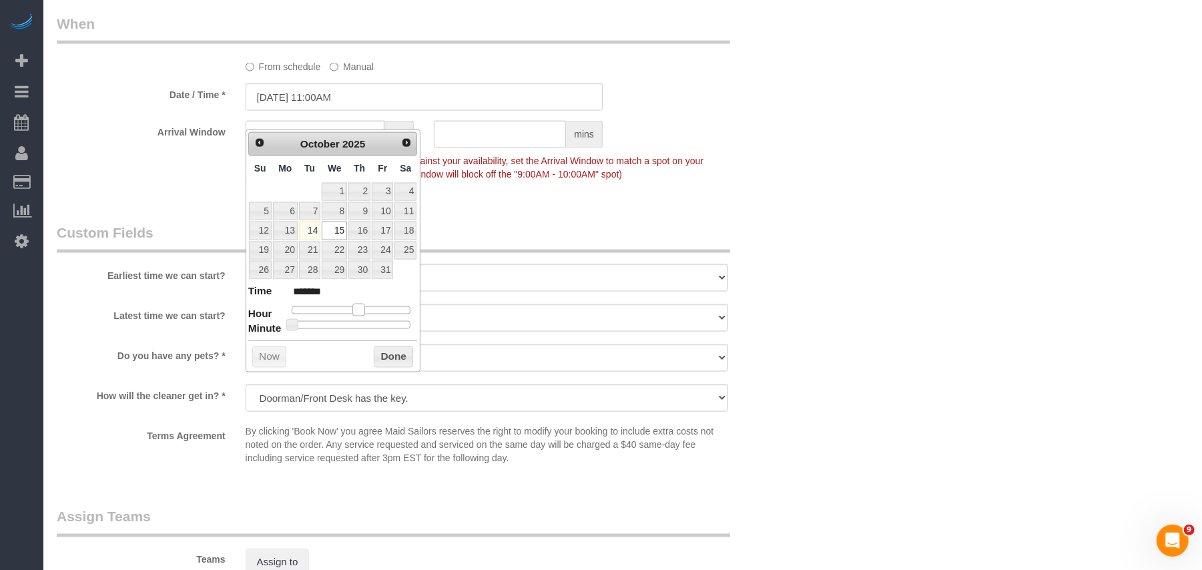
type input "[DATE] 1:00PM"
type input "******"
type input "[DATE] 2:00PM"
type input "******"
type input "[DATE] 1:00PM"
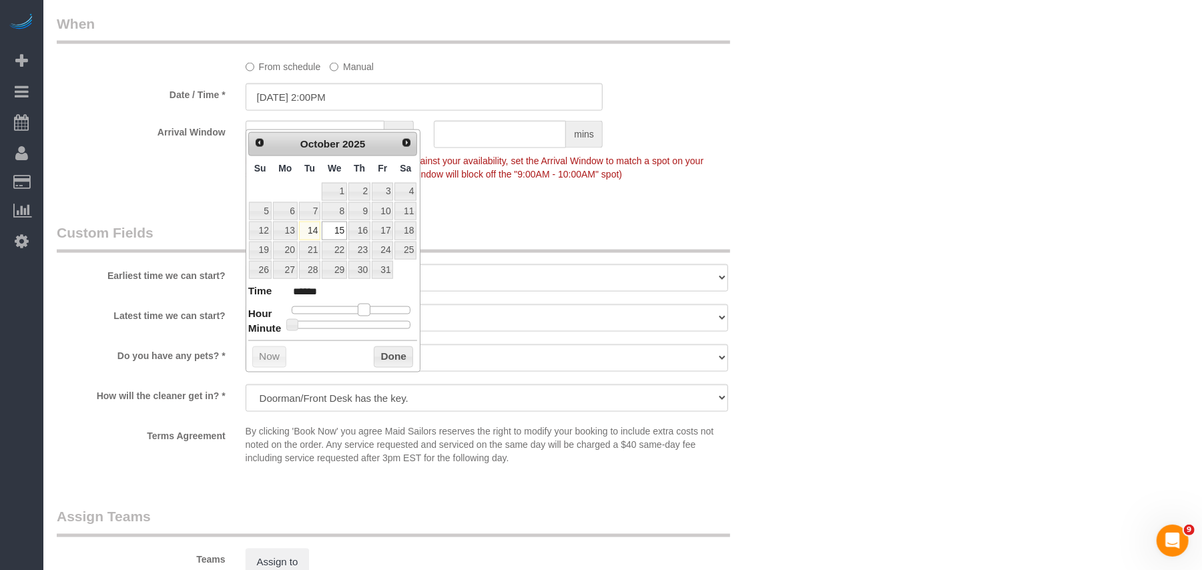
type input "******"
click at [361, 315] on span at bounding box center [358, 310] width 12 height 12
click at [382, 352] on button "Done" at bounding box center [393, 356] width 39 height 21
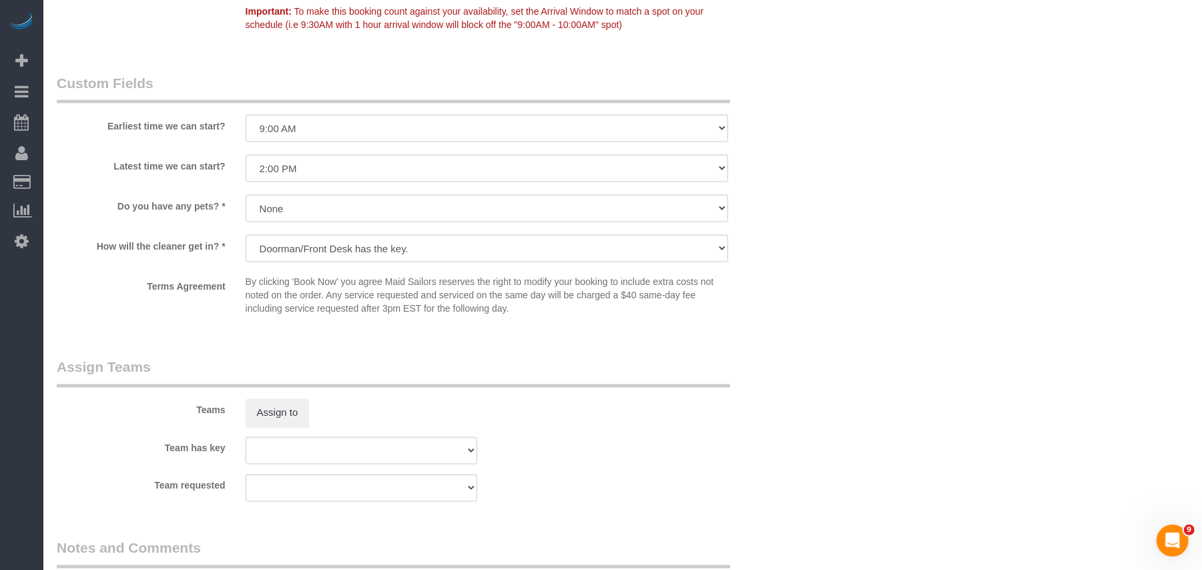
scroll to position [1512, 0]
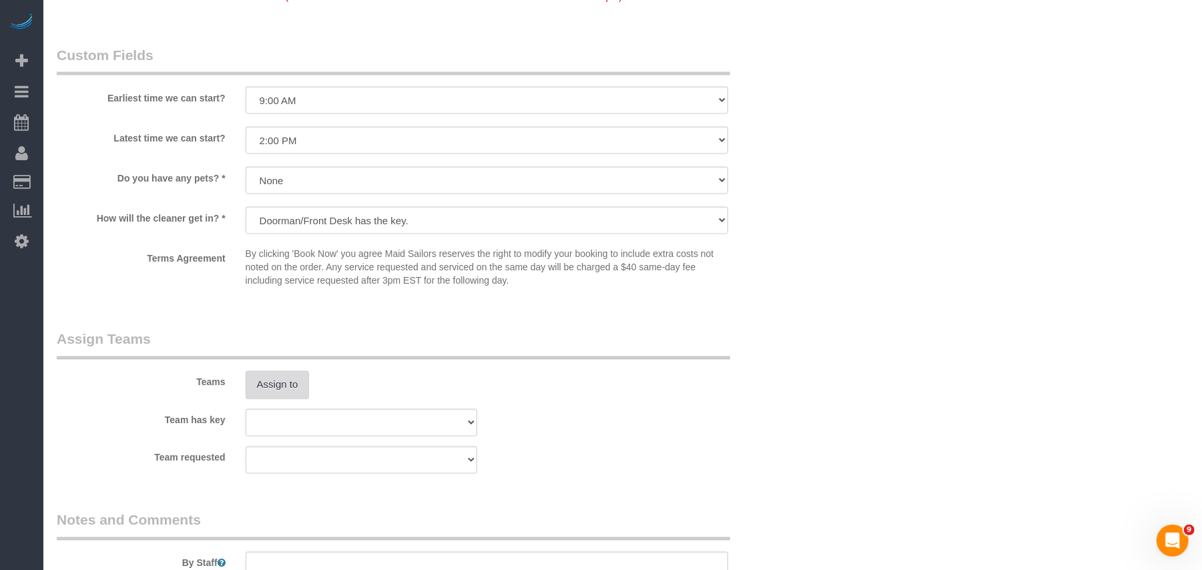
click at [286, 396] on button "Assign to" at bounding box center [278, 385] width 64 height 28
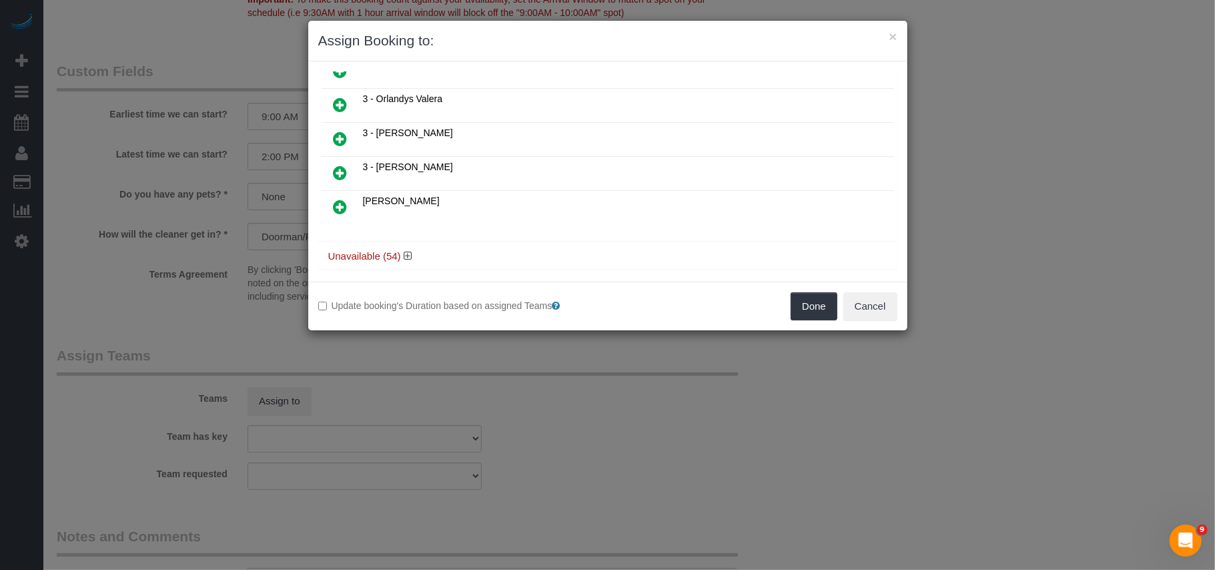
scroll to position [988, 0]
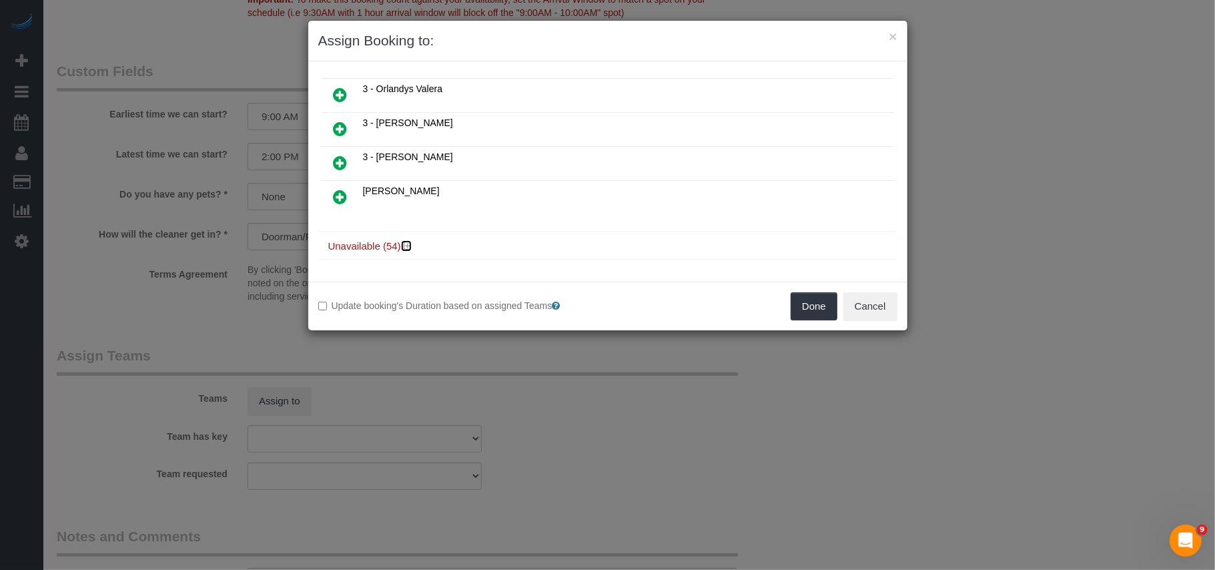
click at [406, 244] on icon at bounding box center [408, 246] width 8 height 10
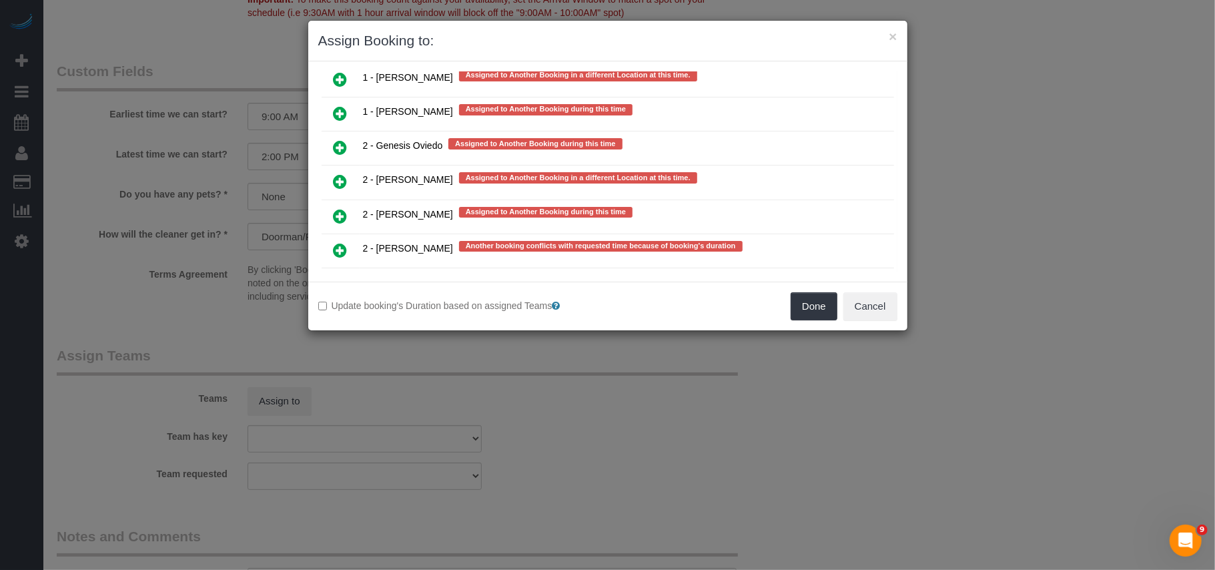
scroll to position [2768, 0]
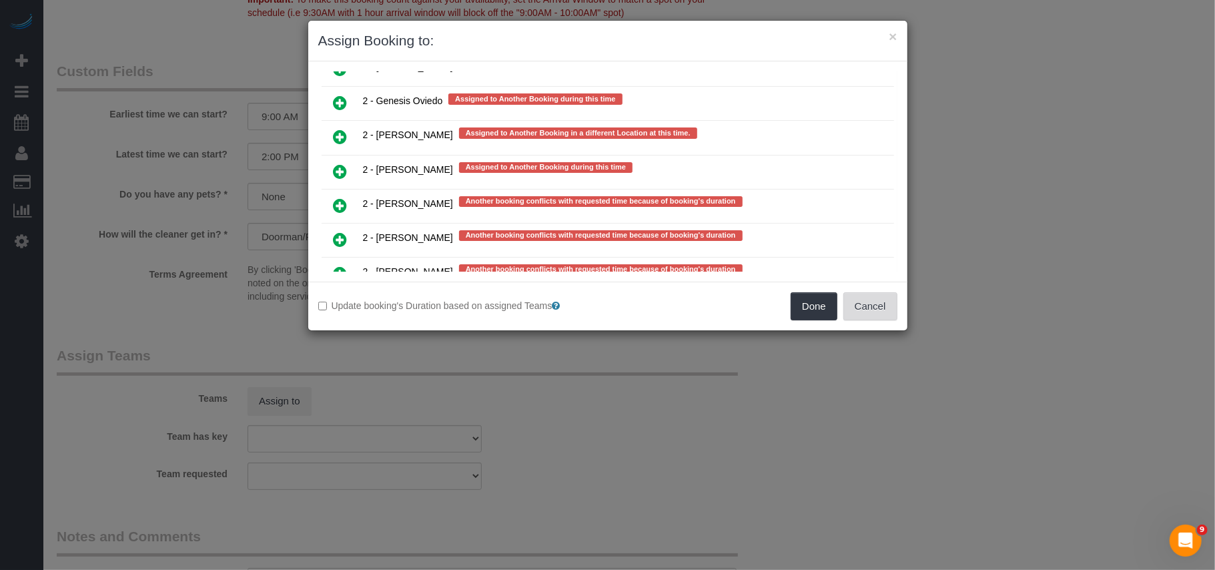
click at [875, 318] on button "Cancel" at bounding box center [870, 306] width 54 height 28
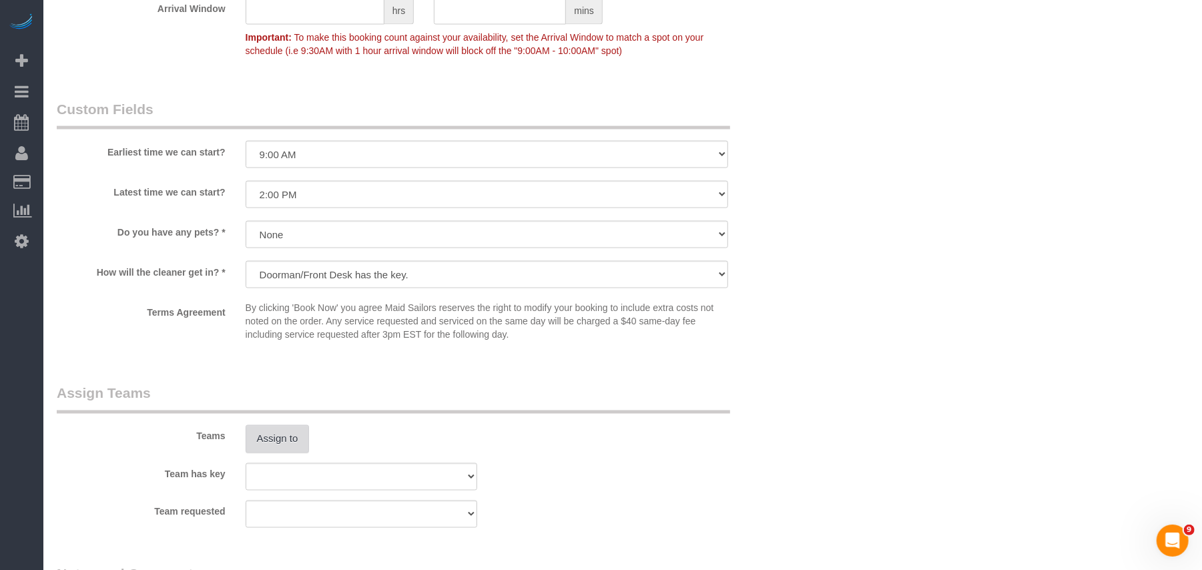
scroll to position [1512, 0]
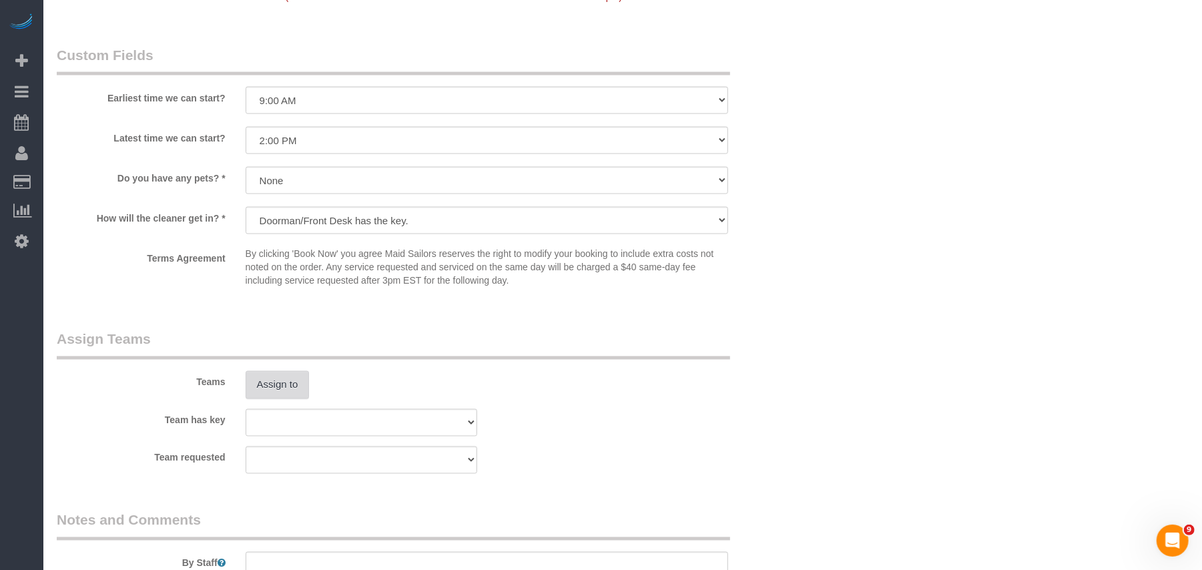
click at [294, 395] on button "Assign to" at bounding box center [278, 385] width 64 height 28
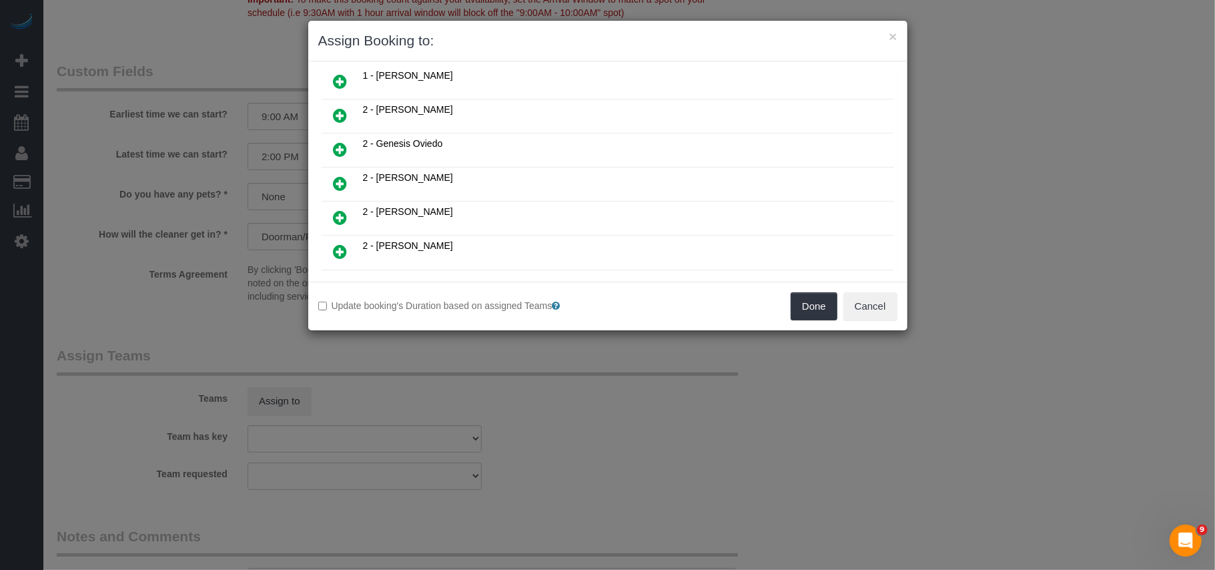
scroll to position [534, 0]
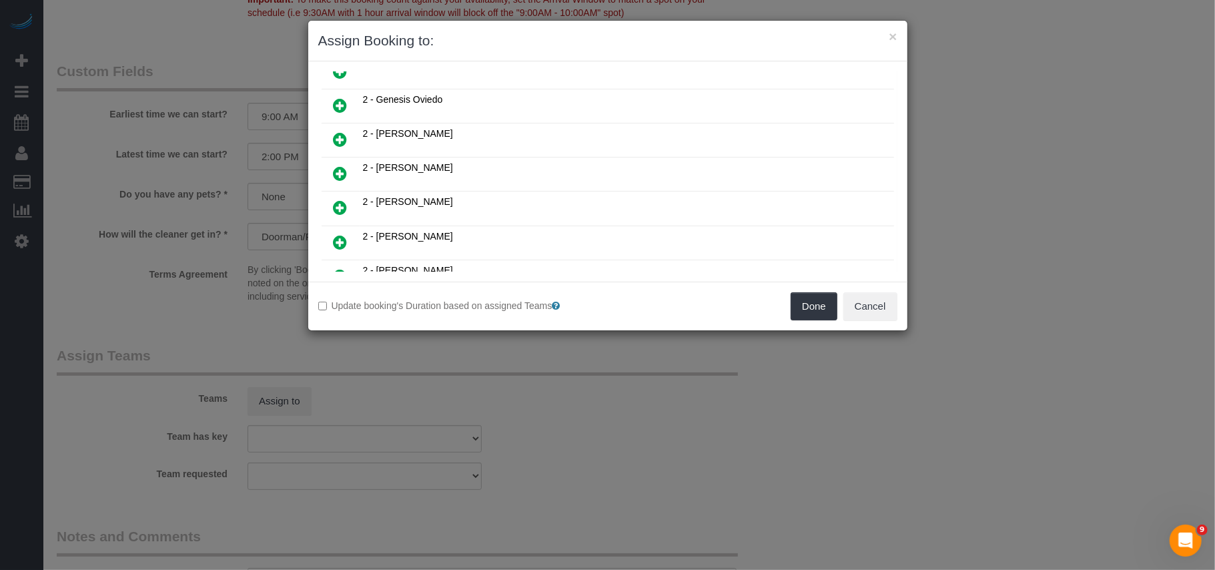
click at [340, 209] on icon at bounding box center [341, 208] width 14 height 16
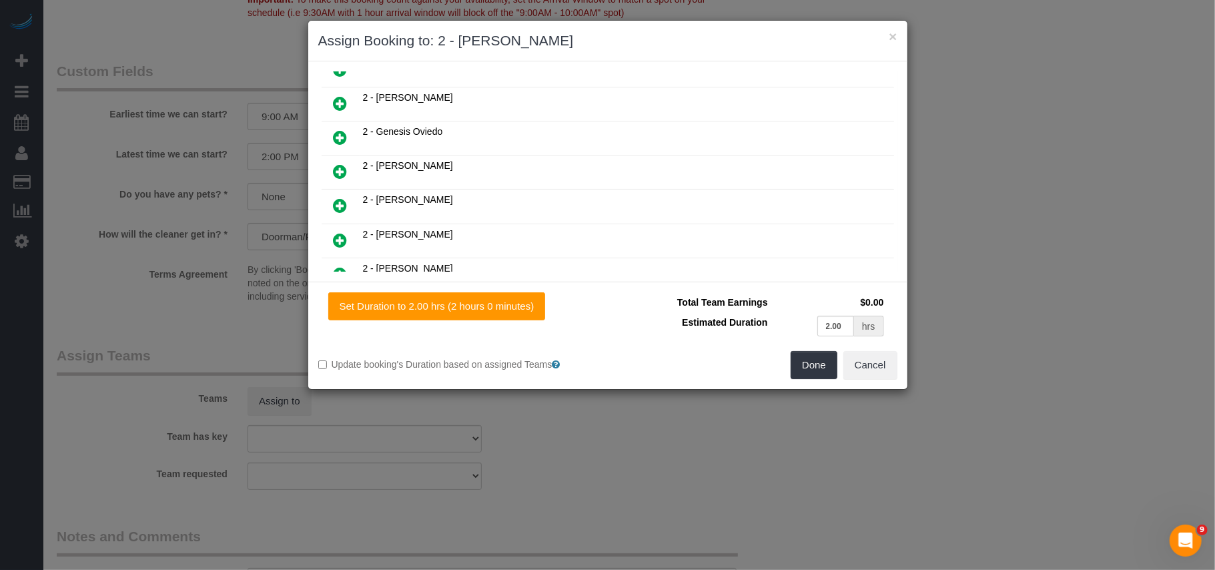
scroll to position [566, 0]
click at [817, 367] on button "Done" at bounding box center [814, 365] width 47 height 28
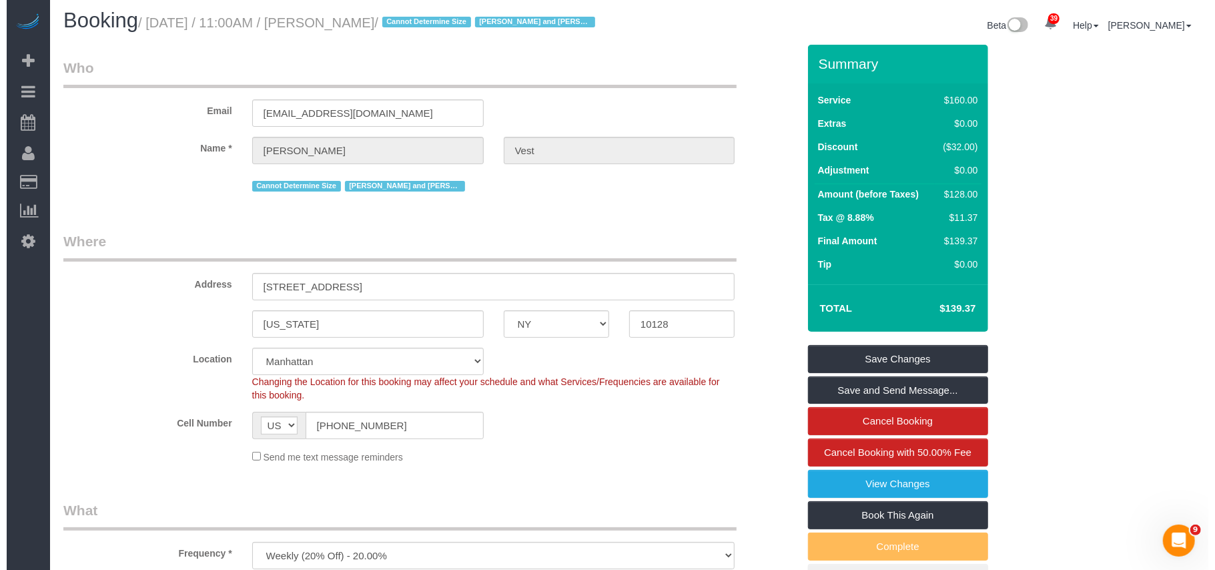
scroll to position [0, 0]
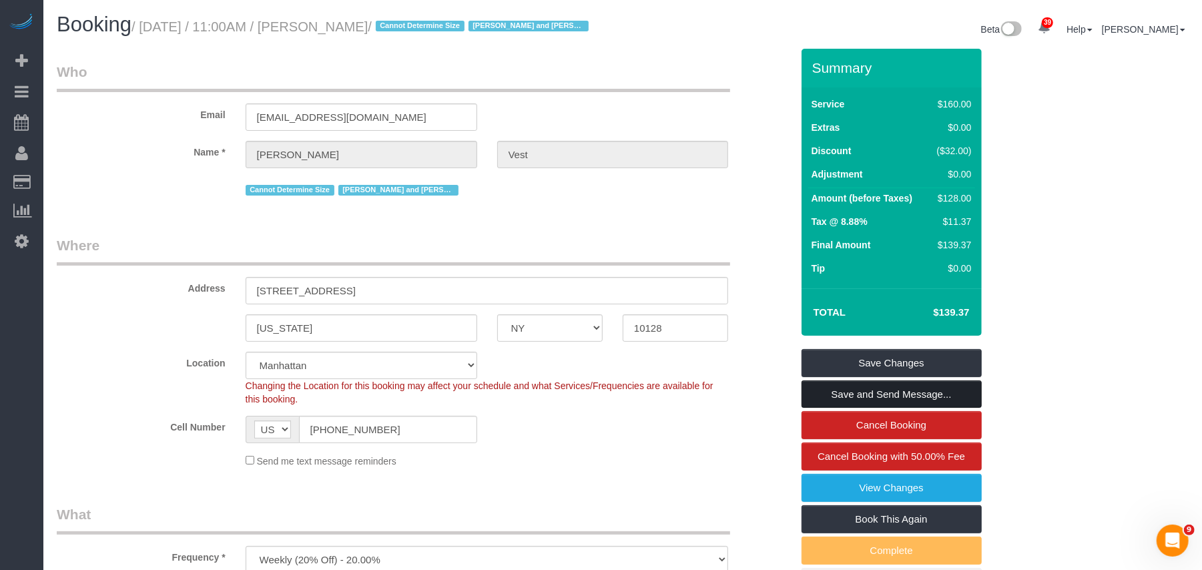
click at [841, 408] on link "Save and Send Message..." at bounding box center [891, 394] width 180 height 28
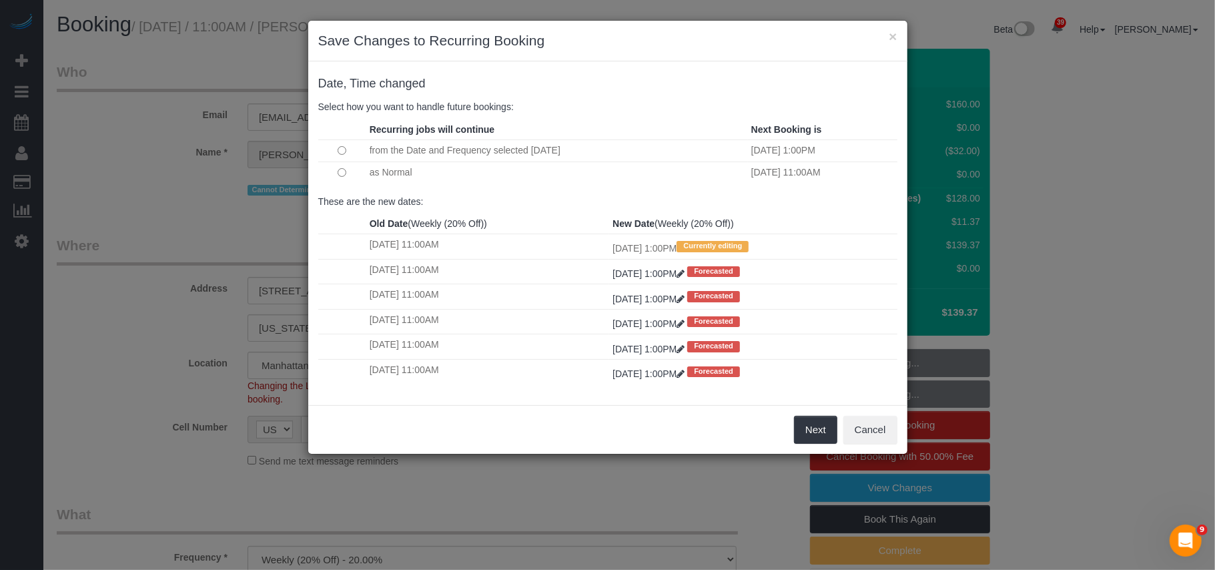
click at [342, 180] on td at bounding box center [342, 172] width 48 height 22
drag, startPoint x: 813, startPoint y: 440, endPoint x: 725, endPoint y: 424, distance: 89.5
click at [814, 440] on button "Next" at bounding box center [815, 430] width 43 height 28
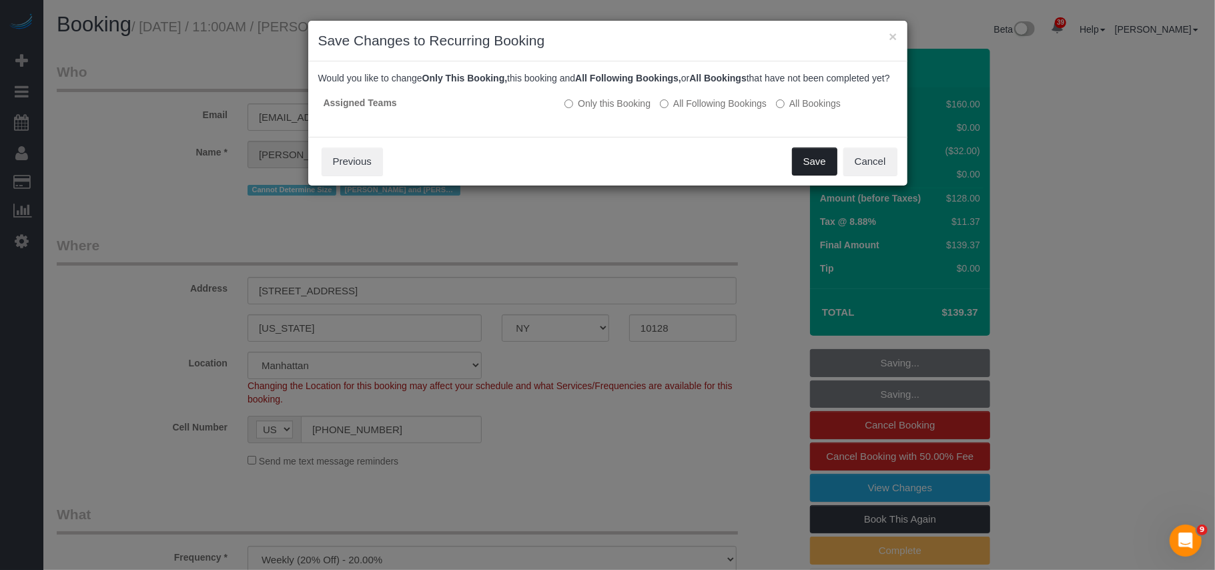
click at [802, 175] on button "Save" at bounding box center [814, 161] width 45 height 28
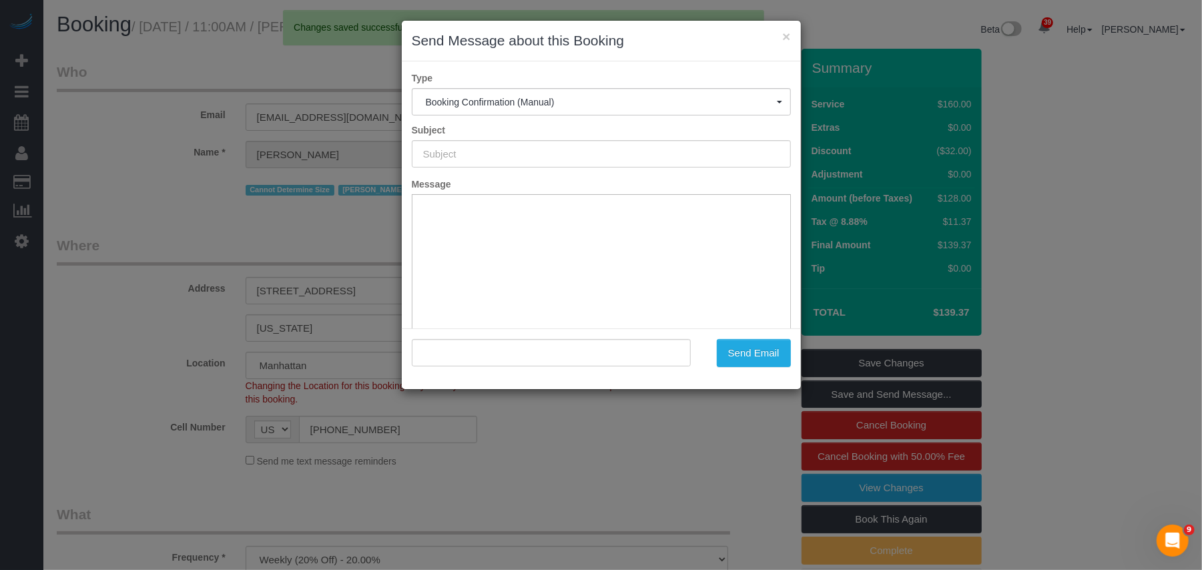
type input "Cleaning Confirmed for [DATE] 1:00pm"
type input ""[PERSON_NAME]" <[EMAIL_ADDRESS][DOMAIN_NAME]>"
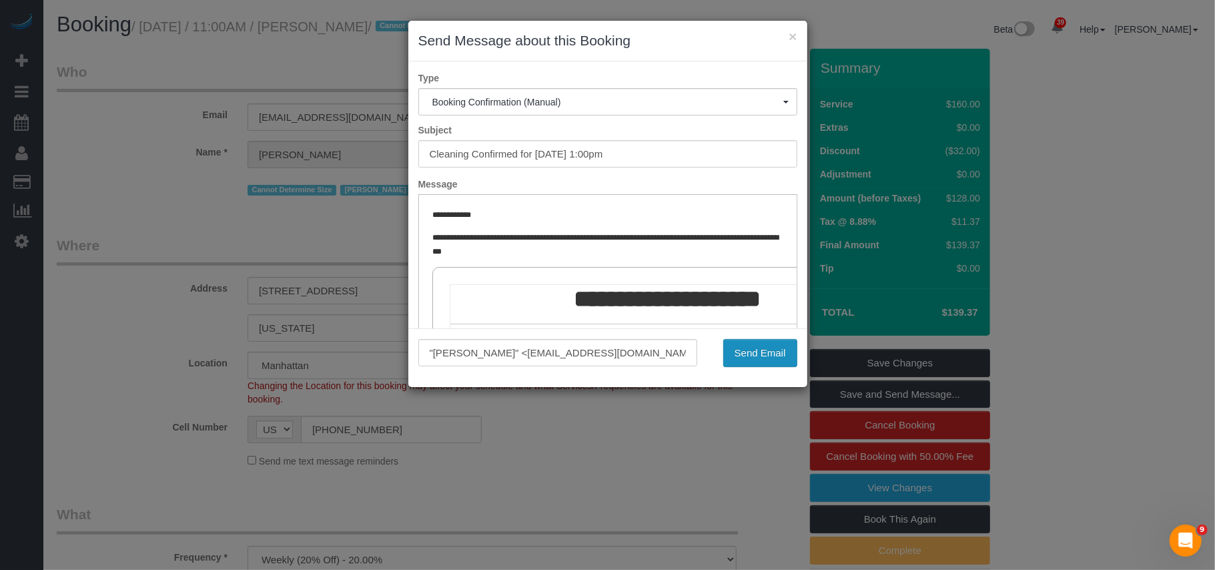
click at [765, 355] on button "Send Email" at bounding box center [760, 353] width 74 height 28
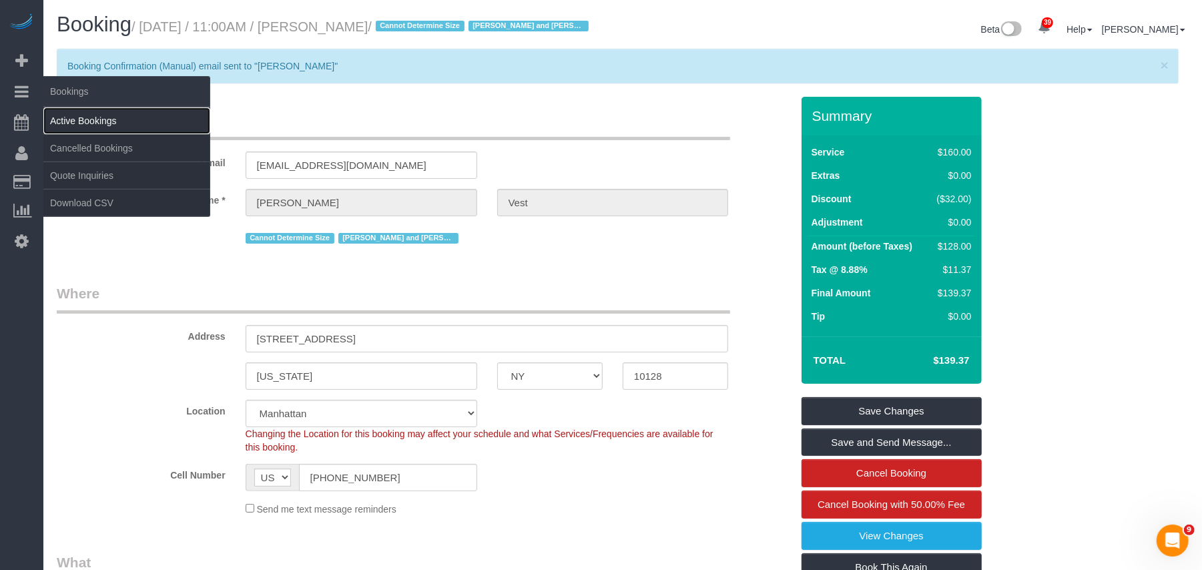
click at [79, 116] on link "Active Bookings" at bounding box center [126, 120] width 167 height 27
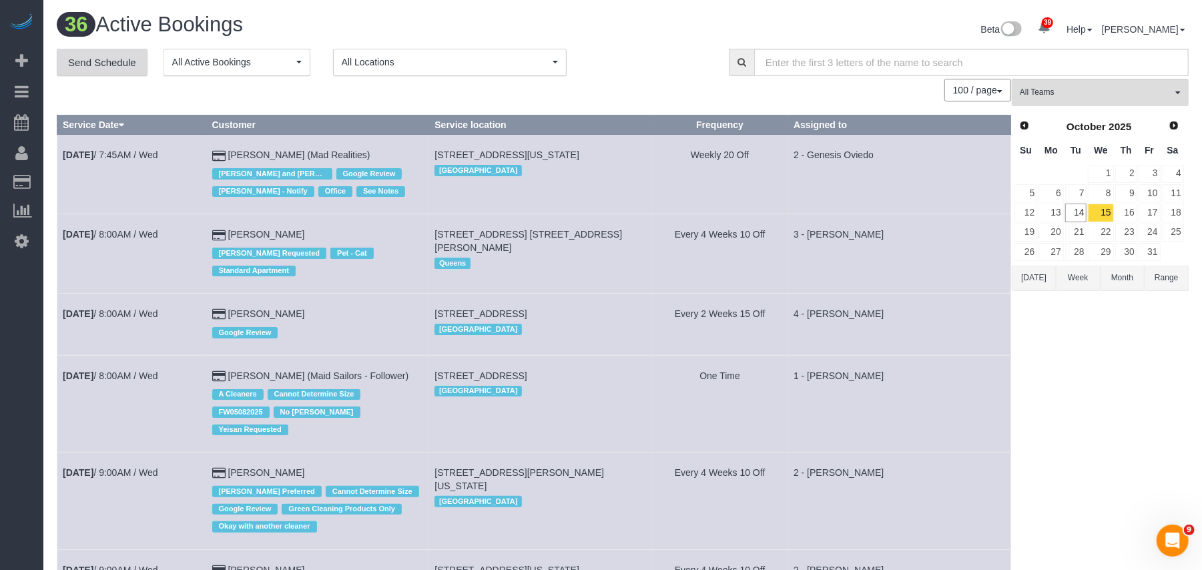
click at [123, 67] on link "Send Schedule" at bounding box center [102, 63] width 91 height 28
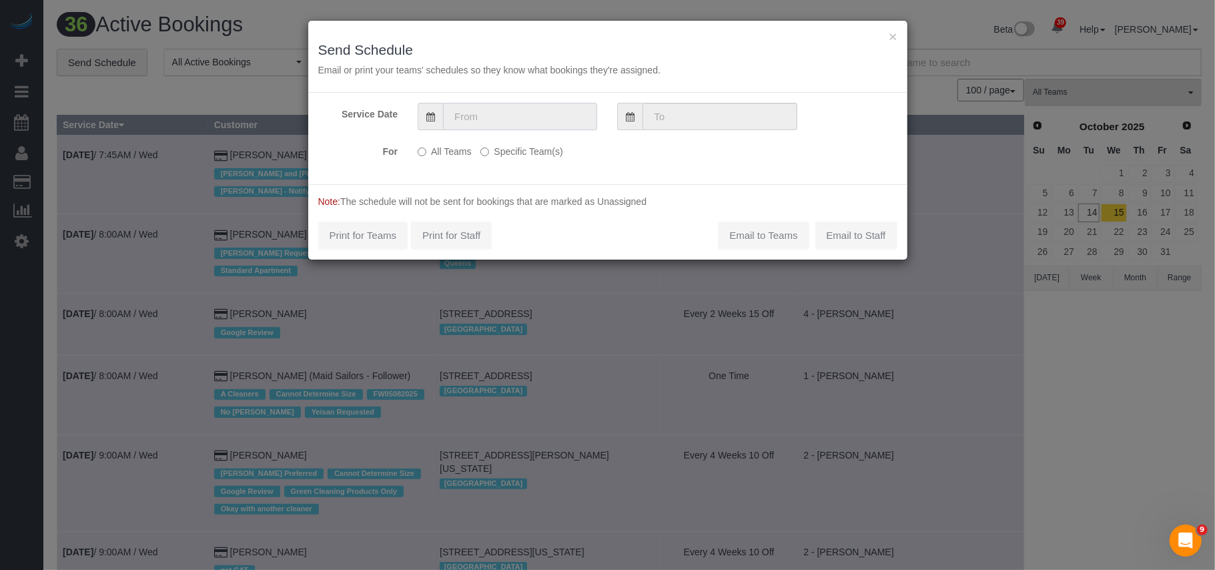
click at [512, 118] on input "text" at bounding box center [520, 116] width 154 height 27
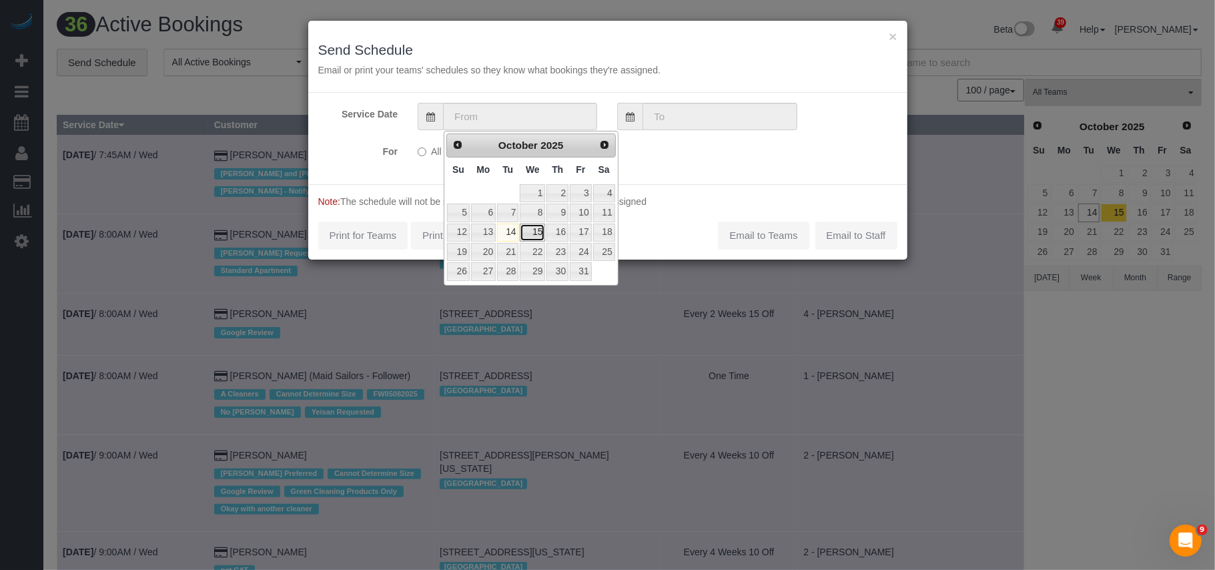
click at [535, 233] on link "15" at bounding box center [532, 233] width 25 height 18
type input "[DATE]"
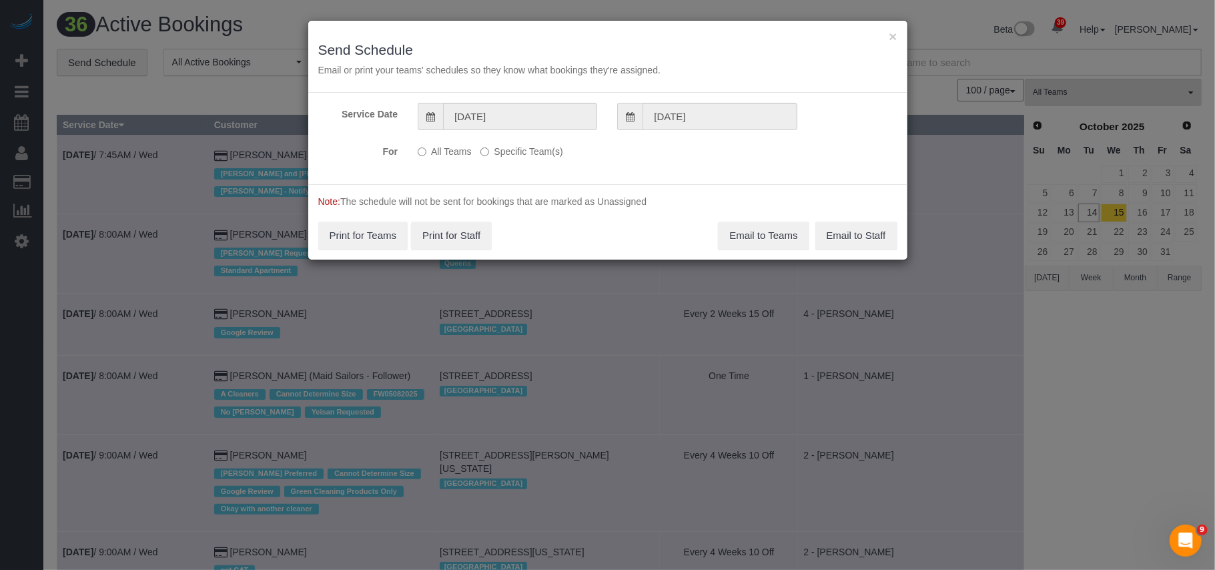
click at [500, 156] on label "Specific Team(s)" at bounding box center [521, 149] width 82 height 18
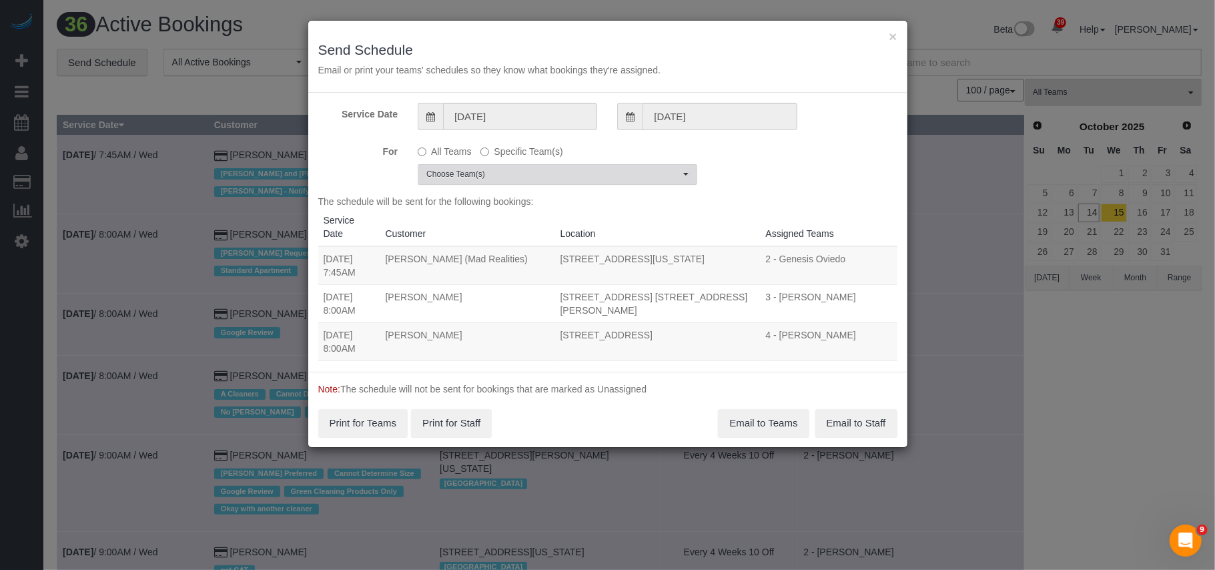
click at [512, 173] on span "Choose Team(s)" at bounding box center [553, 174] width 254 height 11
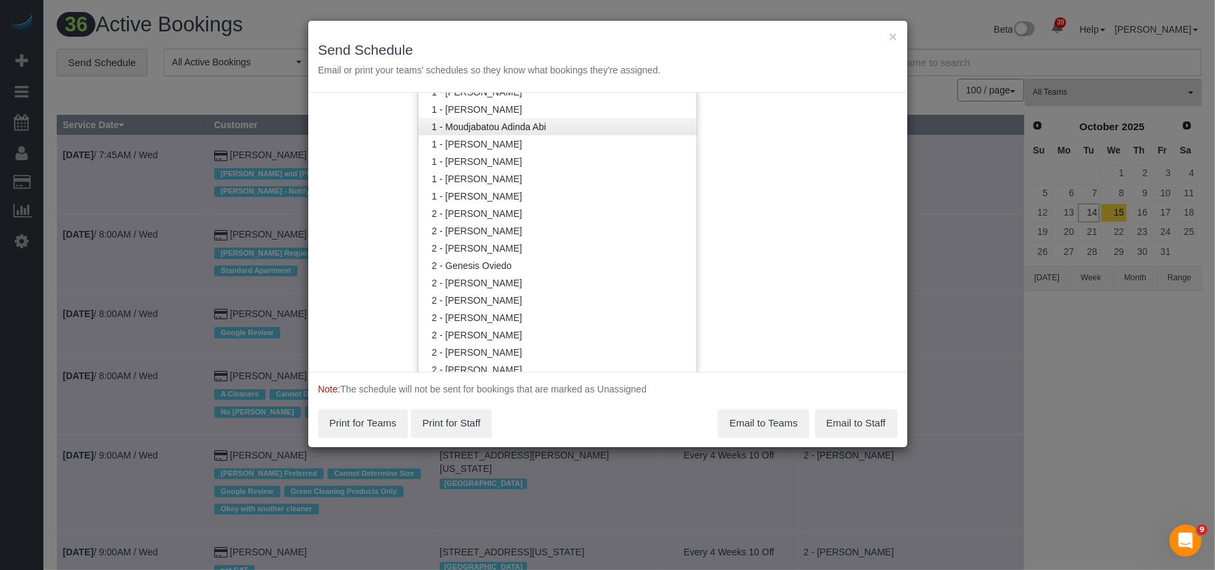
scroll to position [801, 0]
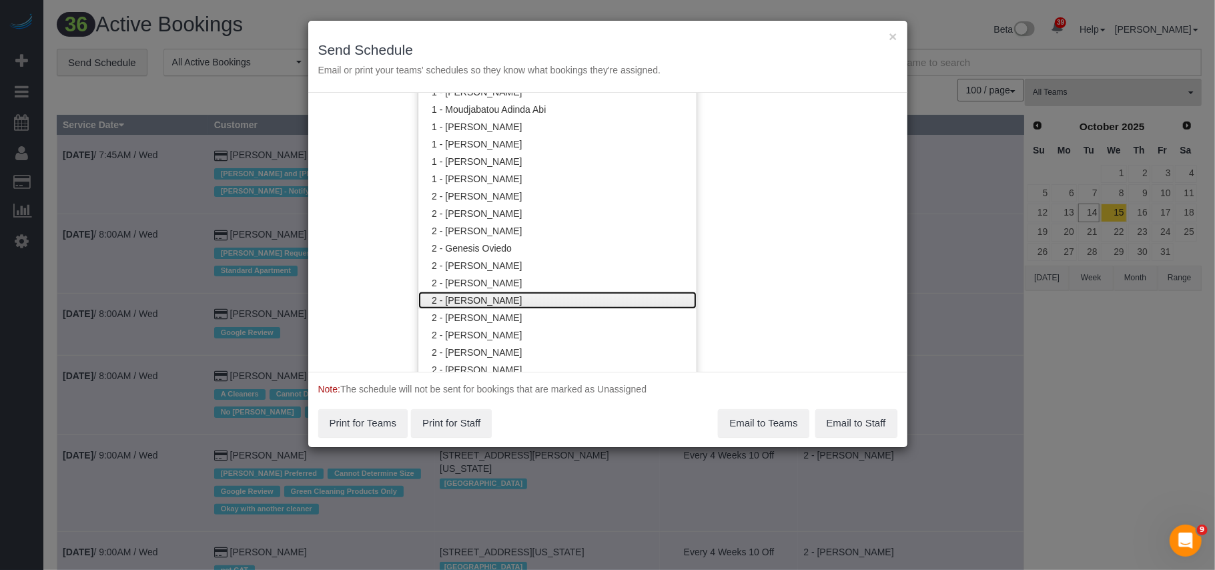
click at [498, 292] on link "2 - [PERSON_NAME]" at bounding box center [557, 300] width 278 height 17
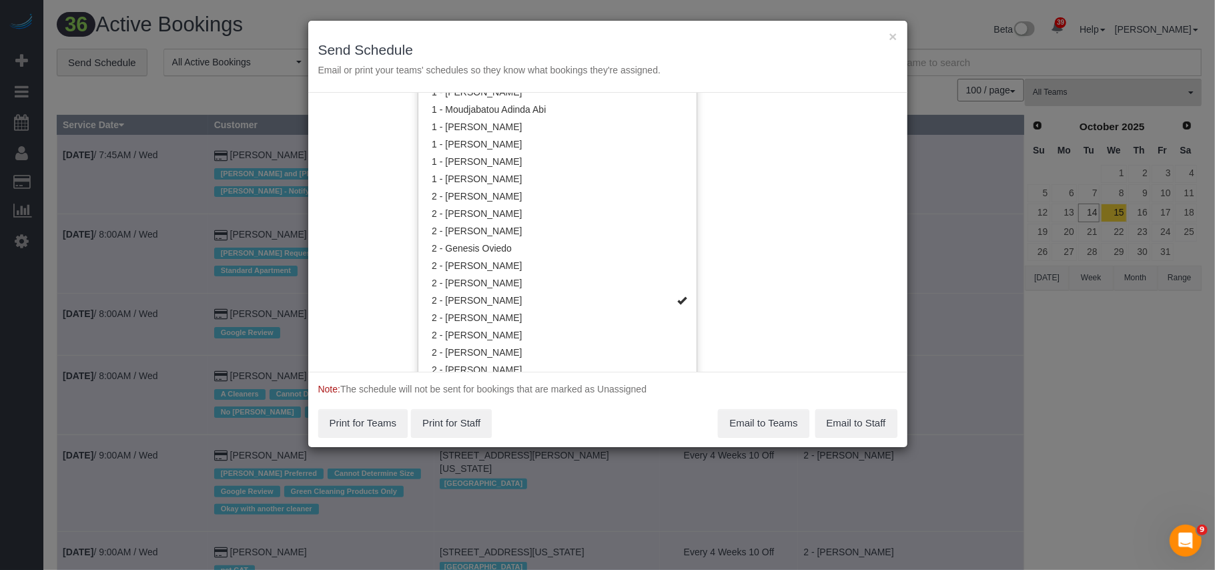
click at [695, 248] on div "Service Date [DATE] [DATE] For All Teams Specific Team(s) 2 - [PERSON_NAME] Cho…" at bounding box center [607, 232] width 599 height 279
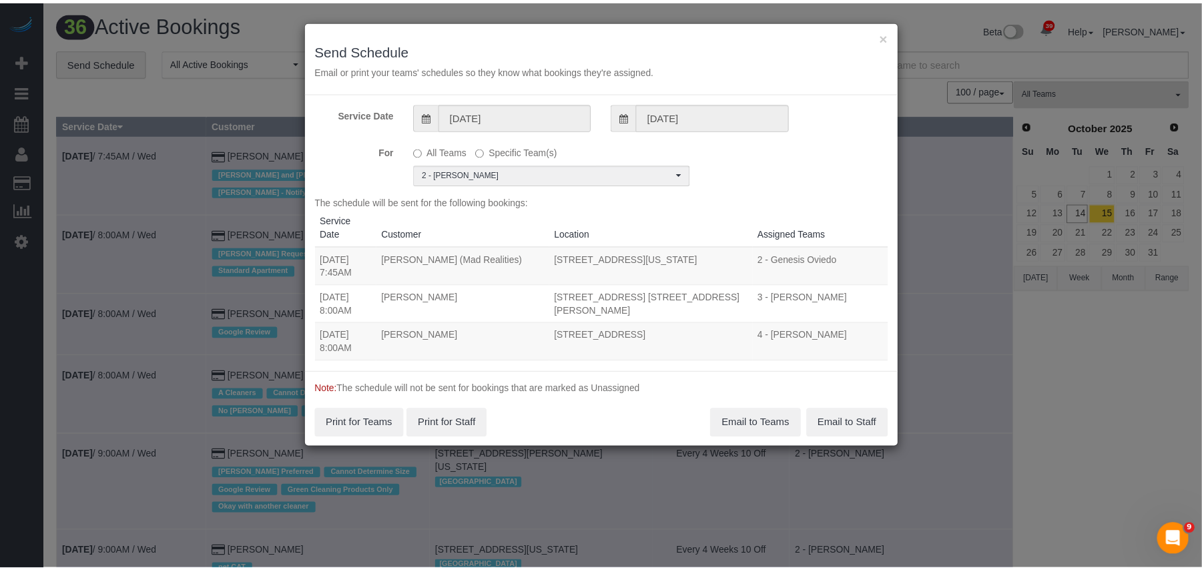
scroll to position [0, 0]
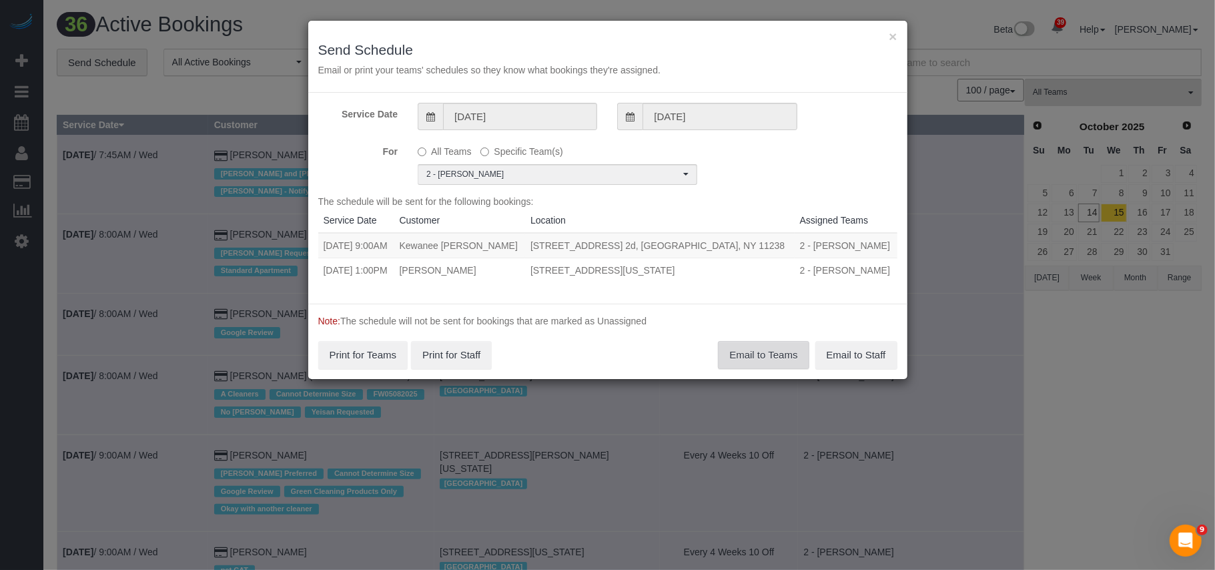
click at [769, 358] on button "Email to Teams" at bounding box center [763, 355] width 91 height 28
